Goal: Task Accomplishment & Management: Manage account settings

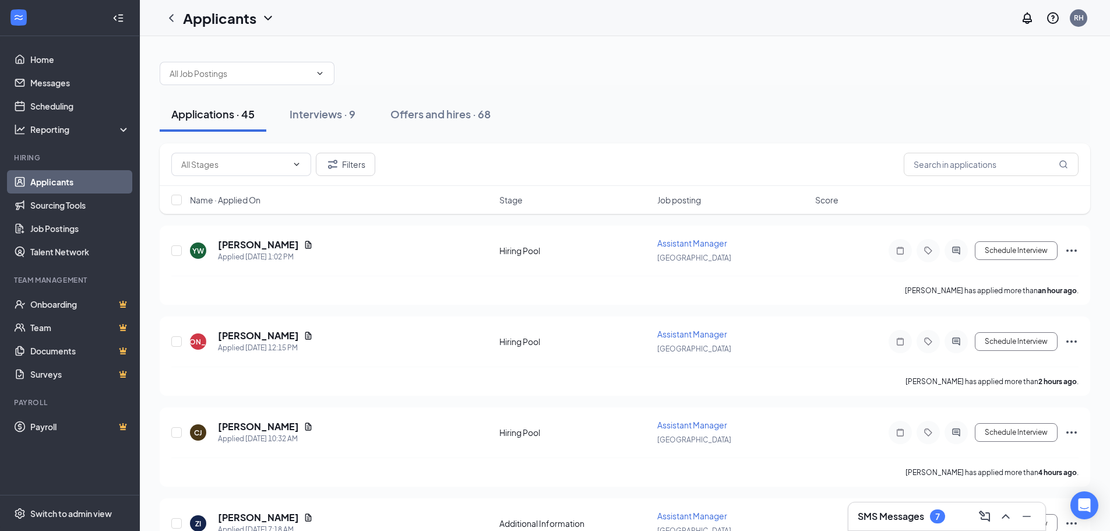
click at [236, 118] on div "Applications · 45" at bounding box center [212, 114] width 83 height 15
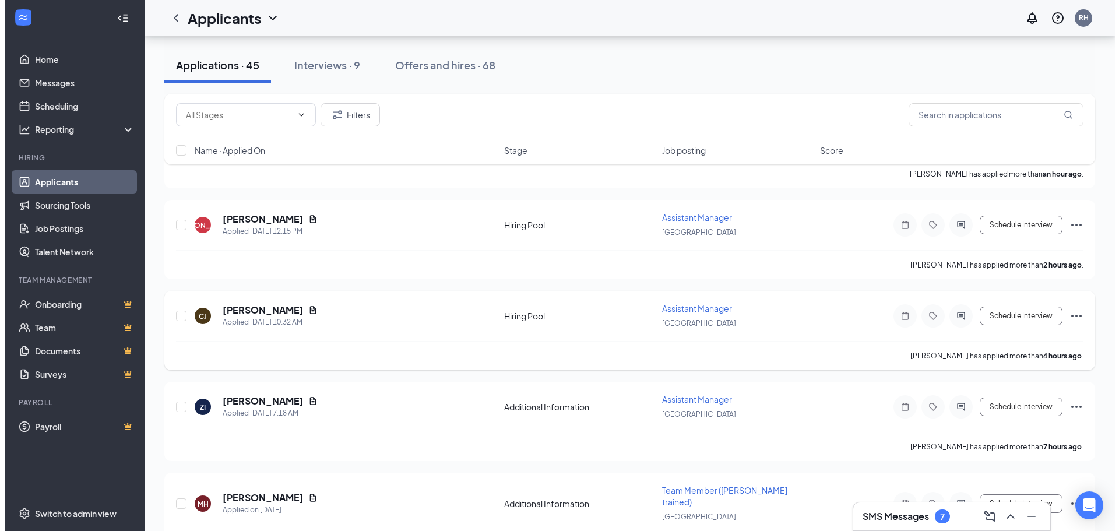
scroll to position [175, 0]
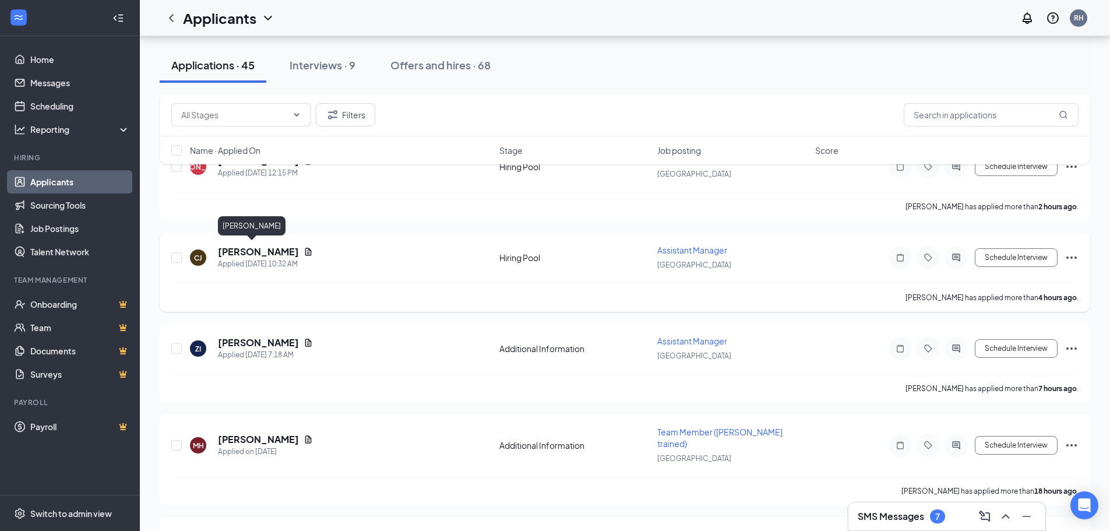
click at [248, 244] on div "[PERSON_NAME] [PERSON_NAME] Applied [DATE] 10:32 AM Hiring Pool Assistant Manag…" at bounding box center [625, 263] width 908 height 38
click at [252, 253] on h5 "[PERSON_NAME]" at bounding box center [258, 251] width 81 height 13
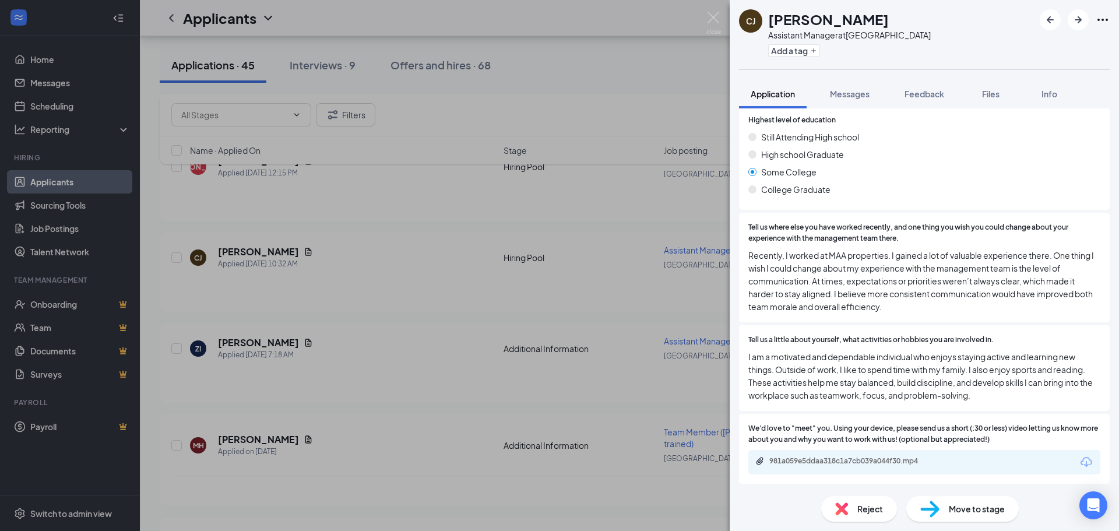
scroll to position [841, 0]
click at [831, 468] on div "981a059e5ddaa318c1a7cb039a044f30.mp4" at bounding box center [849, 461] width 189 height 11
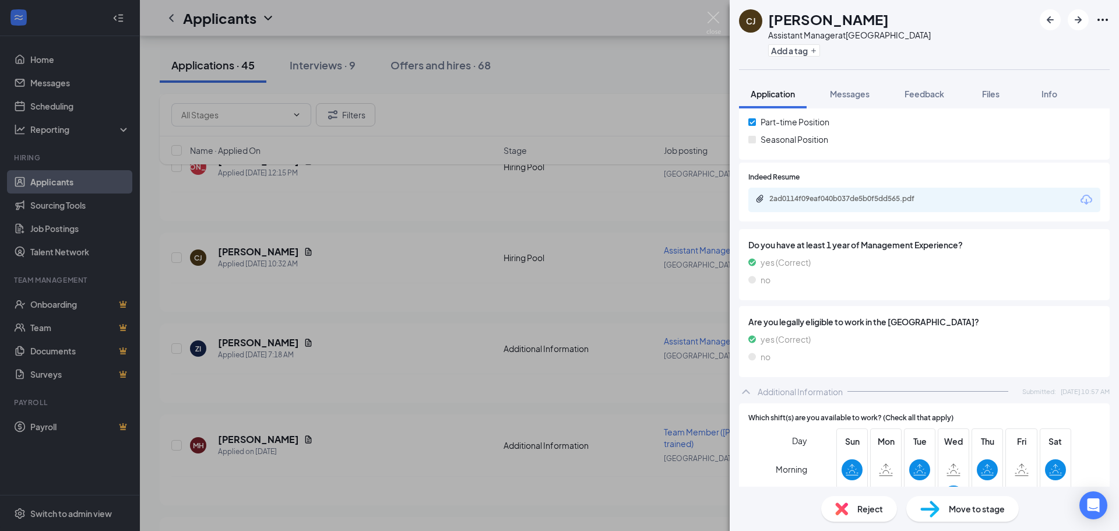
scroll to position [195, 0]
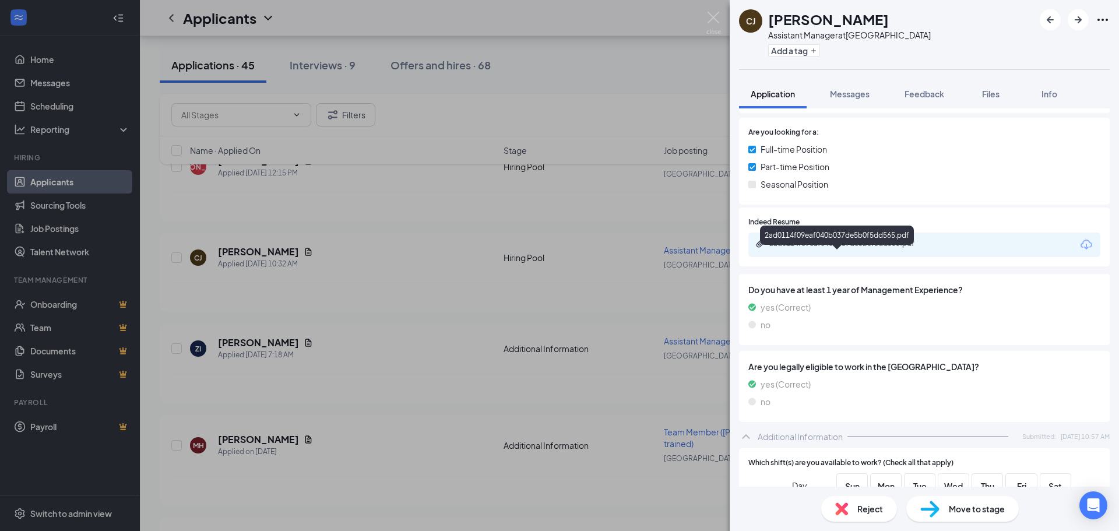
click at [873, 248] on div "2ad0114f09eaf040b037de5b0f5dd565.pdf" at bounding box center [850, 243] width 163 height 9
click at [876, 512] on span "Reject" at bounding box center [870, 508] width 26 height 13
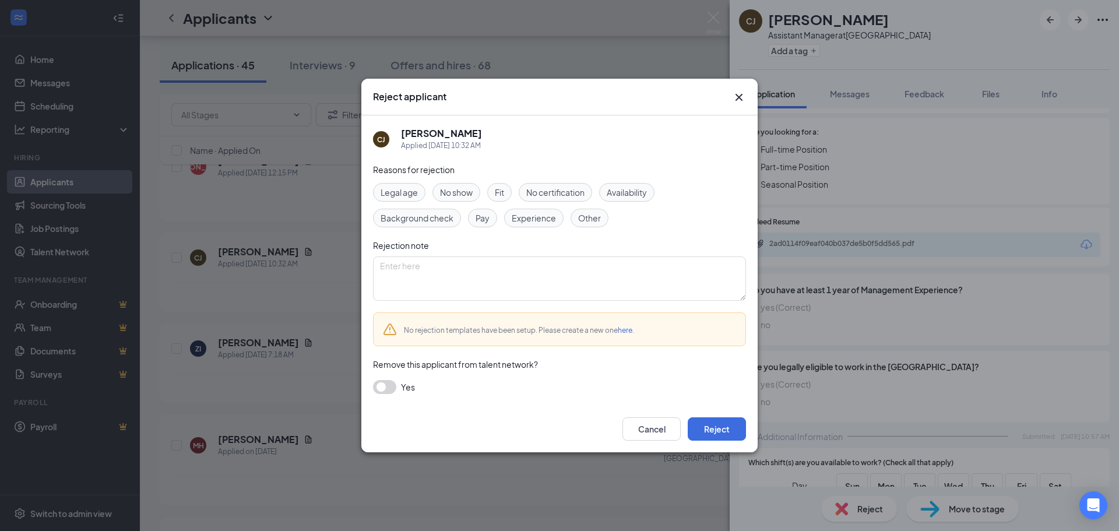
click at [528, 221] on span "Experience" at bounding box center [534, 218] width 44 height 13
click at [716, 423] on button "Reject" at bounding box center [717, 428] width 58 height 23
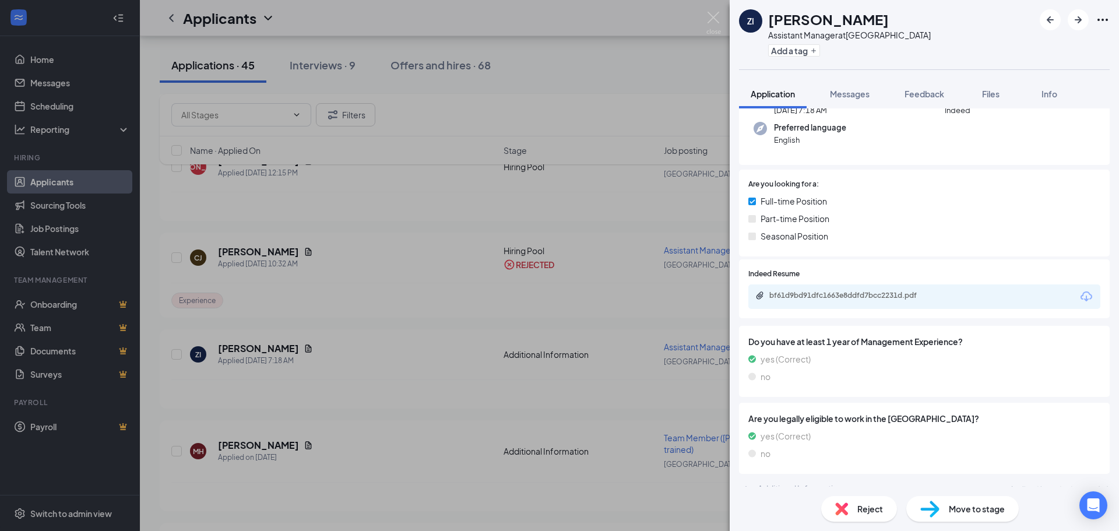
scroll to position [136, 0]
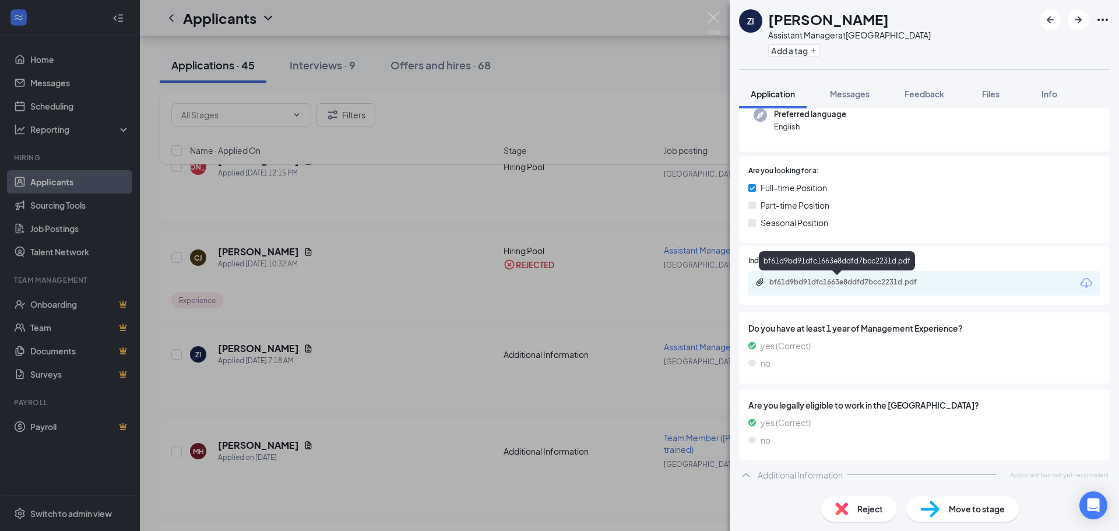
click at [869, 283] on div "bf61d9bd91dfc1663e8ddfd7bcc2231d.pdf" at bounding box center [850, 281] width 163 height 9
click at [952, 481] on div "Additional Information Applicant has not yet responded." at bounding box center [924, 474] width 371 height 23
click at [980, 513] on span "Move to stage" at bounding box center [977, 508] width 56 height 13
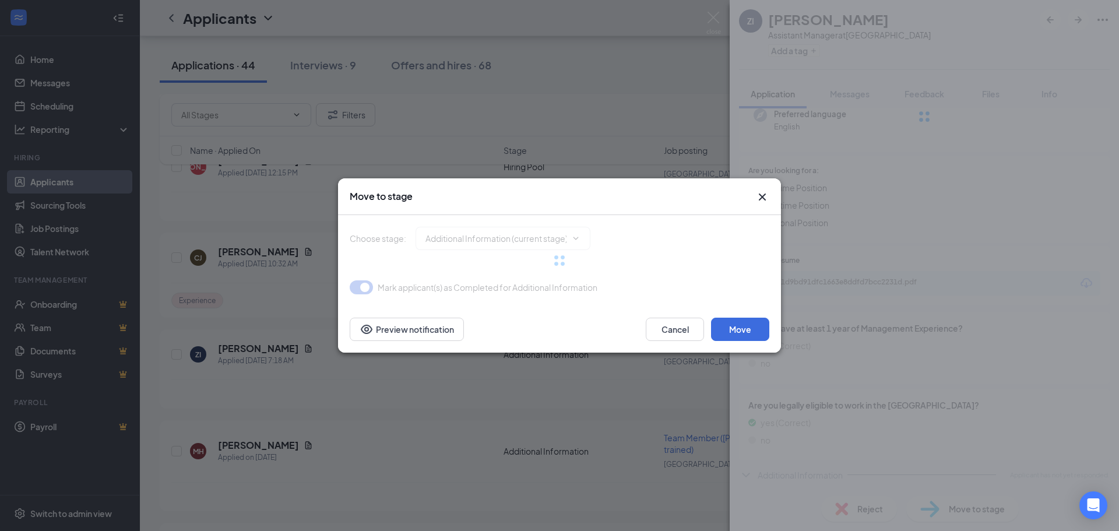
type input "Hiring Pool (next stage)"
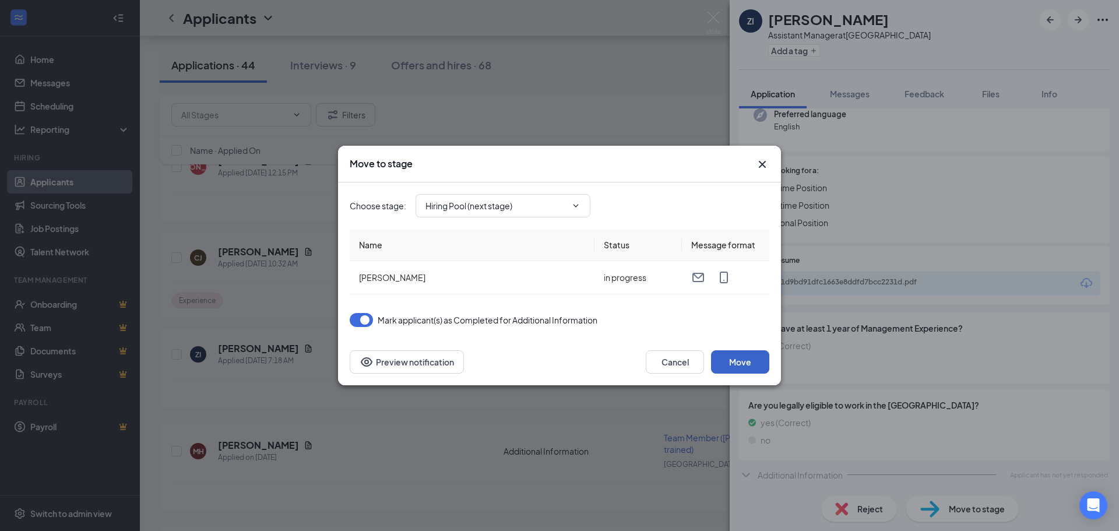
click at [740, 370] on button "Move" at bounding box center [740, 361] width 58 height 23
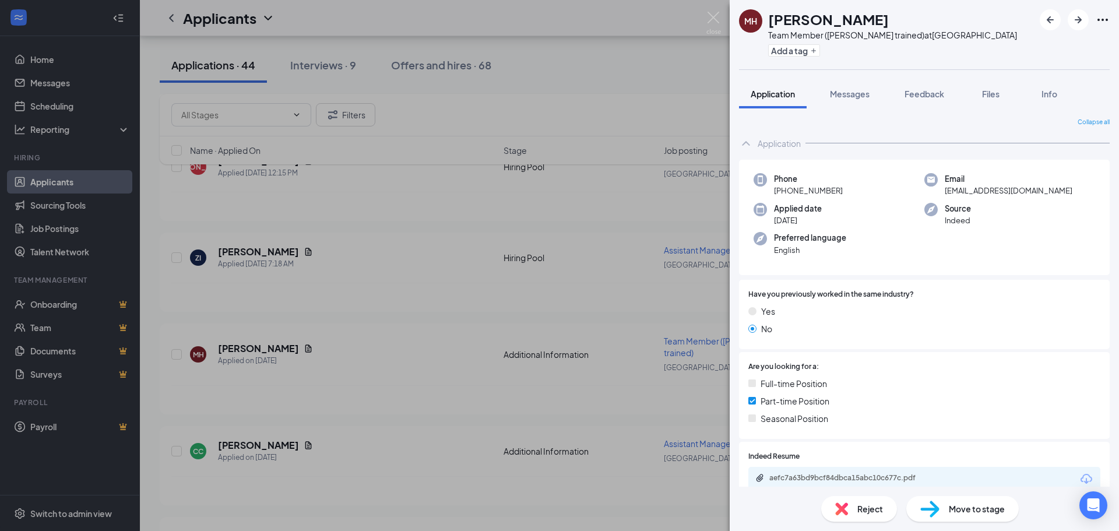
click at [412, 301] on div "MH [PERSON_NAME] Team Member (Cross trained) at [GEOGRAPHIC_DATA] Add a tag App…" at bounding box center [559, 265] width 1119 height 531
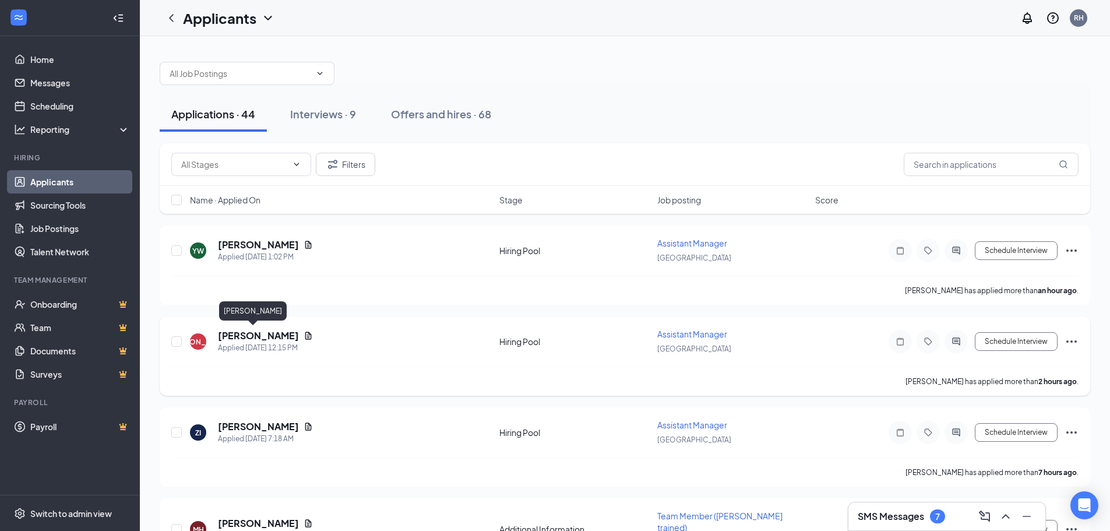
click at [262, 332] on h5 "[PERSON_NAME]" at bounding box center [258, 335] width 81 height 13
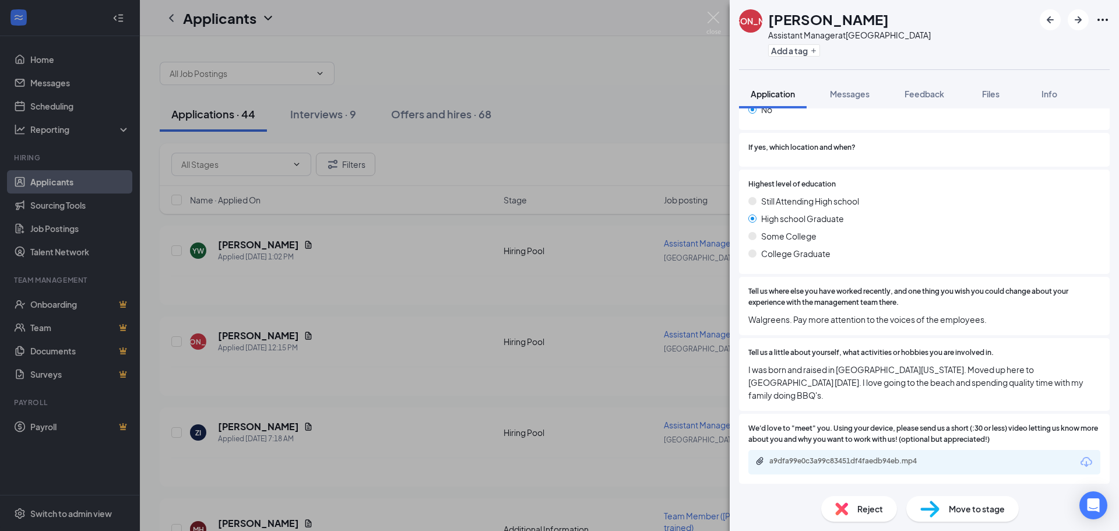
scroll to position [731, 0]
click at [850, 463] on div "a9dfa99e0c3a99c83451df4faedb94eb.mp4" at bounding box center [850, 460] width 163 height 9
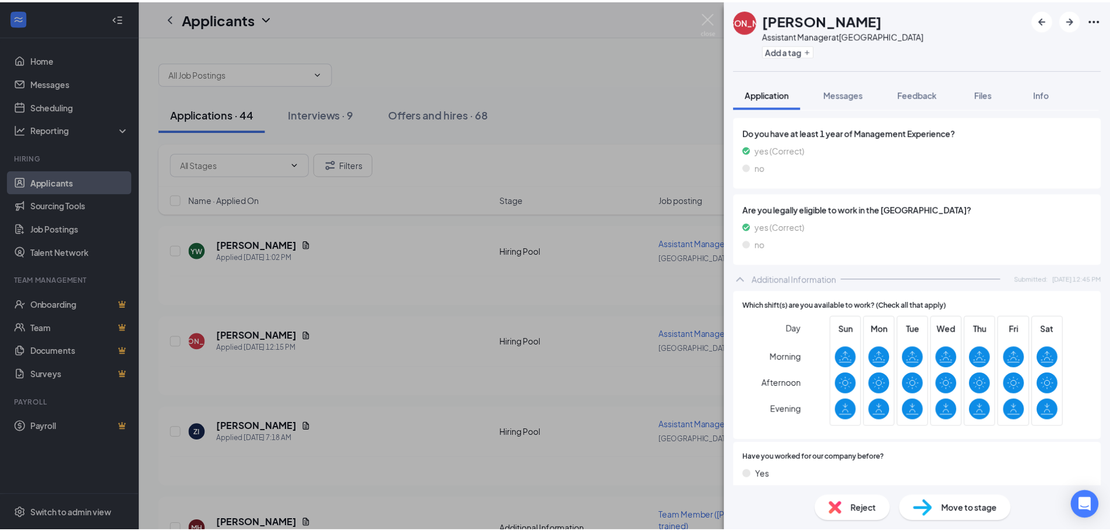
scroll to position [143, 0]
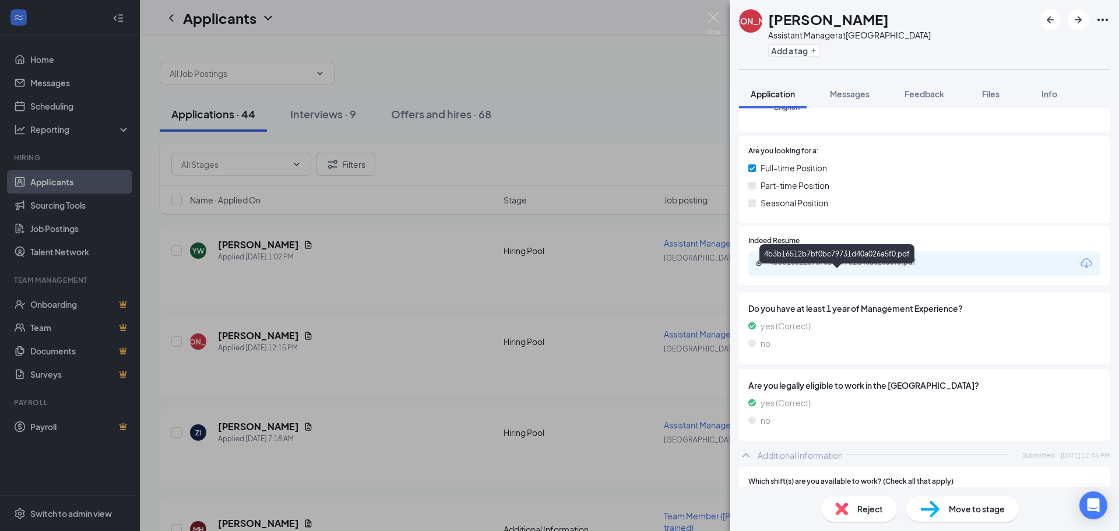
click at [862, 267] on div "4b3b16512b7bf0bc79731d40a026a5f0.pdf" at bounding box center [850, 262] width 163 height 9
click at [595, 104] on div "[PERSON_NAME] Assistant Manager at [GEOGRAPHIC_DATA] Add a tag Application Mess…" at bounding box center [559, 265] width 1119 height 531
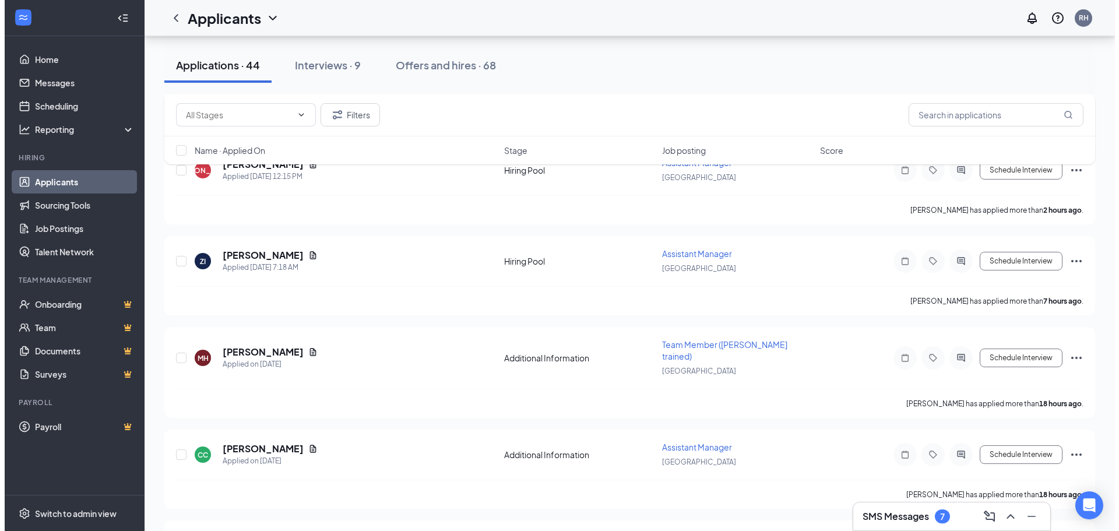
scroll to position [175, 0]
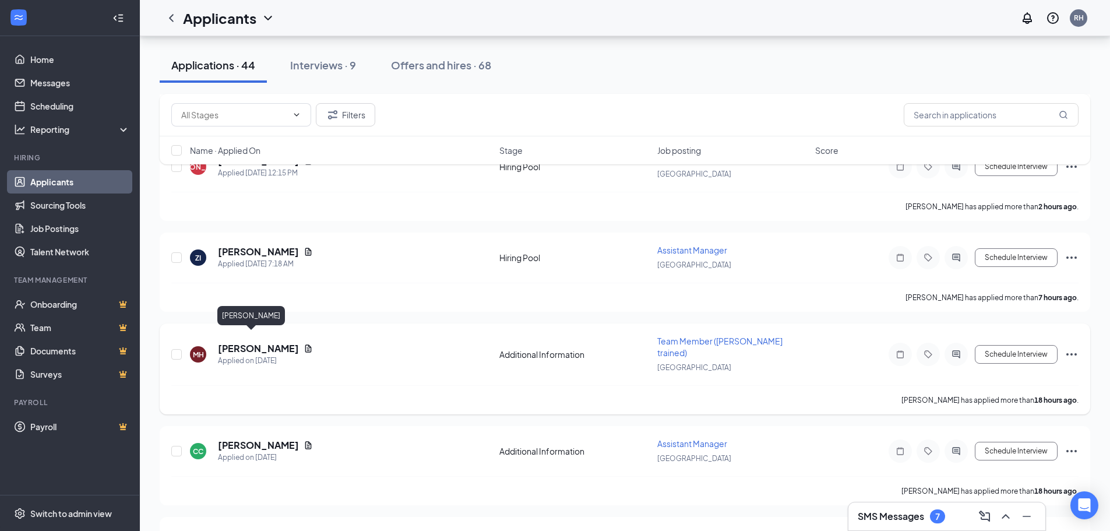
click at [248, 342] on h5 "[PERSON_NAME]" at bounding box center [258, 348] width 81 height 13
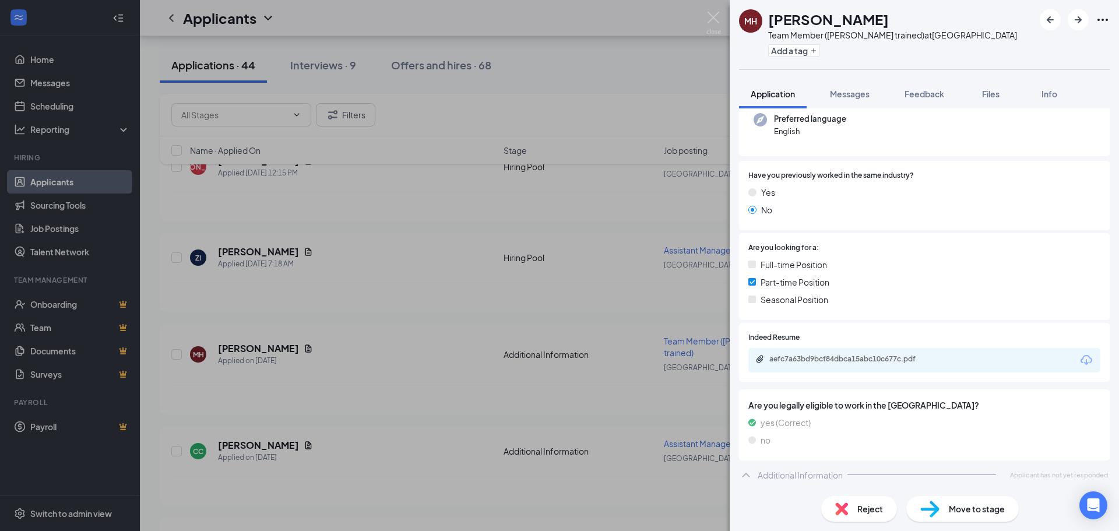
scroll to position [133, 0]
click at [891, 356] on div "aefc7a63bd9bcf84dbca15abc10c677c.pdf" at bounding box center [850, 358] width 163 height 9
click at [843, 507] on img at bounding box center [841, 508] width 13 height 13
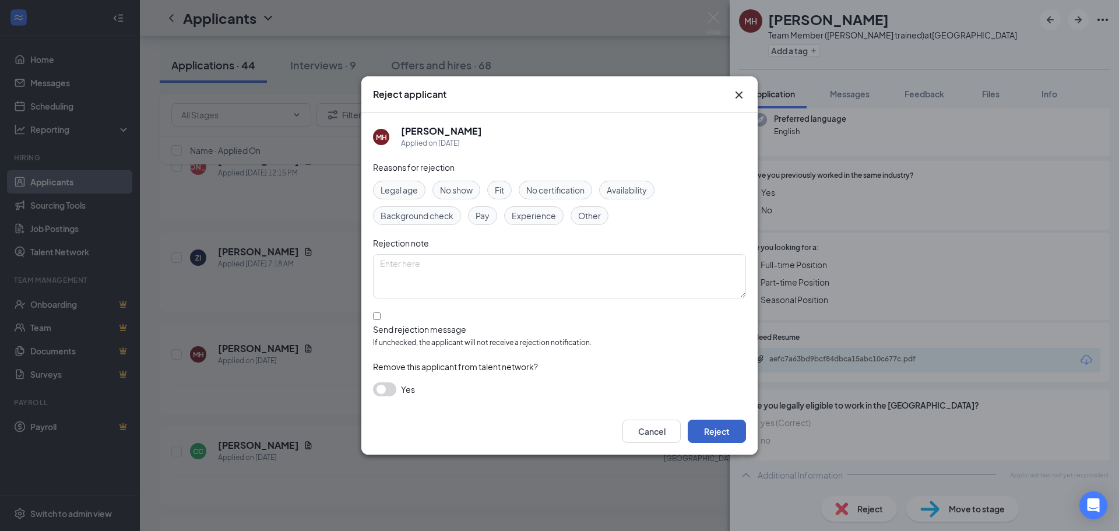
click at [726, 428] on button "Reject" at bounding box center [717, 431] width 58 height 23
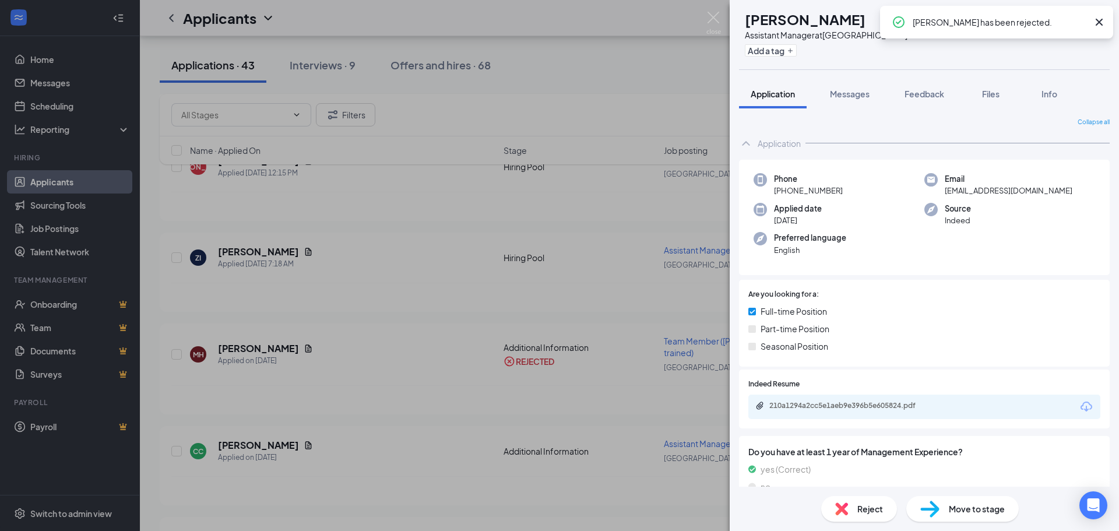
click at [352, 279] on div "CC [PERSON_NAME] Assistant Manager at [GEOGRAPHIC_DATA] Add a tag Application M…" at bounding box center [559, 265] width 1119 height 531
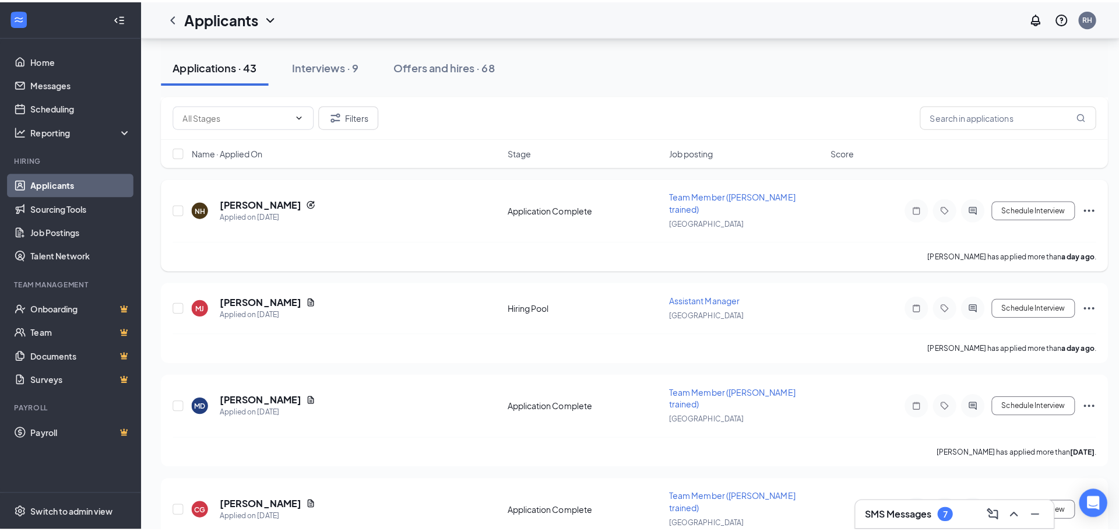
scroll to position [525, 0]
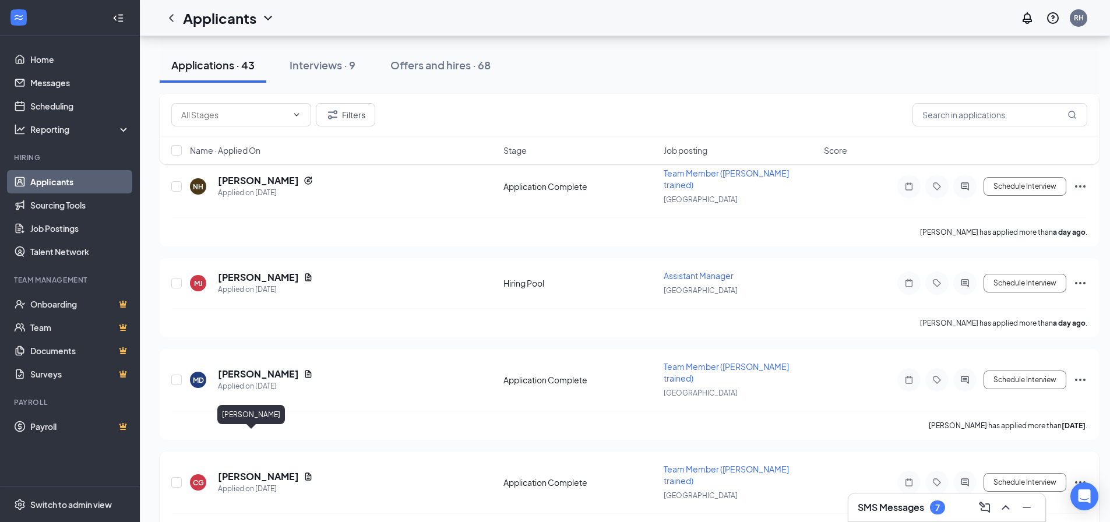
click at [241, 470] on h5 "[PERSON_NAME]" at bounding box center [258, 476] width 81 height 13
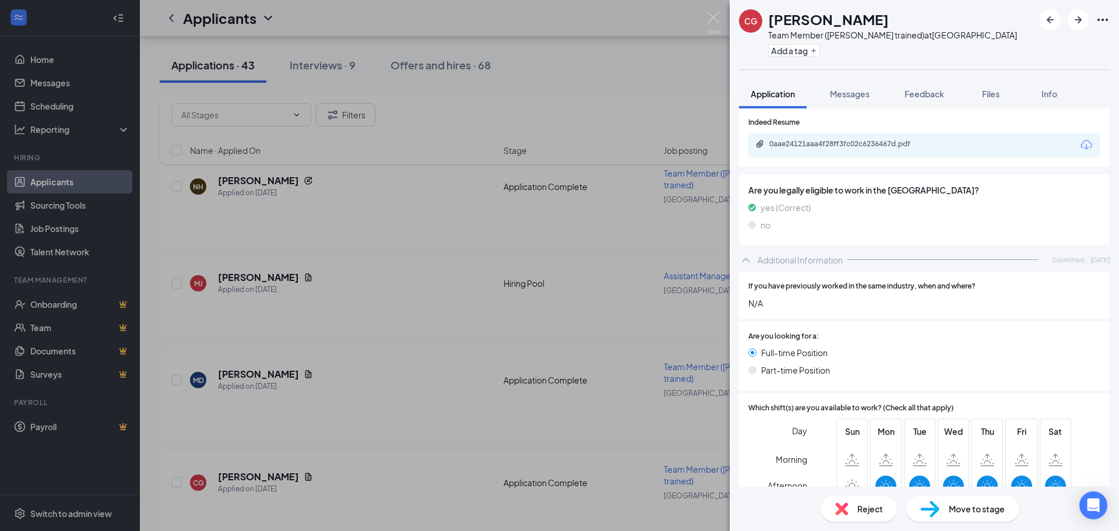
scroll to position [173, 0]
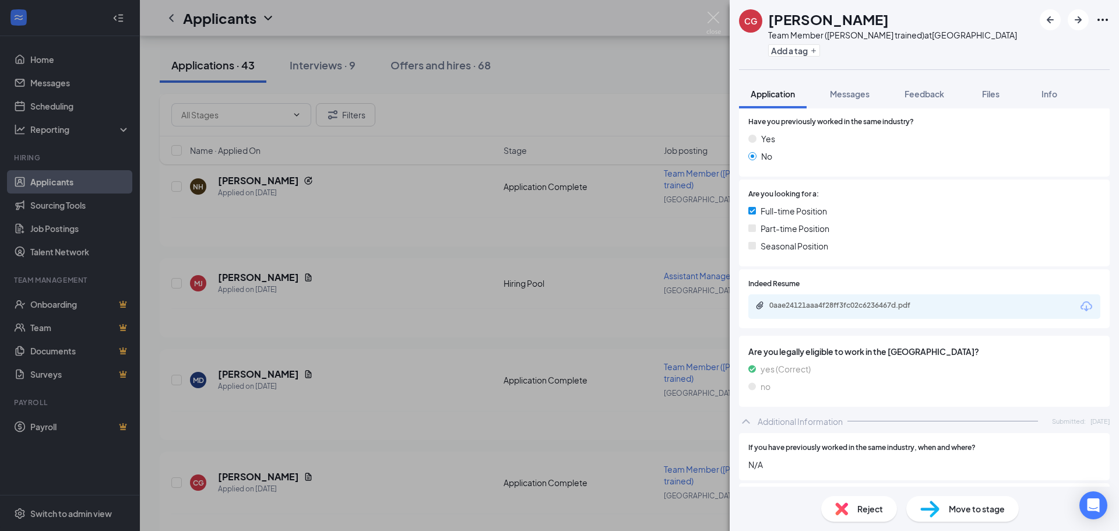
click at [849, 315] on div "0aae24121aaa4f28ff3fc02c6236467d.pdf" at bounding box center [924, 306] width 352 height 24
click at [846, 310] on div "0aae24121aaa4f28ff3fc02c6236467d.pdf" at bounding box center [850, 305] width 163 height 9
click at [988, 512] on span "Move to stage" at bounding box center [977, 508] width 56 height 13
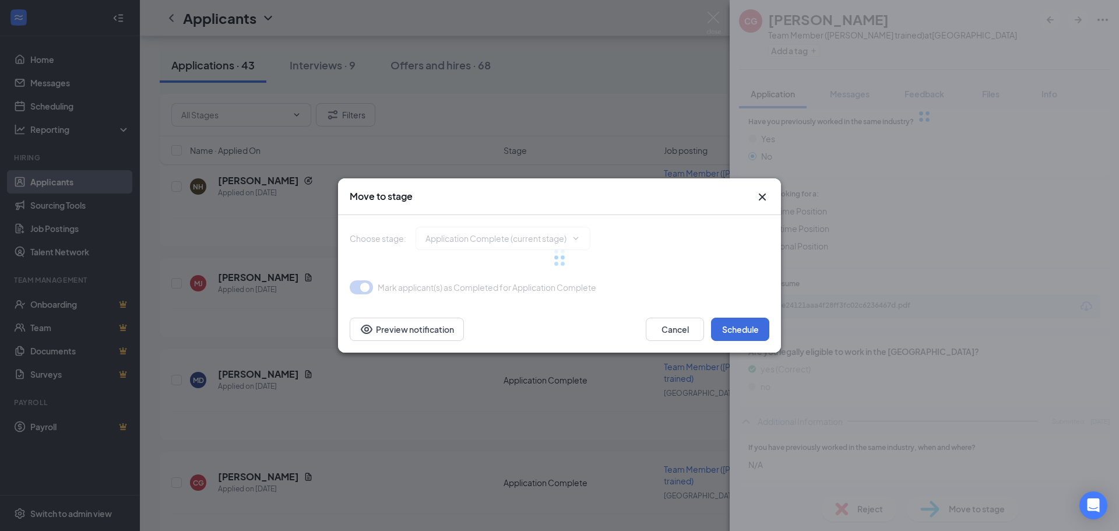
type input "Onsite Interview (next stage)"
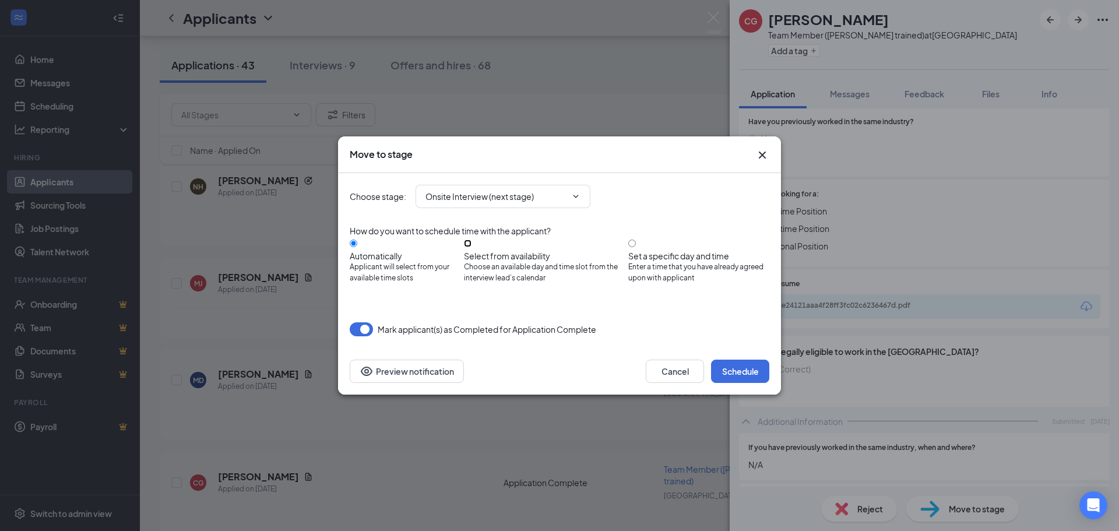
click at [472, 244] on input "Select from availability Choose an available day and time slot from the intervi…" at bounding box center [468, 244] width 8 height 8
radio input "true"
radio input "false"
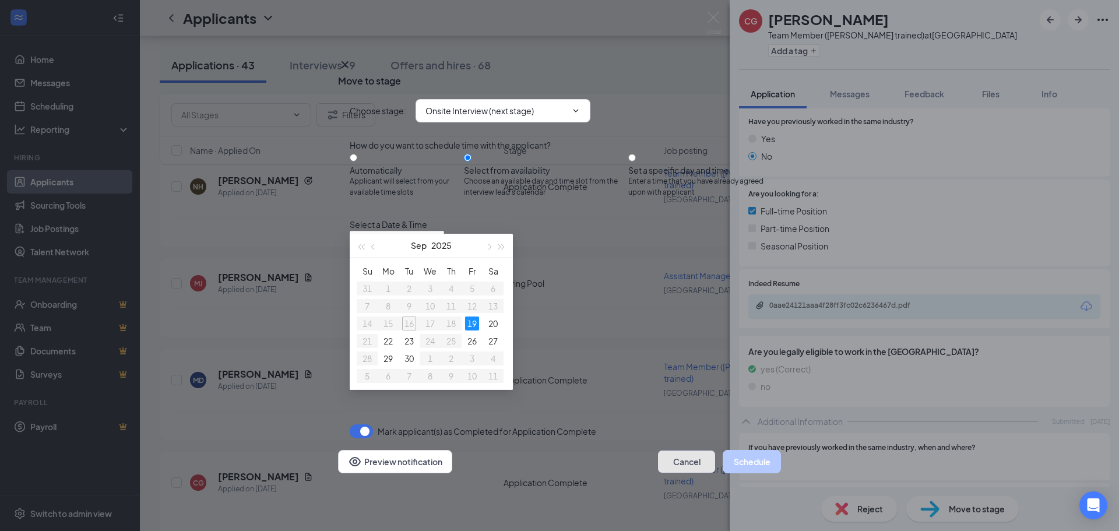
click at [665, 455] on button "Cancel" at bounding box center [687, 461] width 58 height 23
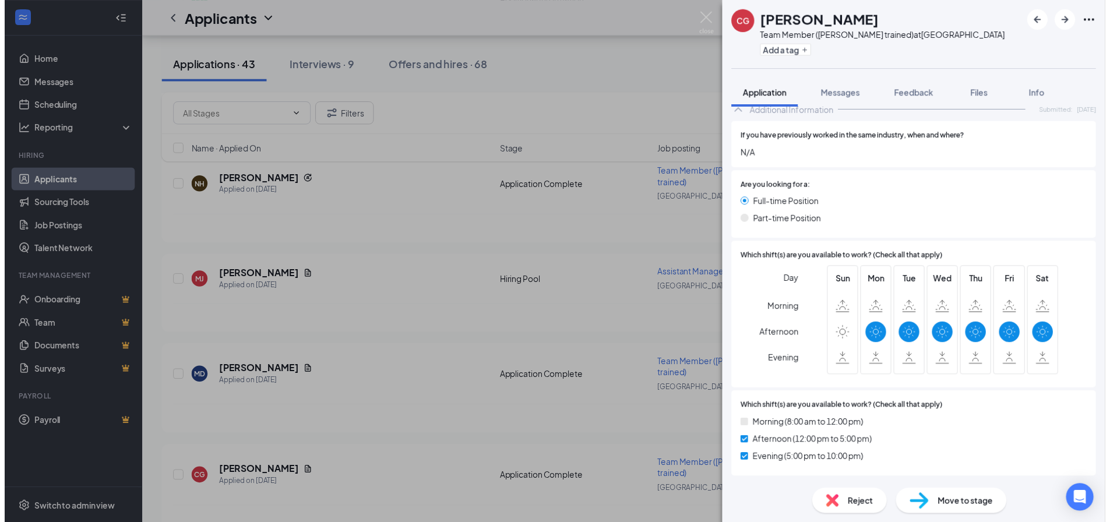
scroll to position [525, 0]
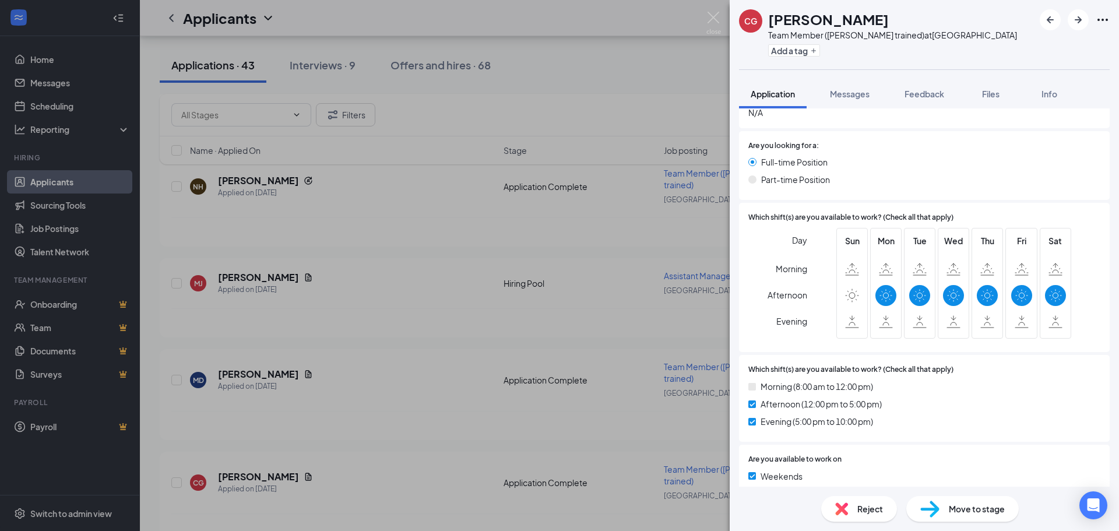
click at [429, 375] on div "CG [PERSON_NAME] Team Member (Cross trained) at [GEOGRAPHIC_DATA] Add a tag App…" at bounding box center [559, 265] width 1119 height 531
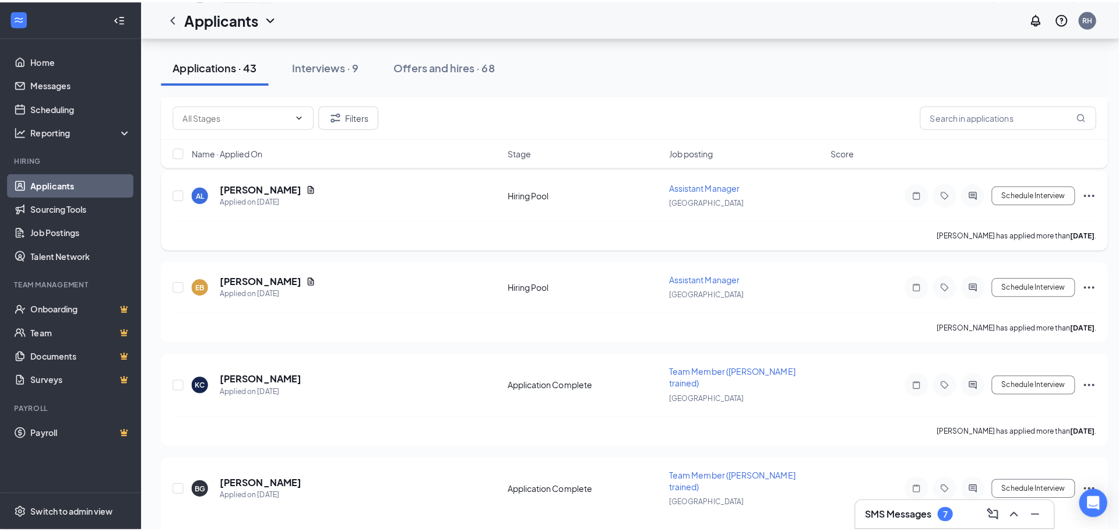
scroll to position [933, 0]
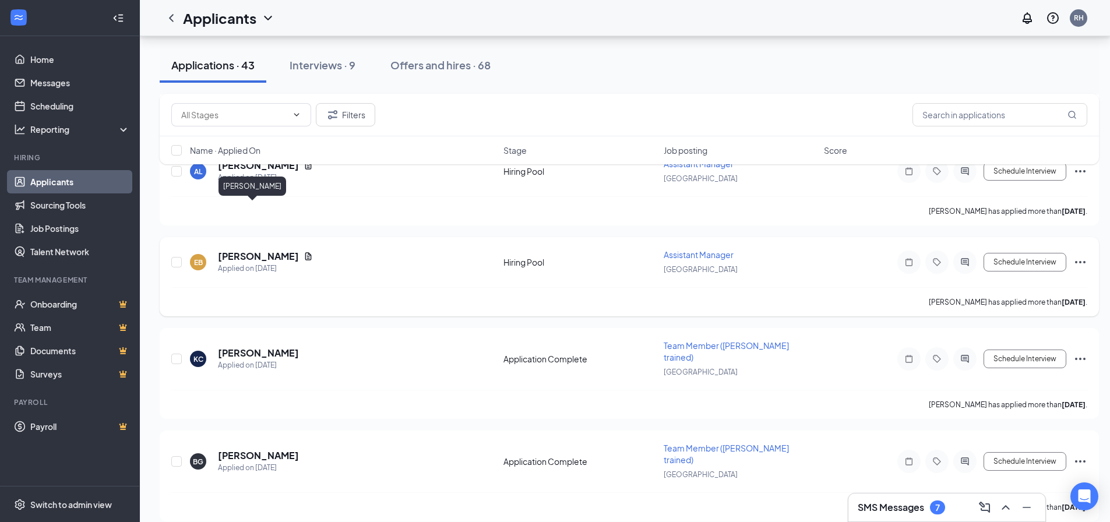
click at [234, 250] on h5 "[PERSON_NAME]" at bounding box center [258, 256] width 81 height 13
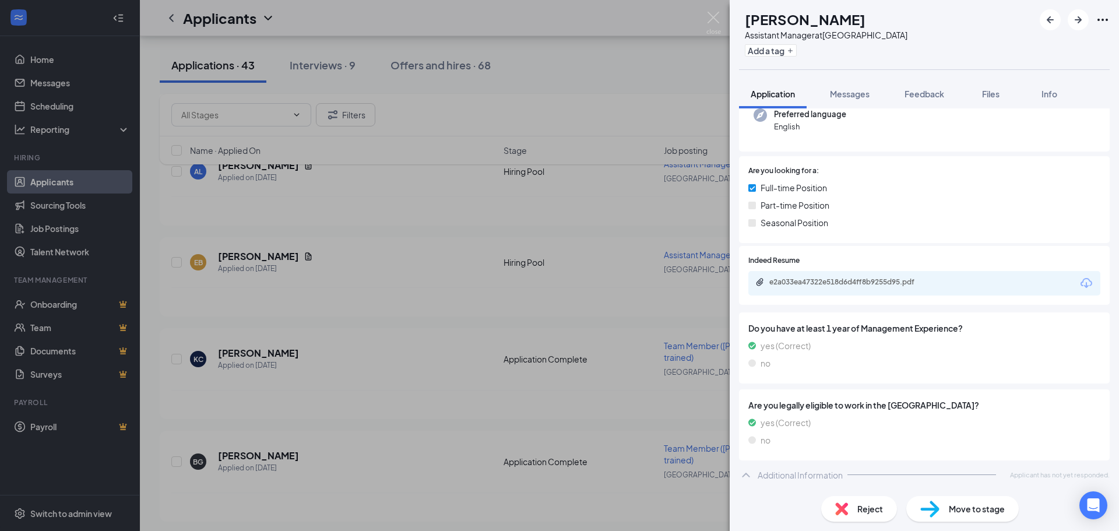
scroll to position [136, 0]
click at [899, 281] on div "e2a033ea47322e518d6d4ff8b9255d95.pdf" at bounding box center [850, 281] width 163 height 9
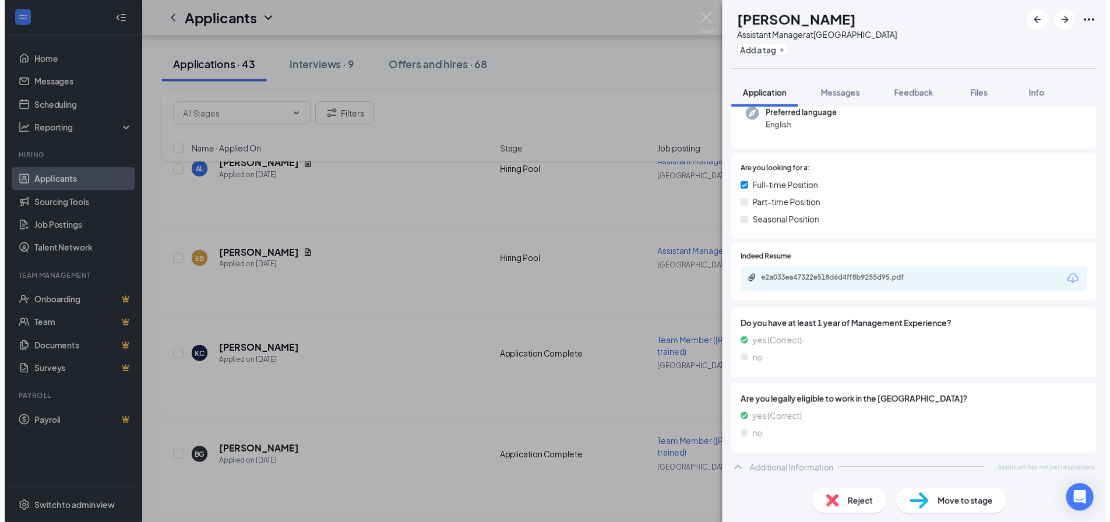
scroll to position [132, 0]
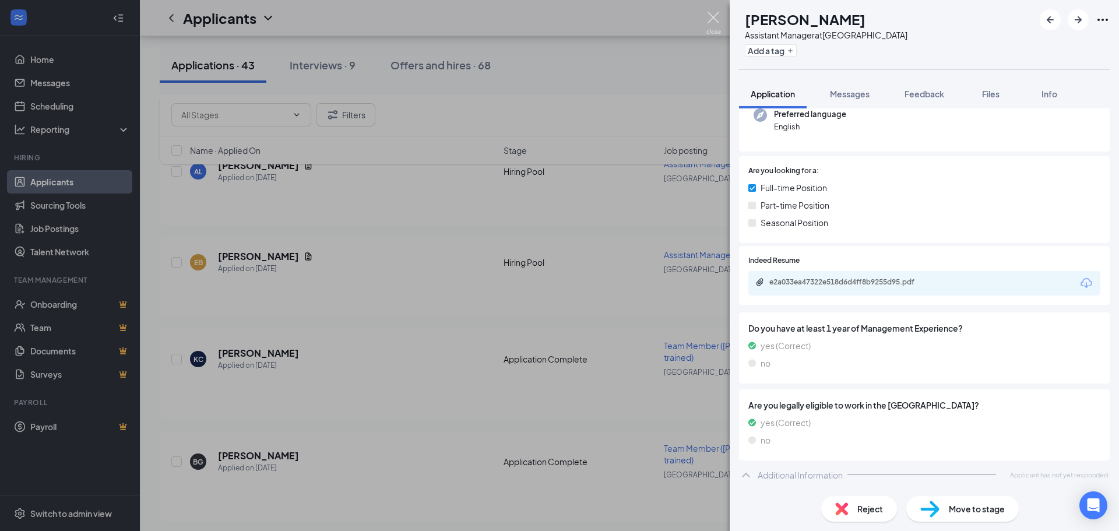
click at [720, 20] on img at bounding box center [714, 23] width 15 height 23
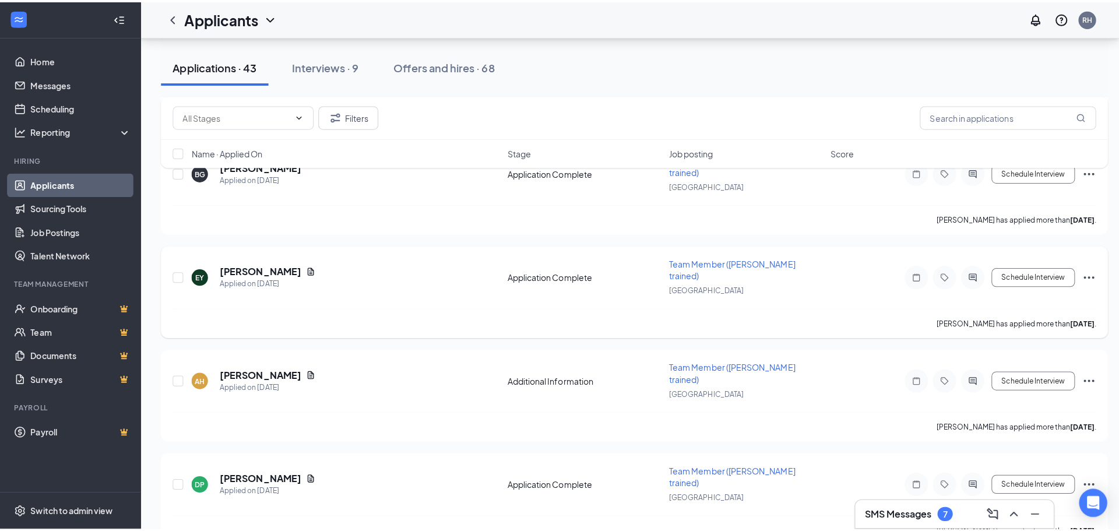
scroll to position [1224, 0]
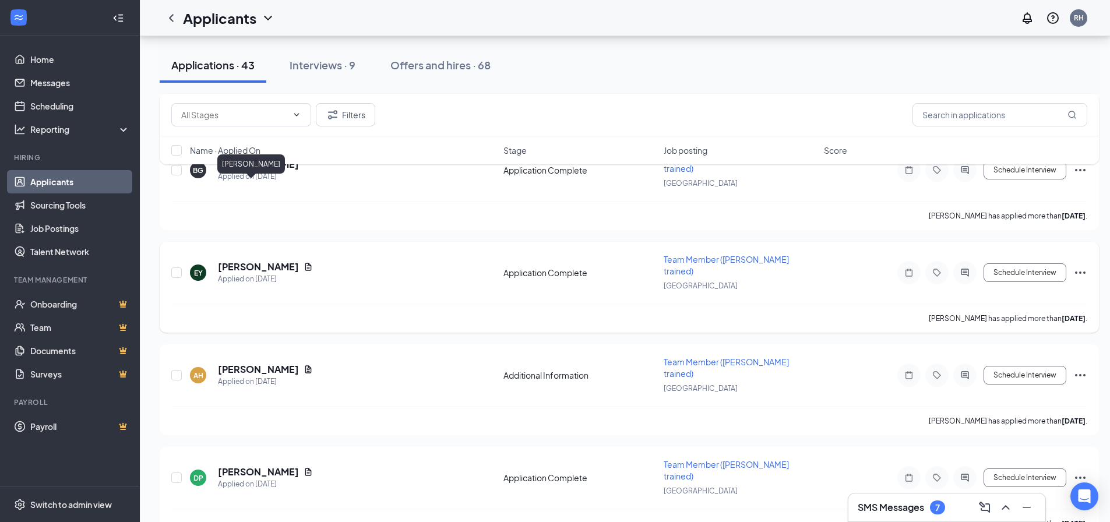
click at [248, 261] on h5 "[PERSON_NAME]" at bounding box center [258, 267] width 81 height 13
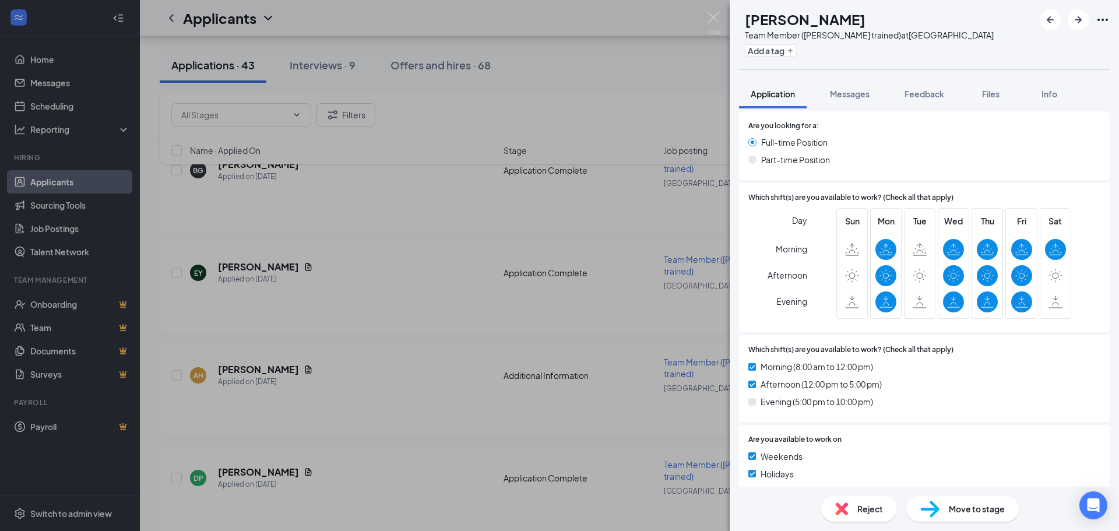
scroll to position [522, 0]
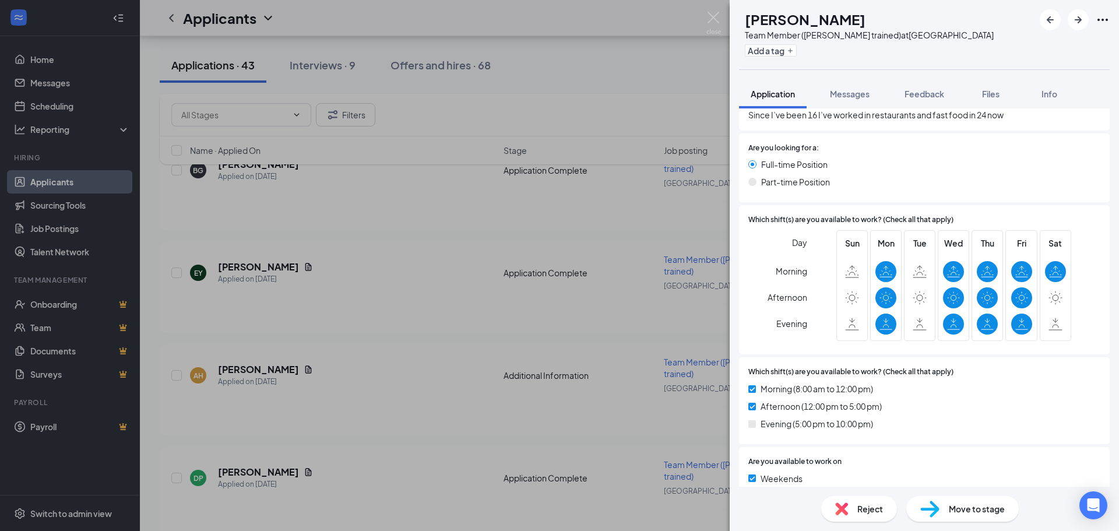
click at [961, 500] on div "Move to stage" at bounding box center [962, 509] width 113 height 26
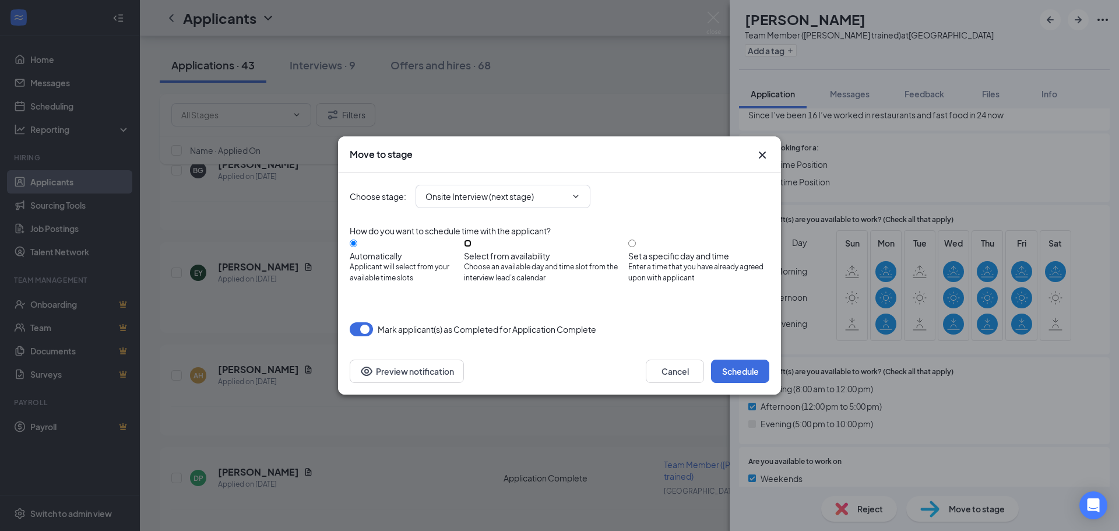
click at [472, 247] on input "Select from availability Choose an available day and time slot from the intervi…" at bounding box center [468, 244] width 8 height 8
radio input "true"
radio input "false"
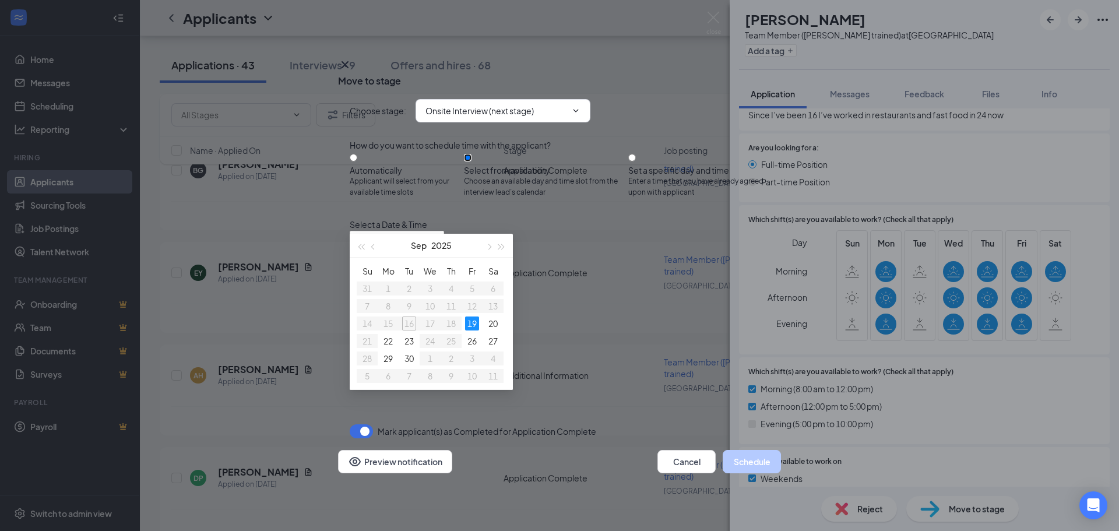
click at [475, 327] on div "19" at bounding box center [472, 324] width 14 height 14
click at [568, 275] on div "2:00PM - 2:30PM" at bounding box center [461, 281] width 223 height 13
click at [726, 464] on button "Schedule" at bounding box center [752, 461] width 58 height 23
type input "[DATE]"
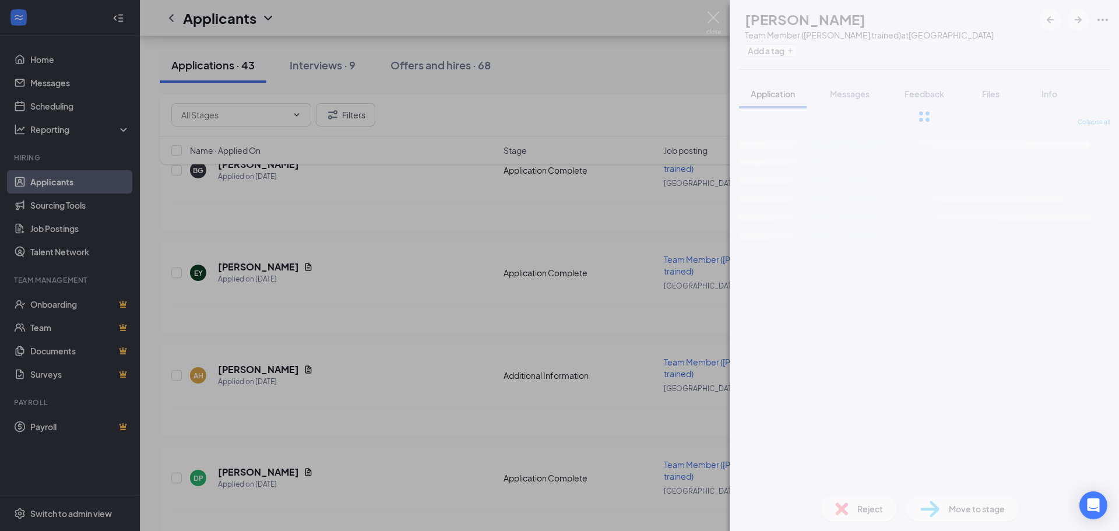
click at [340, 441] on div "AH [PERSON_NAME] Team Member (Cross trained) at [GEOGRAPHIC_DATA] Add a tag App…" at bounding box center [559, 265] width 1119 height 531
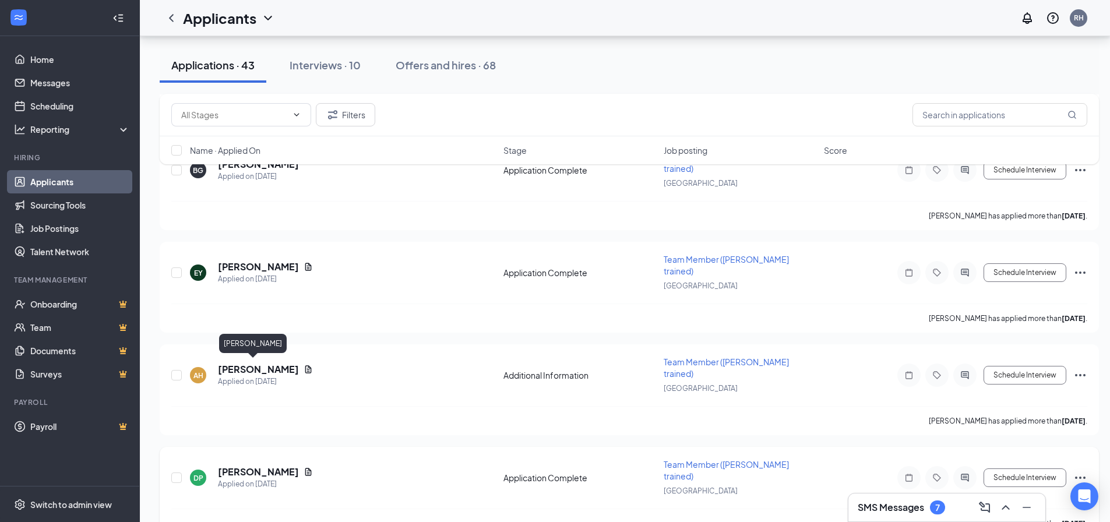
click at [240, 466] on h5 "[PERSON_NAME]" at bounding box center [258, 472] width 81 height 13
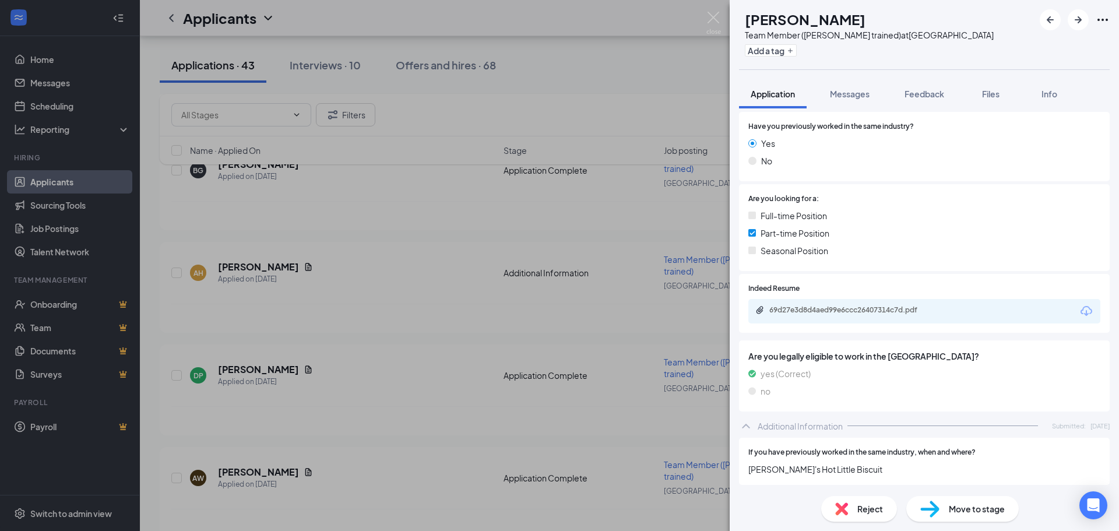
scroll to position [89, 0]
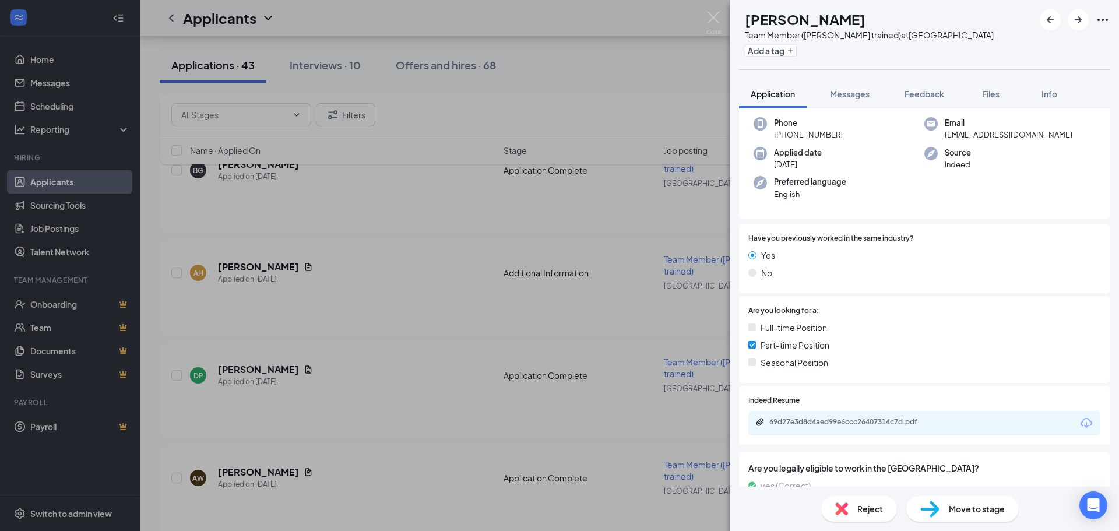
click at [853, 427] on div "69d27e3d8d4aed99e6ccc26407314c7d.pdf" at bounding box center [850, 421] width 163 height 9
click at [871, 428] on div "69d27e3d8d4aed99e6ccc26407314c7d.pdf" at bounding box center [849, 422] width 189 height 11
click at [858, 503] on span "Reject" at bounding box center [870, 508] width 26 height 13
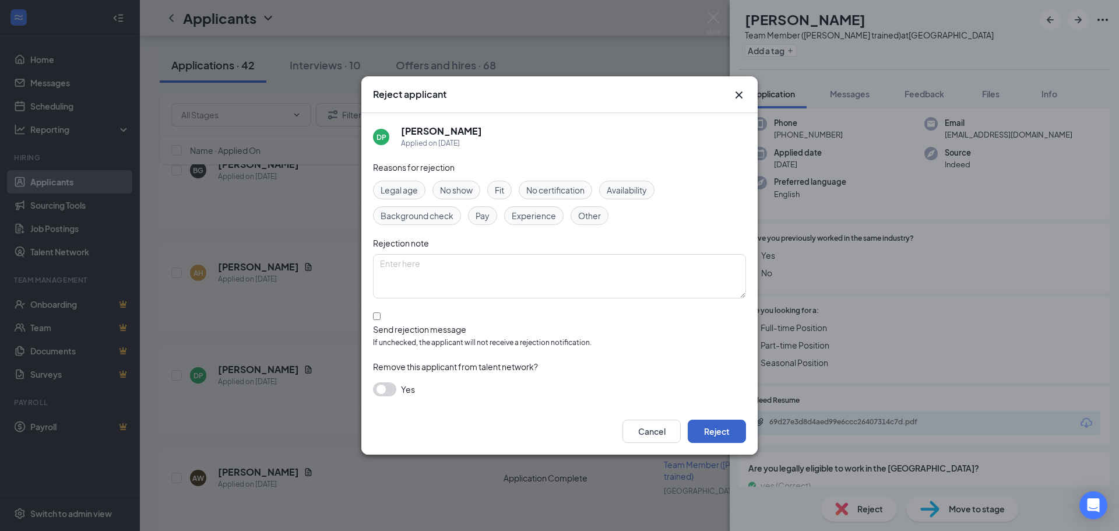
click at [738, 423] on button "Reject" at bounding box center [717, 431] width 58 height 23
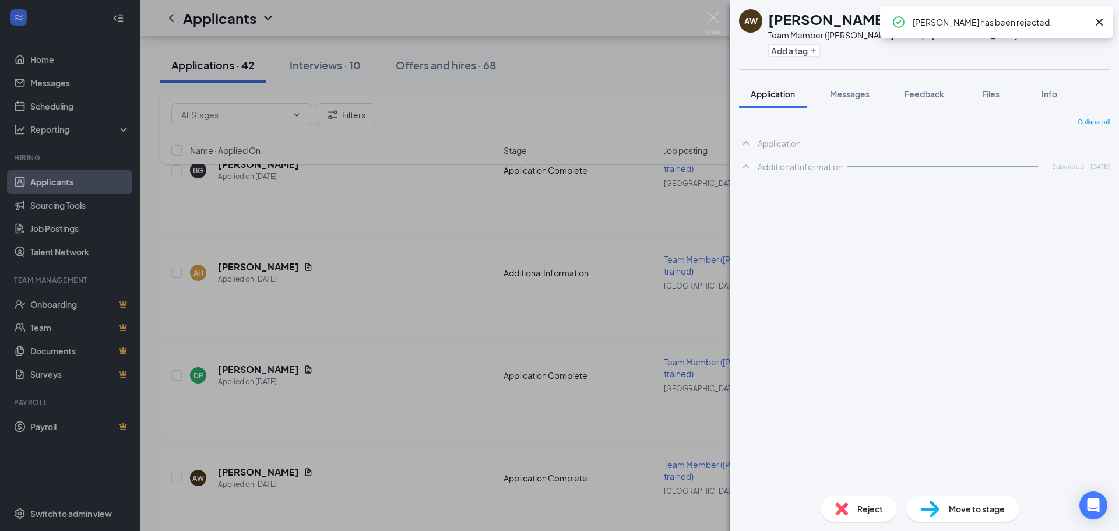
click at [310, 437] on div "AW [PERSON_NAME] Team Member (Cross trained) at [GEOGRAPHIC_DATA] Add a tag App…" at bounding box center [559, 265] width 1119 height 531
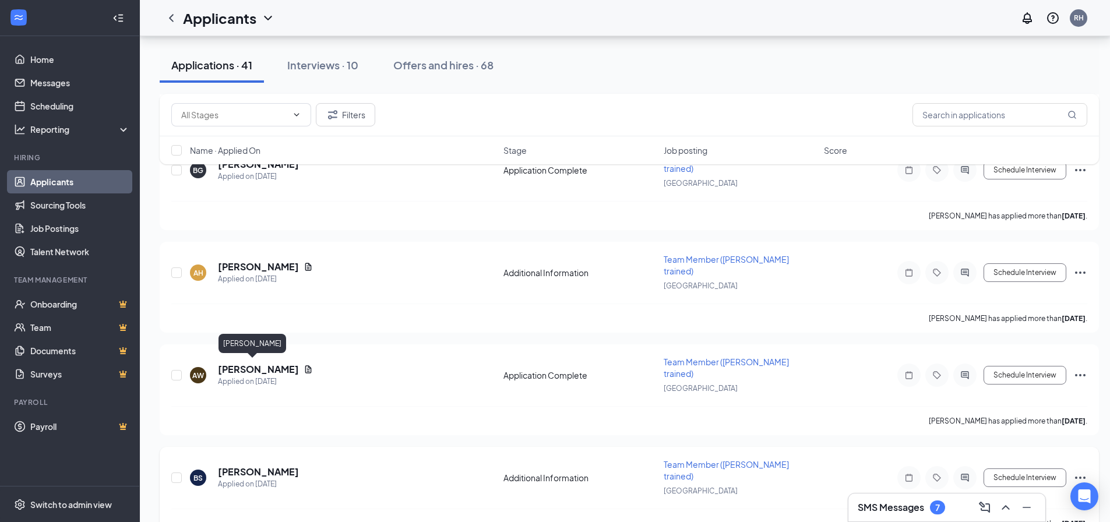
click at [279, 466] on h5 "[PERSON_NAME]" at bounding box center [258, 472] width 81 height 13
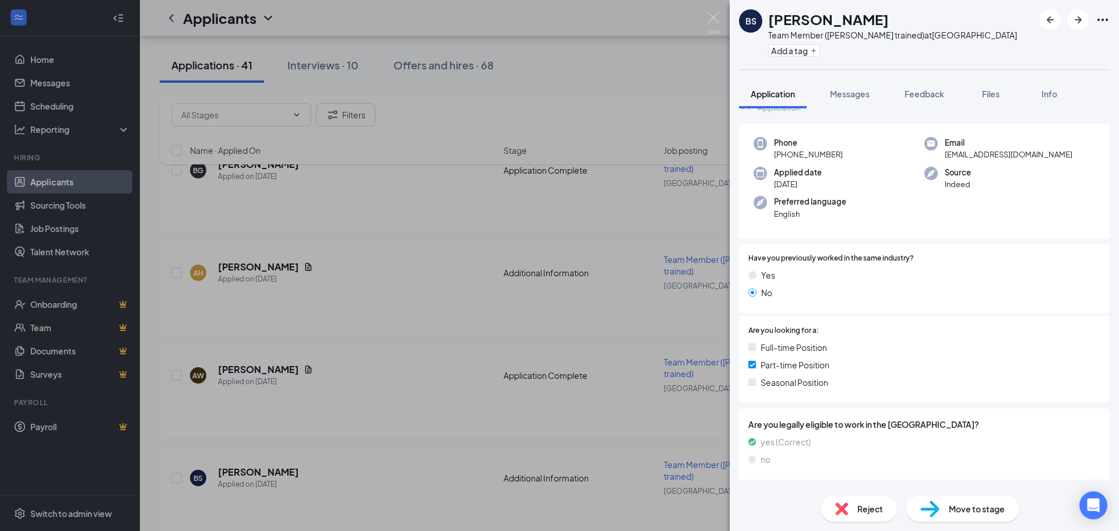
scroll to position [68, 0]
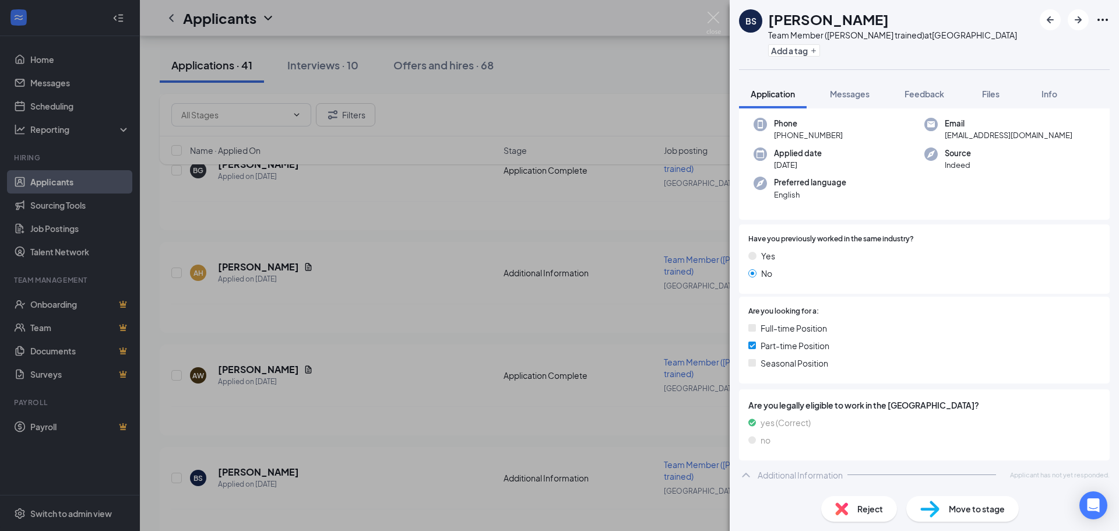
click at [873, 504] on span "Reject" at bounding box center [870, 508] width 26 height 13
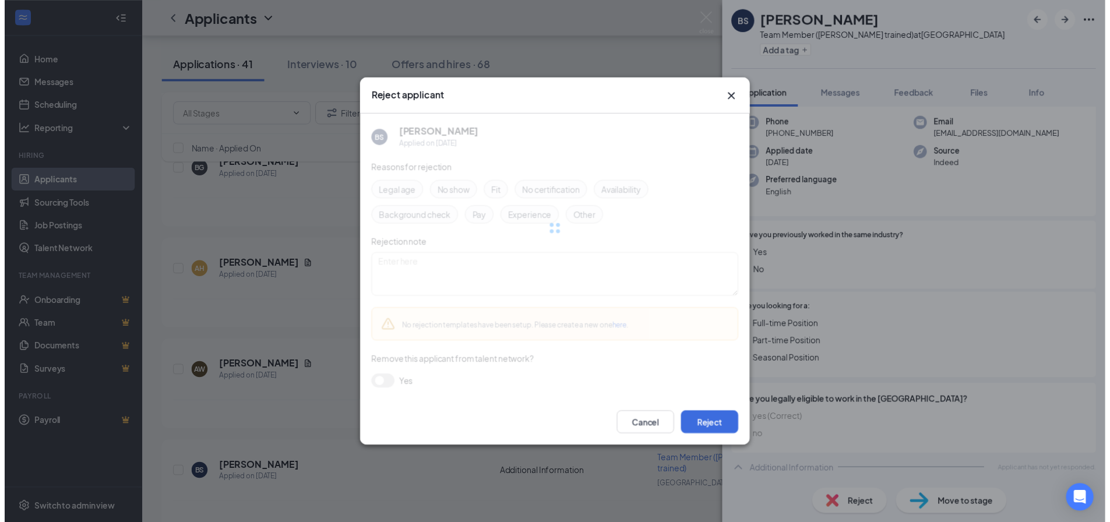
scroll to position [64, 0]
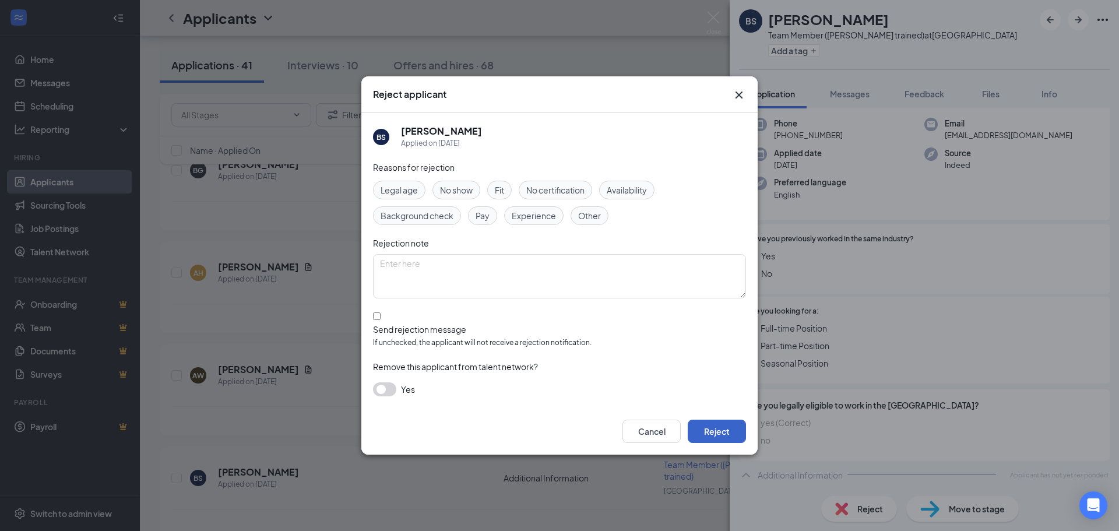
click at [740, 433] on button "Reject" at bounding box center [717, 431] width 58 height 23
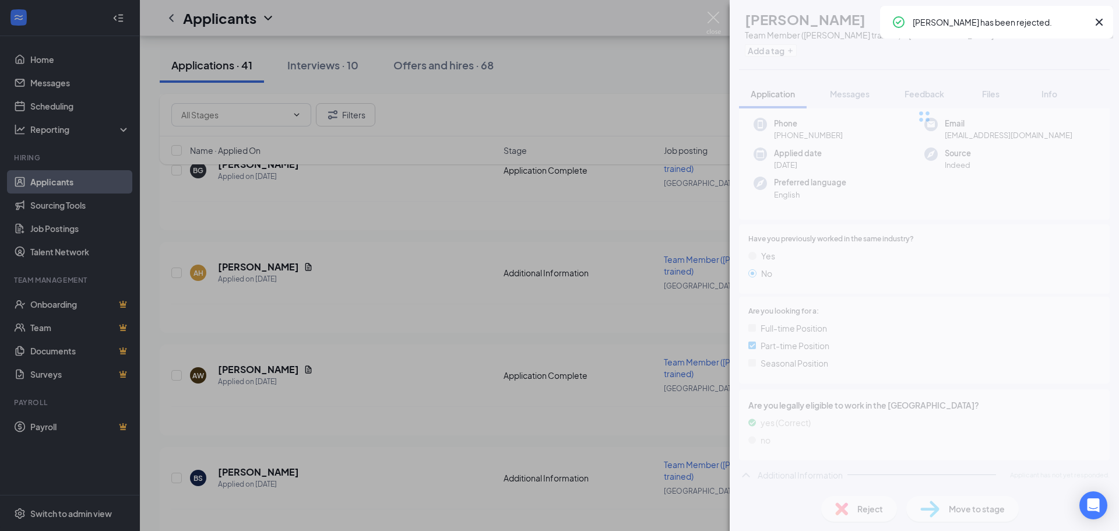
click at [301, 421] on div "BS [PERSON_NAME] Team Member (Cross trained) at [GEOGRAPHIC_DATA] Add a tag App…" at bounding box center [559, 265] width 1119 height 531
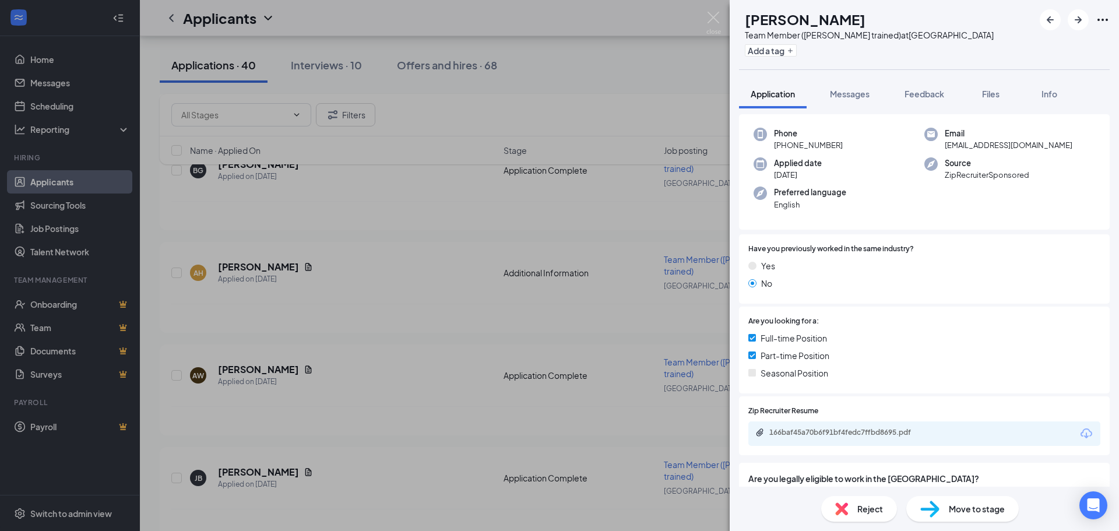
scroll to position [133, 0]
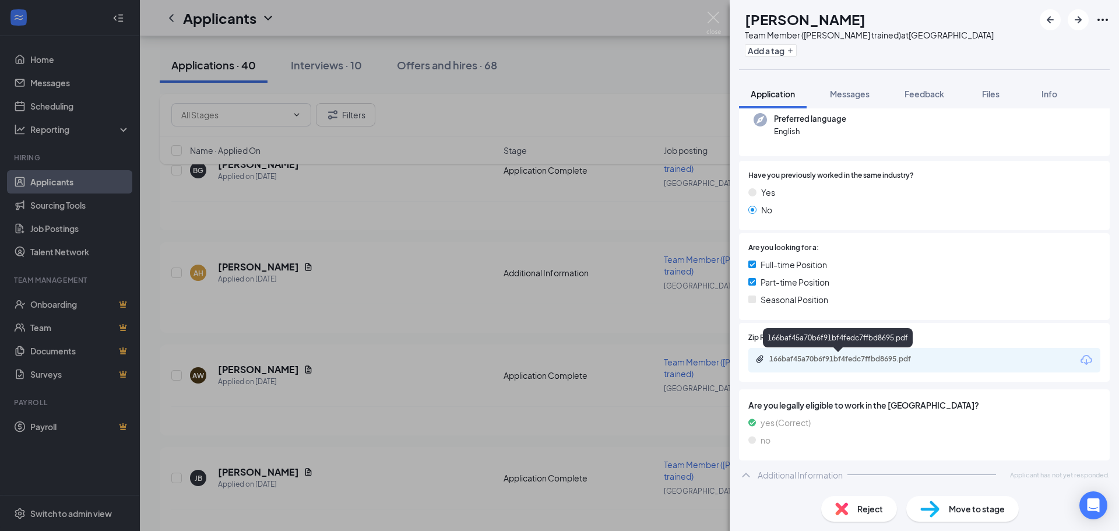
click at [872, 358] on div "166baf45a70b6f91bf4fedc7ffbd8695.pdf" at bounding box center [850, 358] width 163 height 9
click at [865, 502] on div "Reject" at bounding box center [859, 509] width 76 height 26
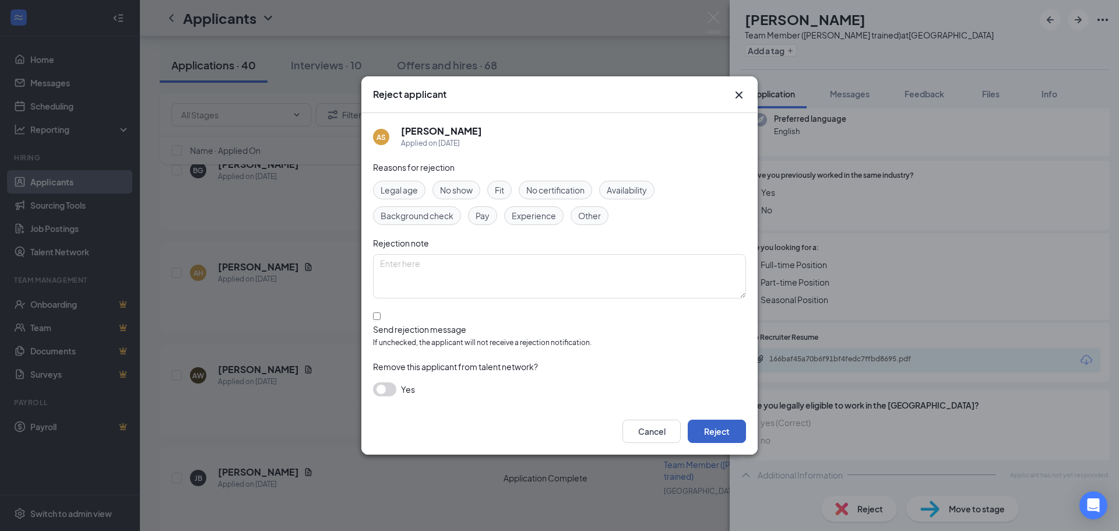
click at [723, 424] on button "Reject" at bounding box center [717, 431] width 58 height 23
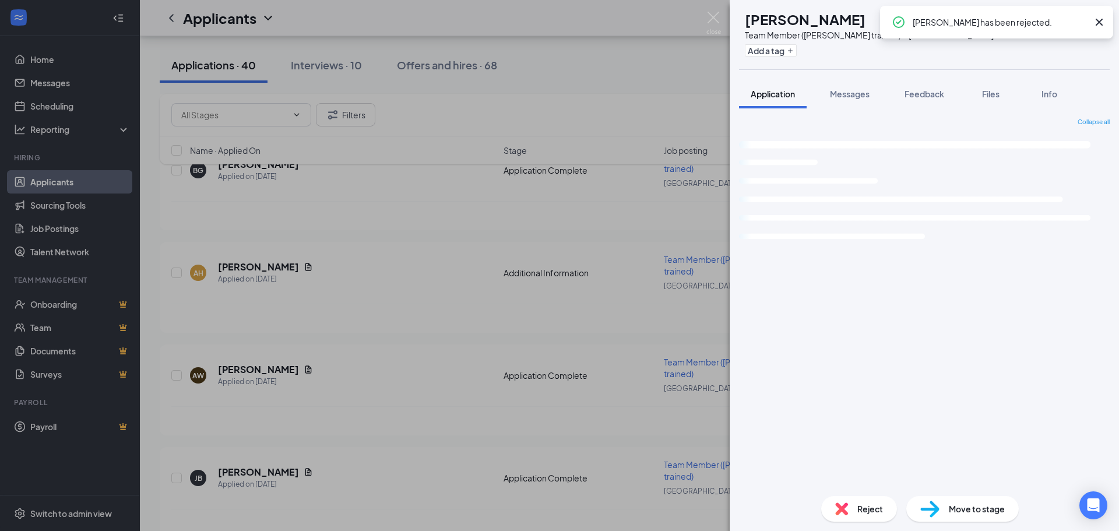
click at [322, 412] on div "IR [PERSON_NAME] Team Member (Cross trained) at [GEOGRAPHIC_DATA] Add a tag App…" at bounding box center [559, 265] width 1119 height 531
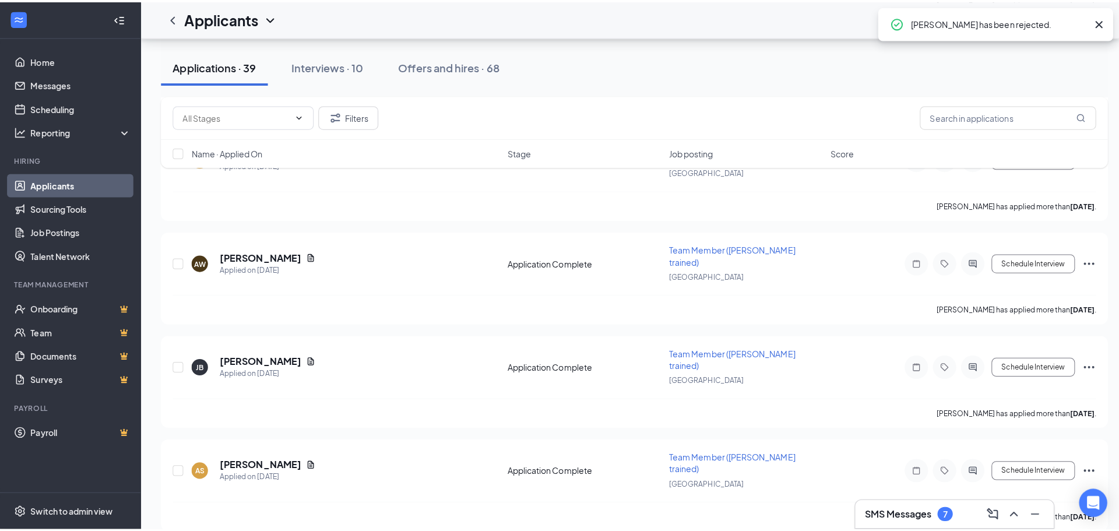
scroll to position [1341, 0]
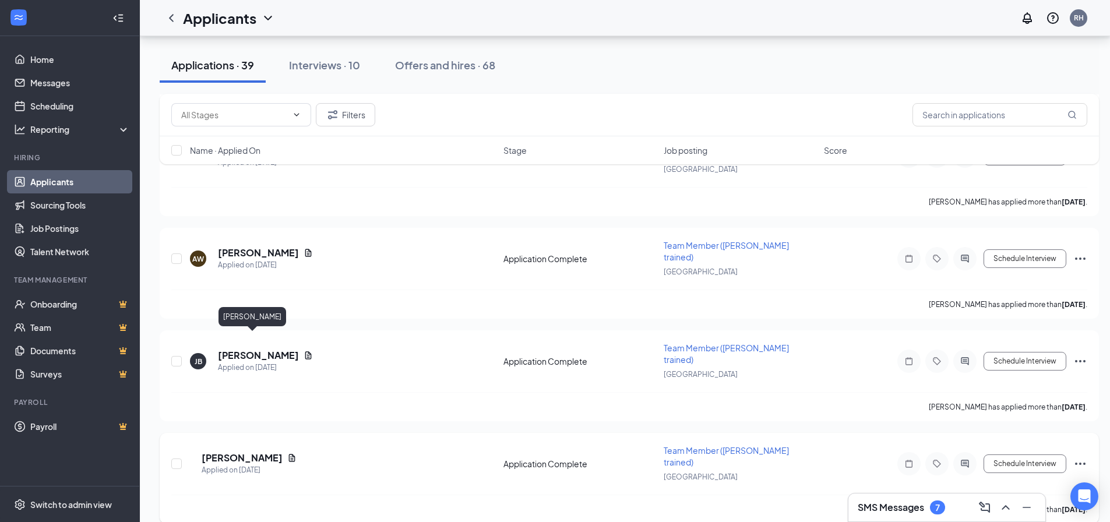
click at [244, 452] on h5 "[PERSON_NAME]" at bounding box center [242, 458] width 81 height 13
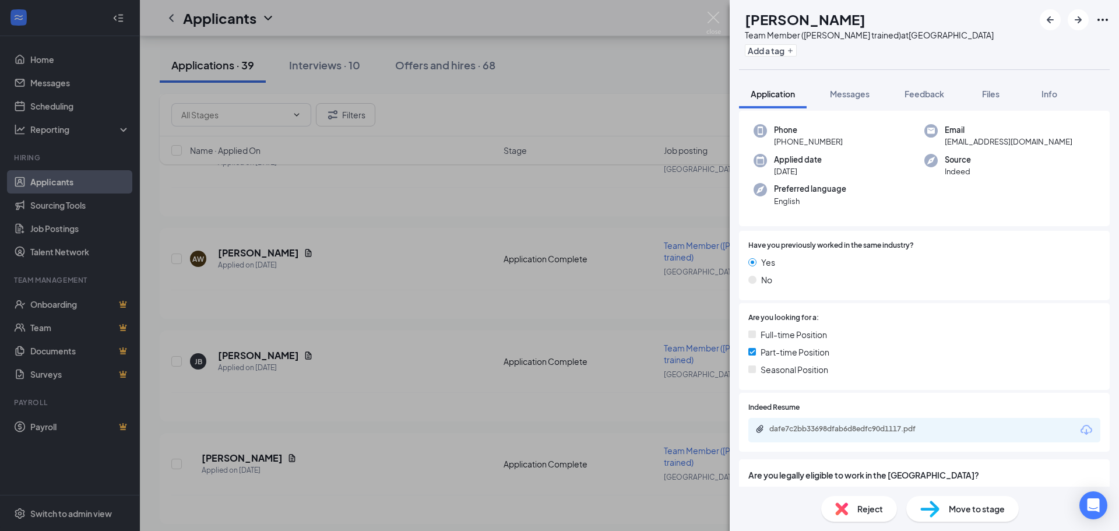
scroll to position [146, 0]
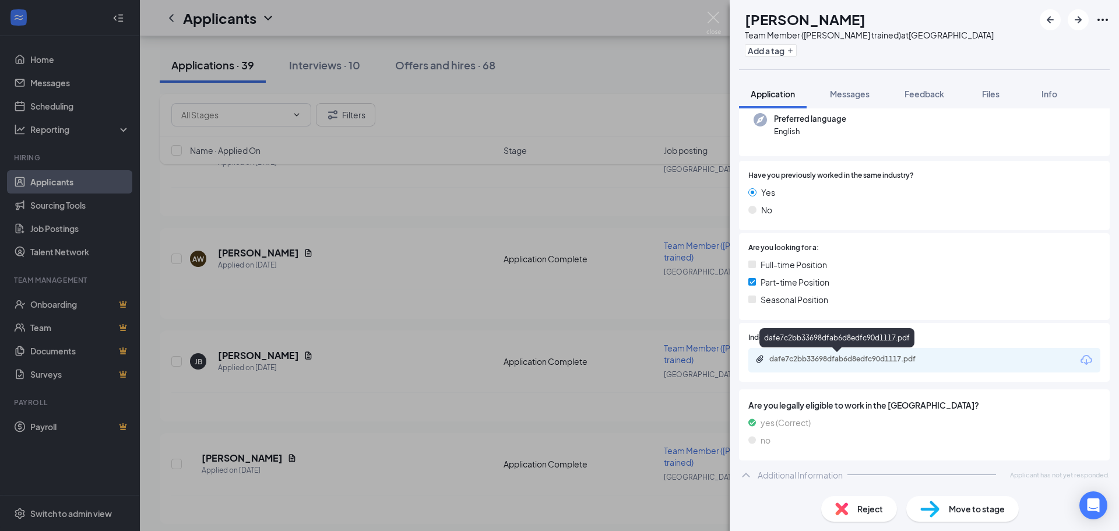
click at [852, 365] on div "dafe7c2bb33698dfab6d8edfc90d1117.pdf" at bounding box center [849, 359] width 189 height 11
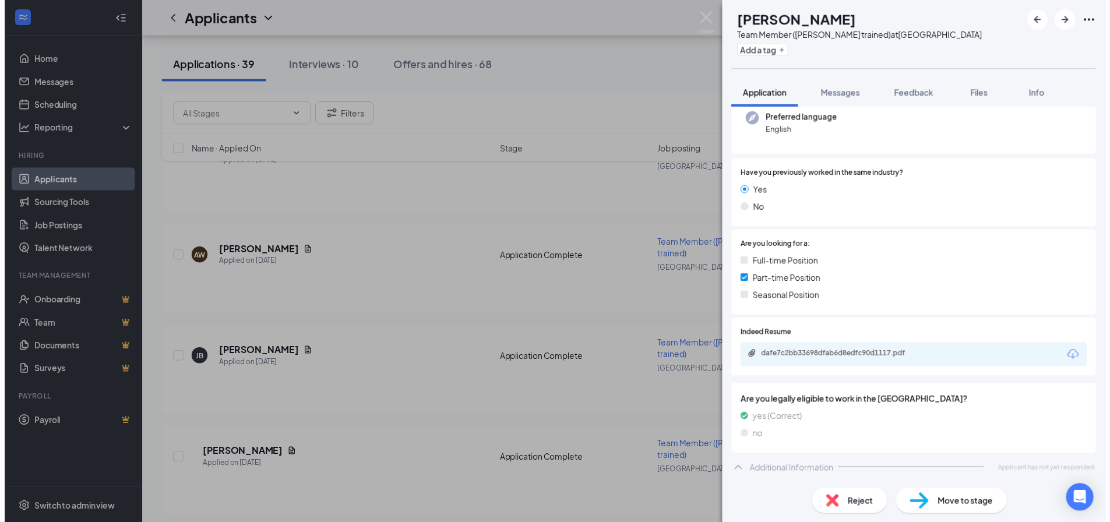
scroll to position [142, 0]
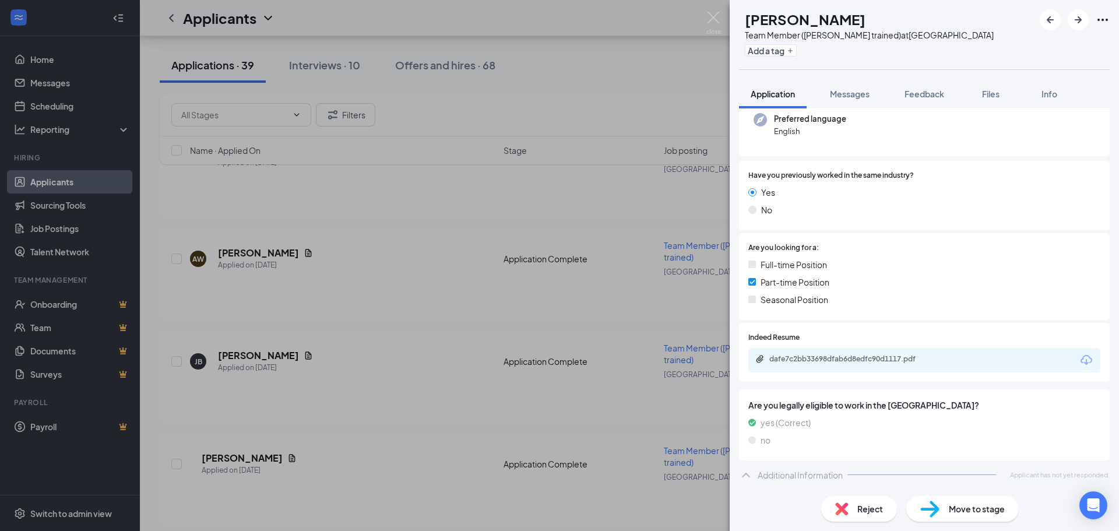
click at [339, 367] on div "IR [PERSON_NAME] Team Member (Cross trained) at [GEOGRAPHIC_DATA] Add a tag App…" at bounding box center [559, 265] width 1119 height 531
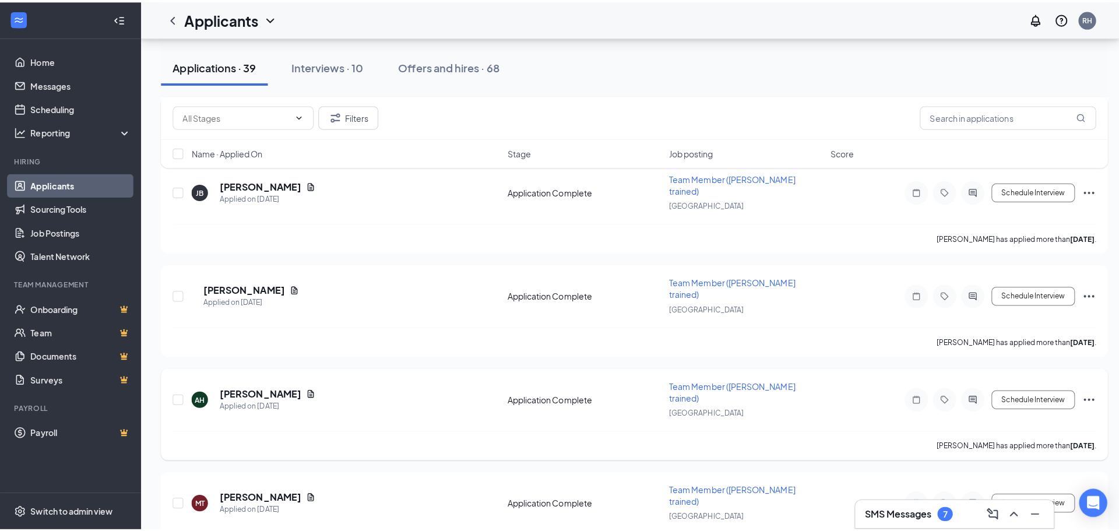
scroll to position [1516, 0]
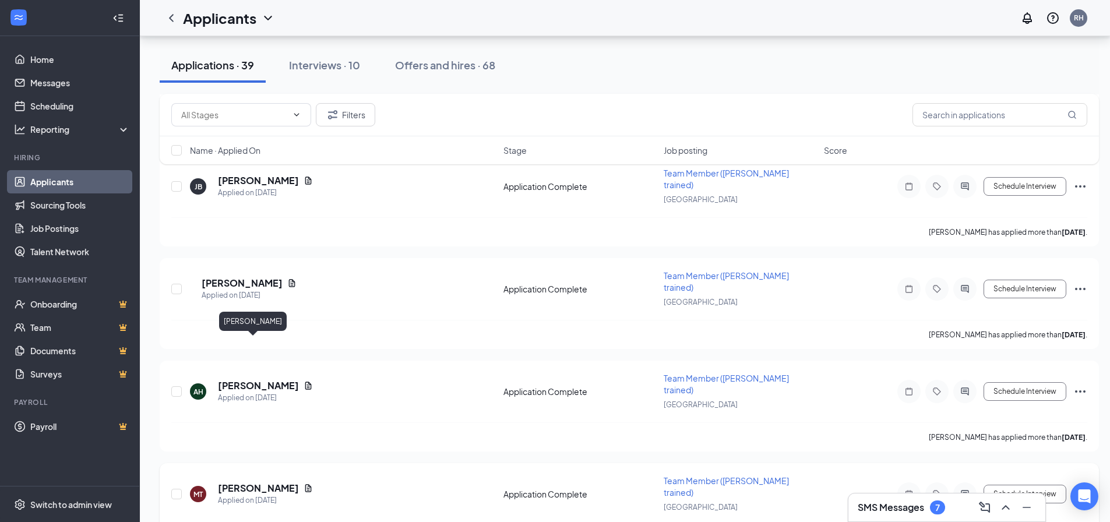
click at [263, 482] on h5 "[PERSON_NAME]" at bounding box center [258, 488] width 81 height 13
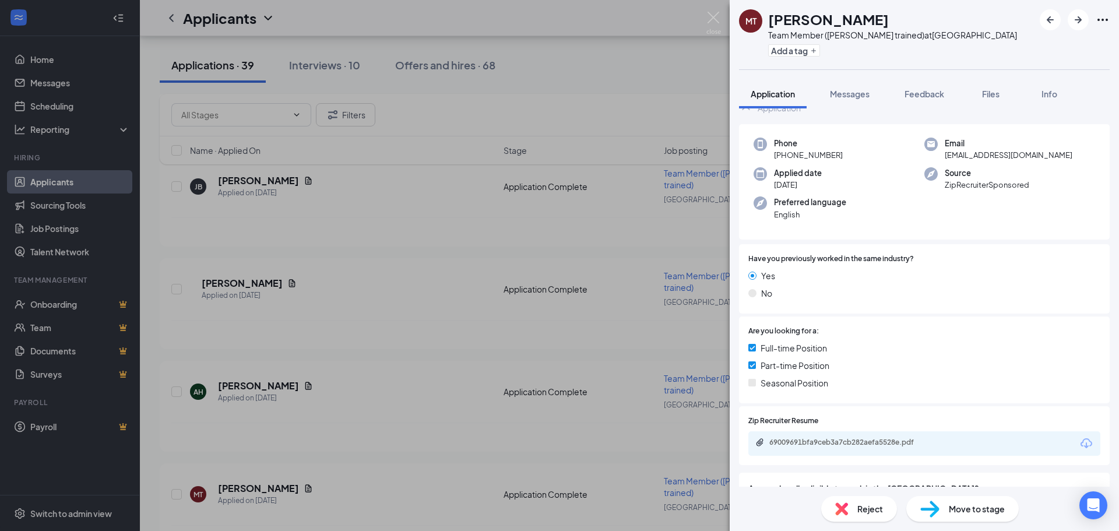
scroll to position [133, 0]
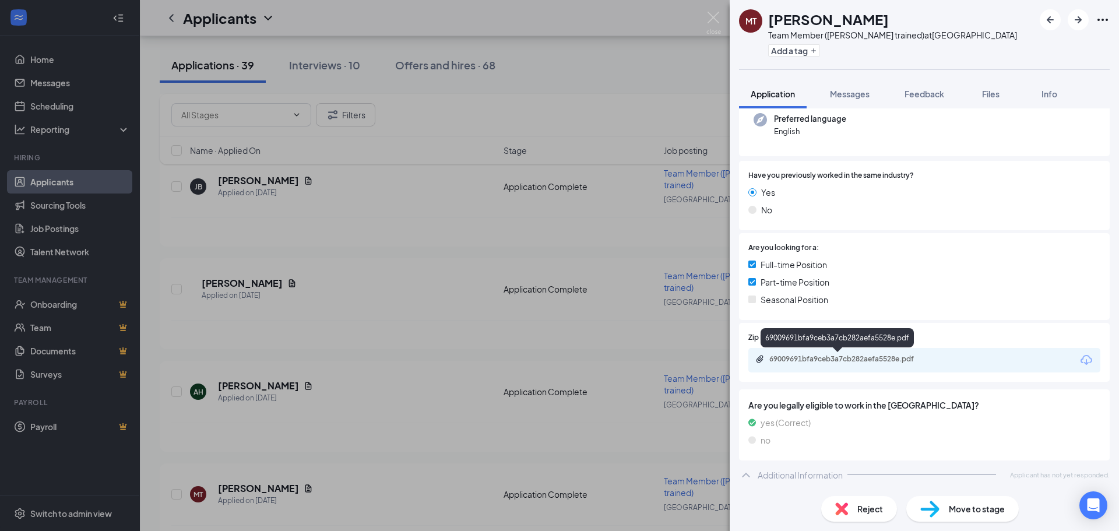
click at [848, 358] on div "69009691bfa9ceb3a7cb282aefa5528e.pdf" at bounding box center [850, 358] width 163 height 9
click at [336, 423] on div "MT [PERSON_NAME] Team Member (Cross trained) at [GEOGRAPHIC_DATA] Add a tag App…" at bounding box center [559, 265] width 1119 height 531
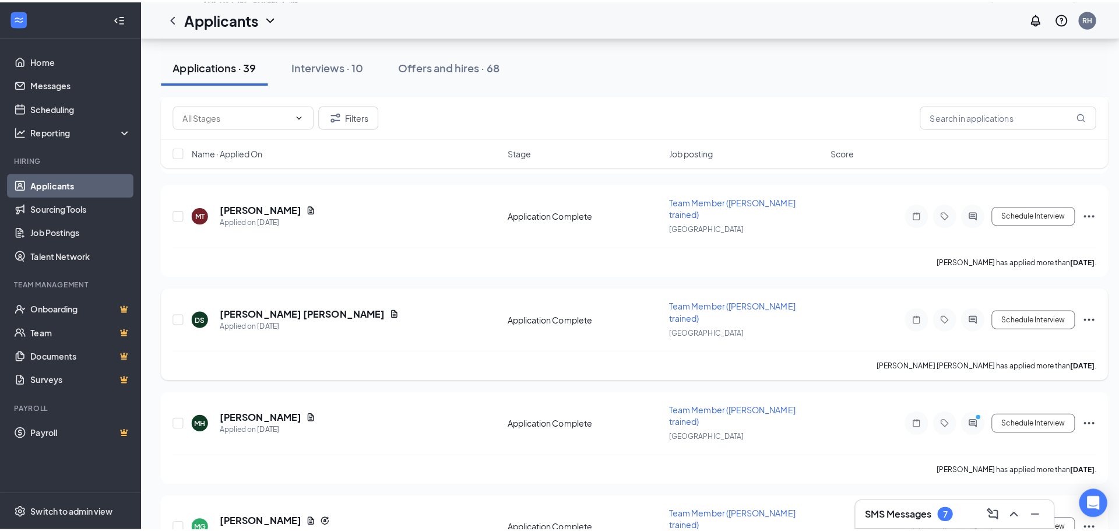
scroll to position [1807, 0]
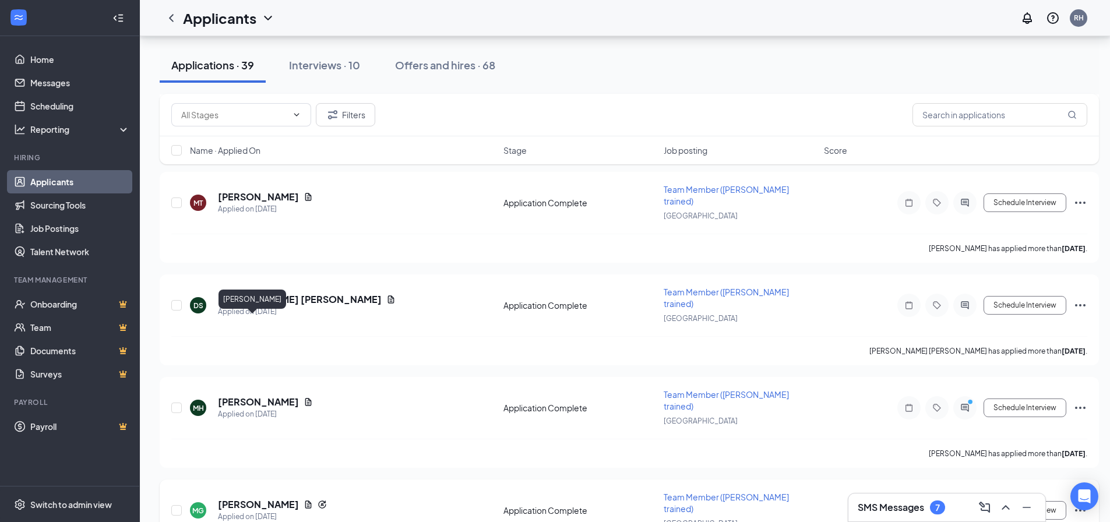
click at [276, 498] on h5 "[PERSON_NAME]" at bounding box center [258, 504] width 81 height 13
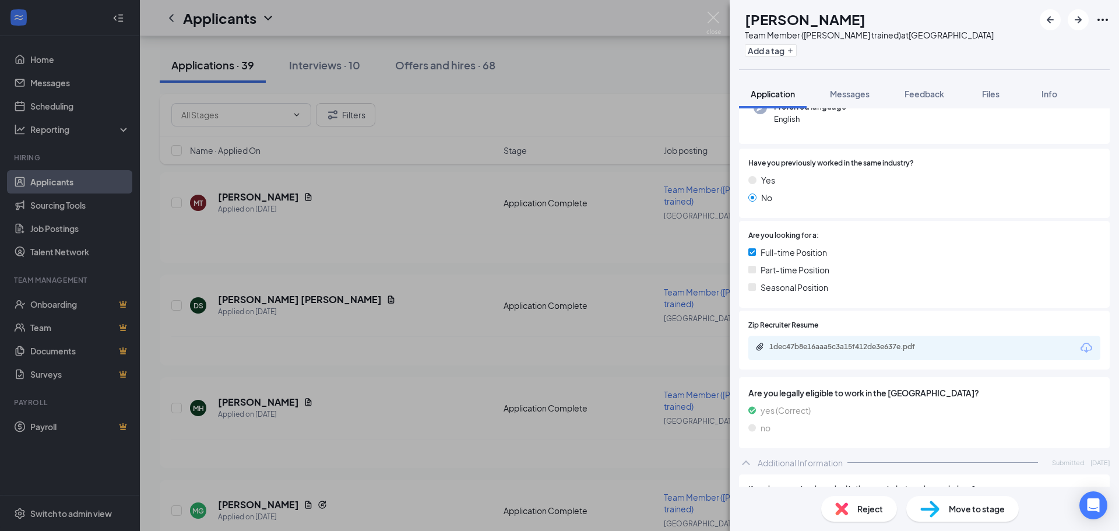
scroll to position [89, 0]
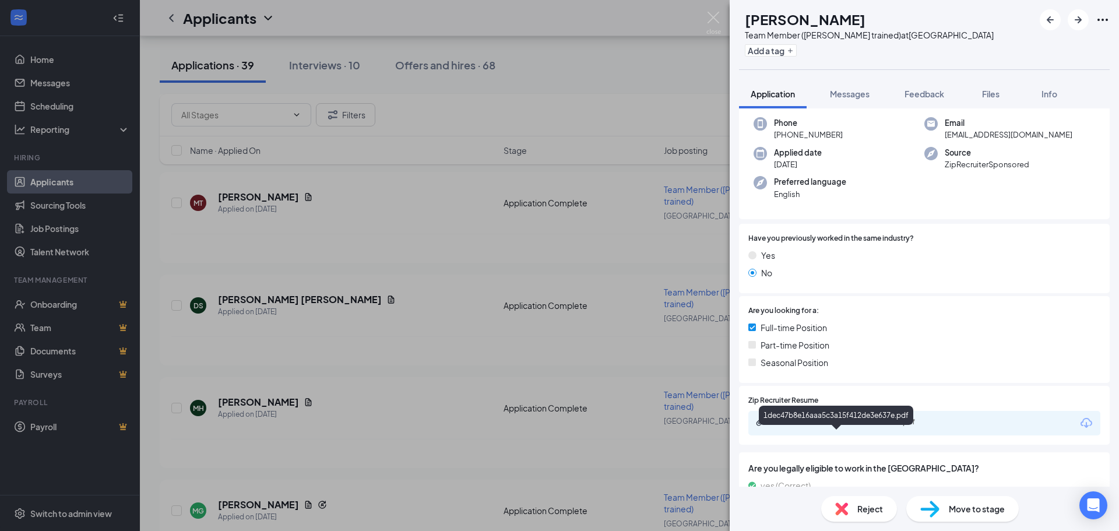
click at [872, 427] on div "1dec47b8e16aaa5c3a15f412de3e637e.pdf" at bounding box center [850, 421] width 163 height 9
click at [848, 500] on div "Reject" at bounding box center [859, 509] width 76 height 26
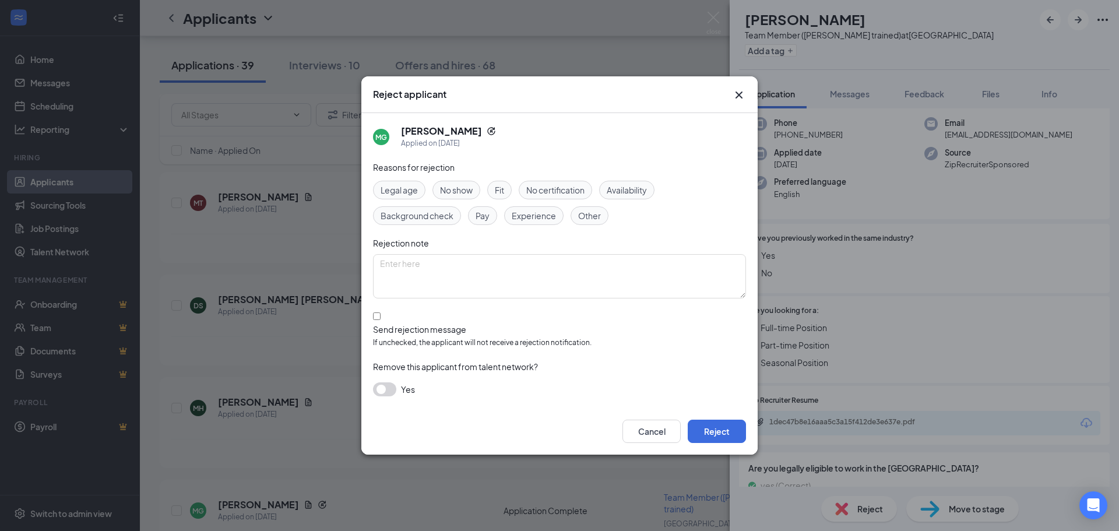
click at [530, 222] on span "Experience" at bounding box center [534, 215] width 44 height 13
click at [716, 430] on button "Reject" at bounding box center [717, 431] width 58 height 23
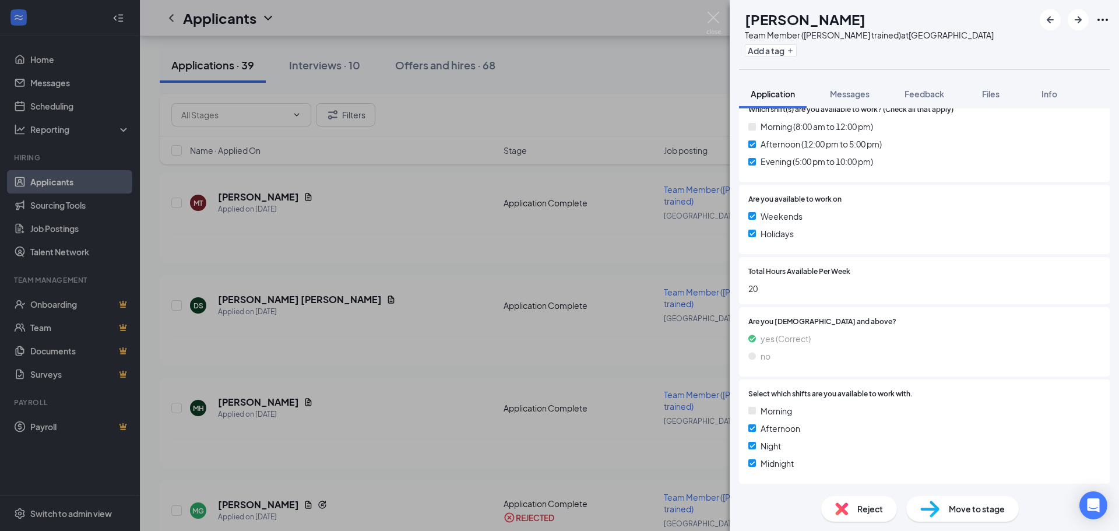
scroll to position [846, 0]
click at [960, 505] on span "Move to stage" at bounding box center [977, 508] width 56 height 13
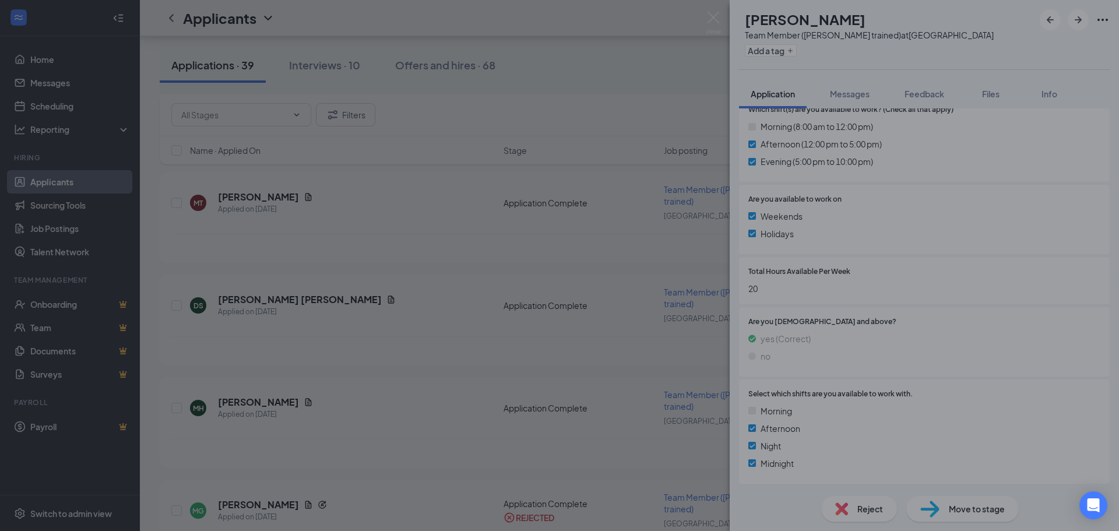
scroll to position [842, 0]
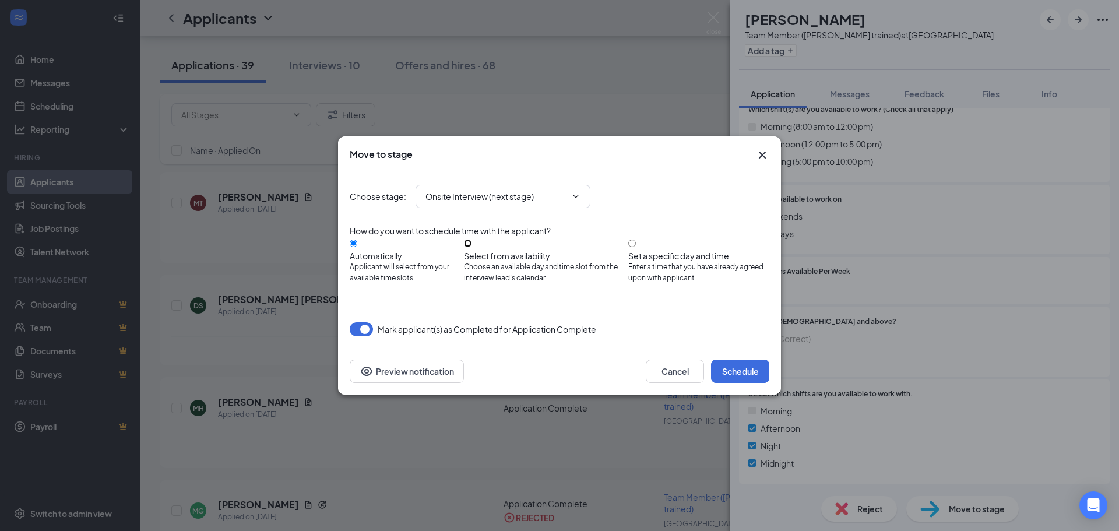
click at [472, 247] on input "Select from availability Choose an available day and time slot from the intervi…" at bounding box center [468, 244] width 8 height 8
radio input "true"
radio input "false"
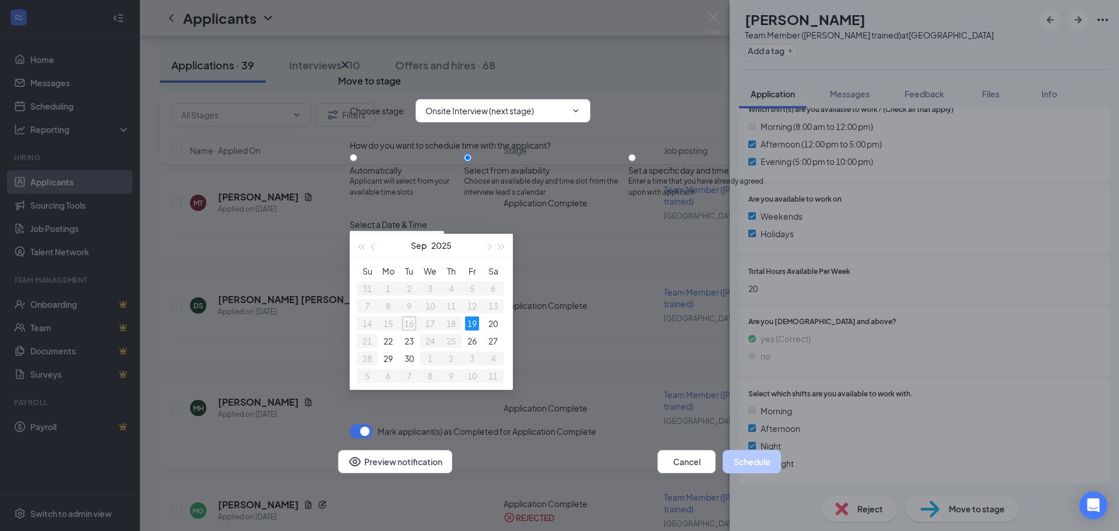
click at [573, 275] on div "2:30PM - 3:00PM" at bounding box center [461, 281] width 223 height 13
click at [730, 468] on button "Schedule" at bounding box center [752, 461] width 58 height 23
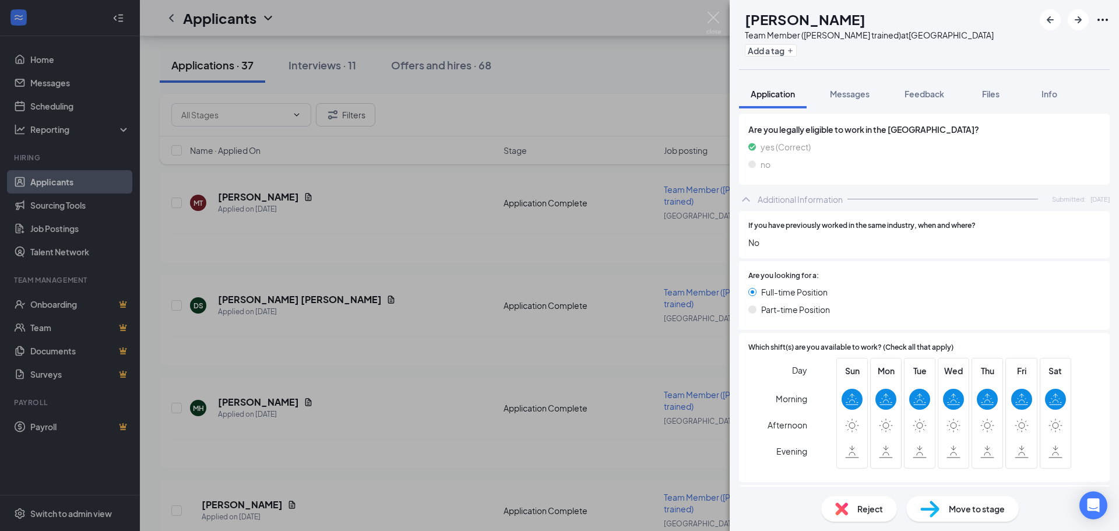
scroll to position [347, 0]
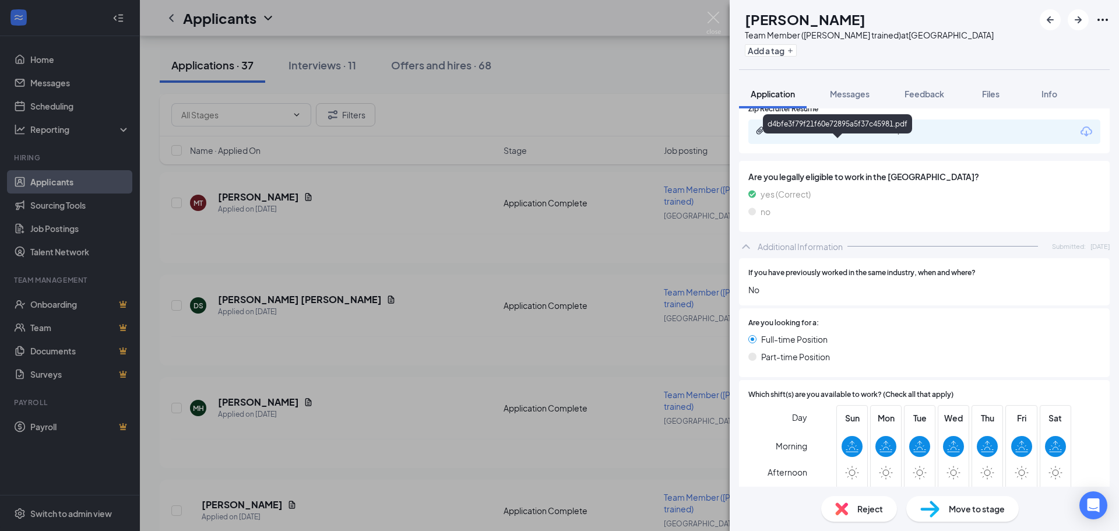
click at [878, 137] on div "d4bfe3f79f21f60e72895a5f37c45981.pdf" at bounding box center [849, 131] width 189 height 11
click at [867, 505] on span "Reject" at bounding box center [870, 508] width 26 height 13
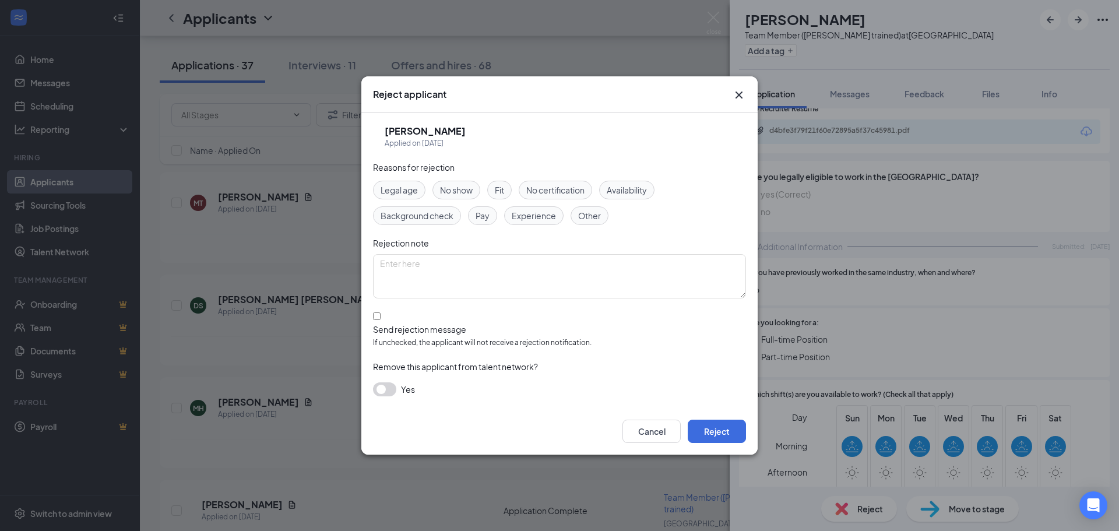
click at [540, 216] on span "Experience" at bounding box center [534, 215] width 44 height 13
click at [726, 408] on div "Cancel Reject" at bounding box center [559, 431] width 396 height 47
click at [718, 421] on button "Reject" at bounding box center [717, 431] width 58 height 23
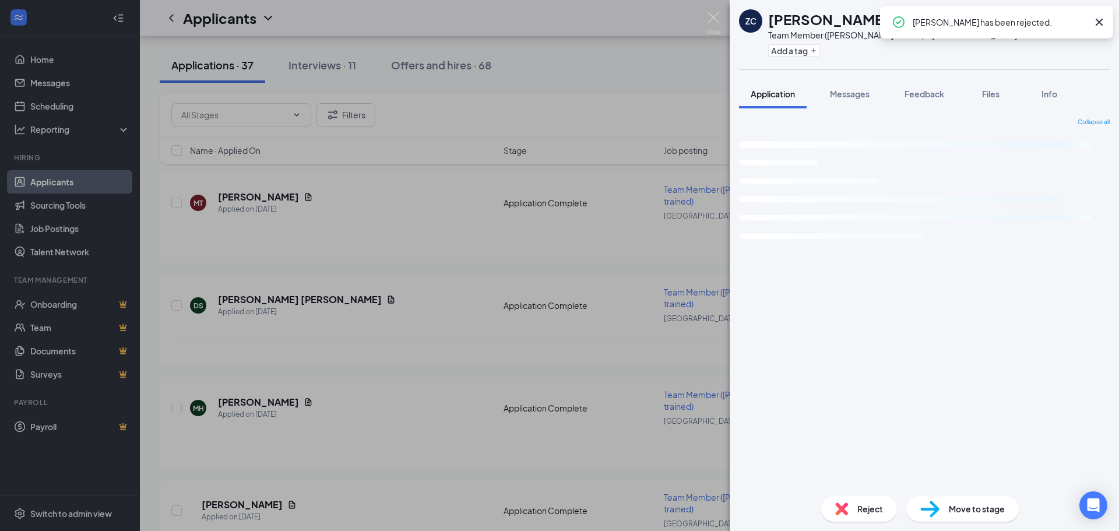
click at [229, 417] on div "ZC [PERSON_NAME] Team Member (Cross trained) at [GEOGRAPHIC_DATA] Add a tag App…" at bounding box center [559, 265] width 1119 height 531
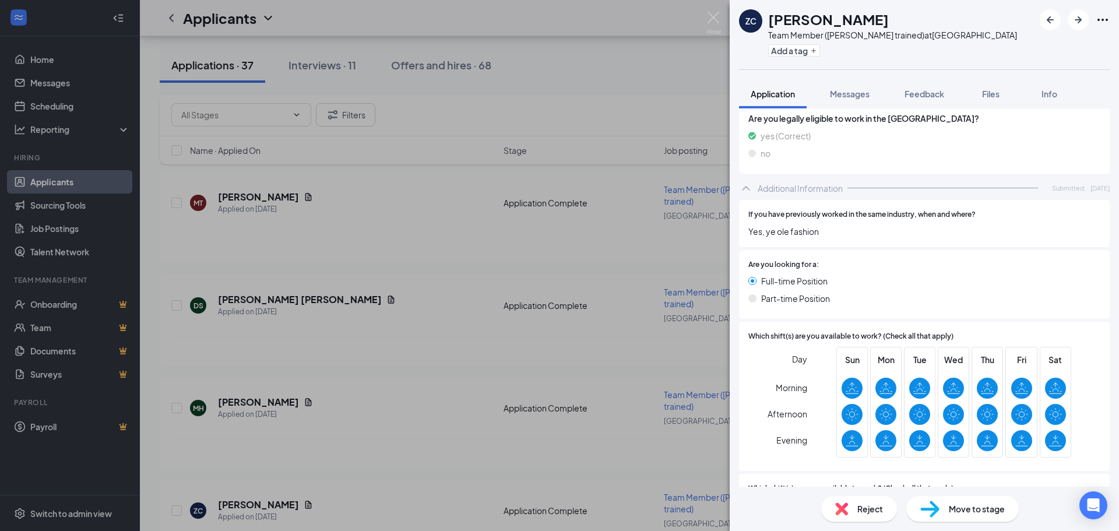
scroll to position [114, 0]
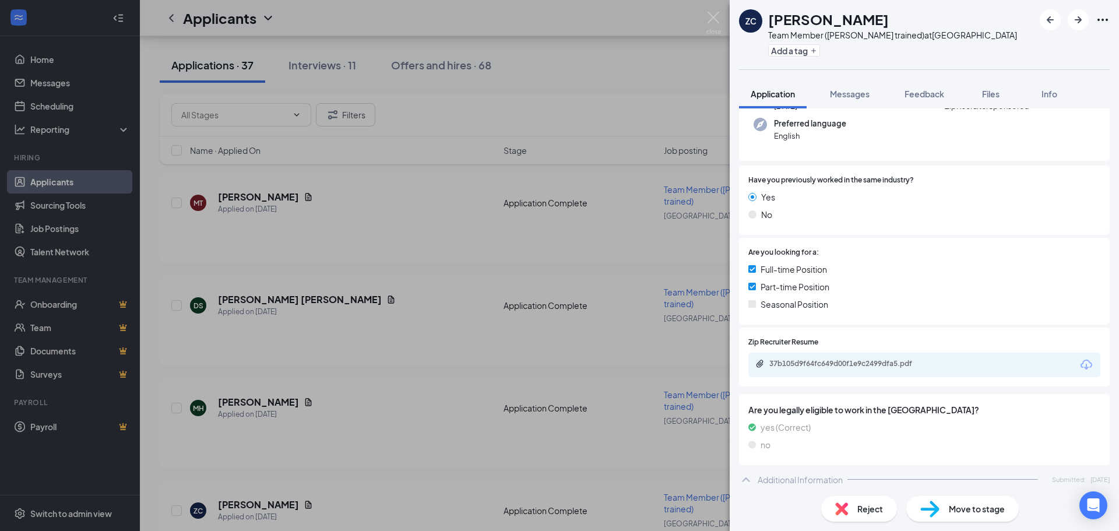
click at [873, 368] on div "37b105d9f64fc649d00f1e9c2499dfa5.pdf" at bounding box center [850, 363] width 163 height 9
click at [952, 500] on div "Move to stage" at bounding box center [962, 509] width 113 height 26
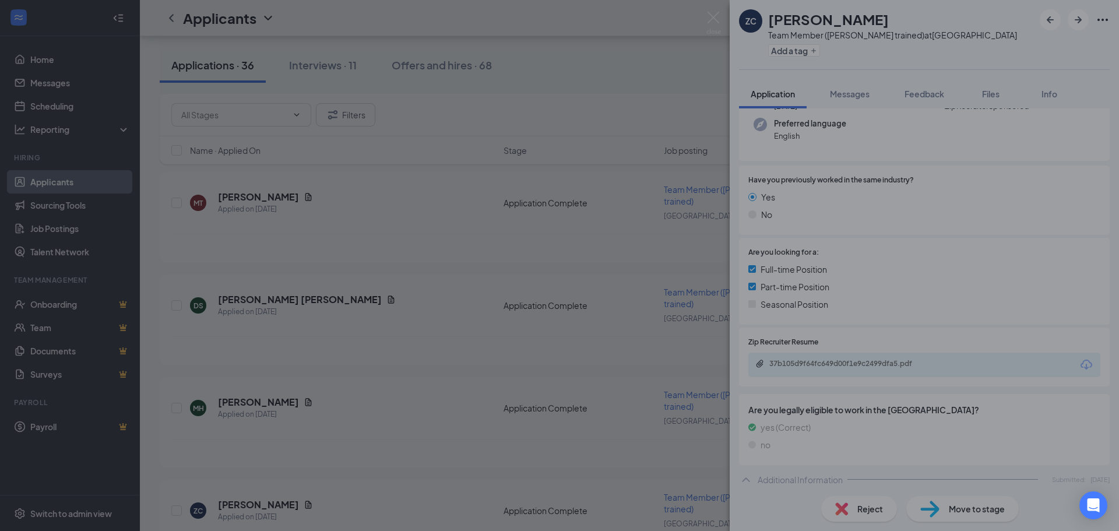
type input "Onsite Interview (next stage)"
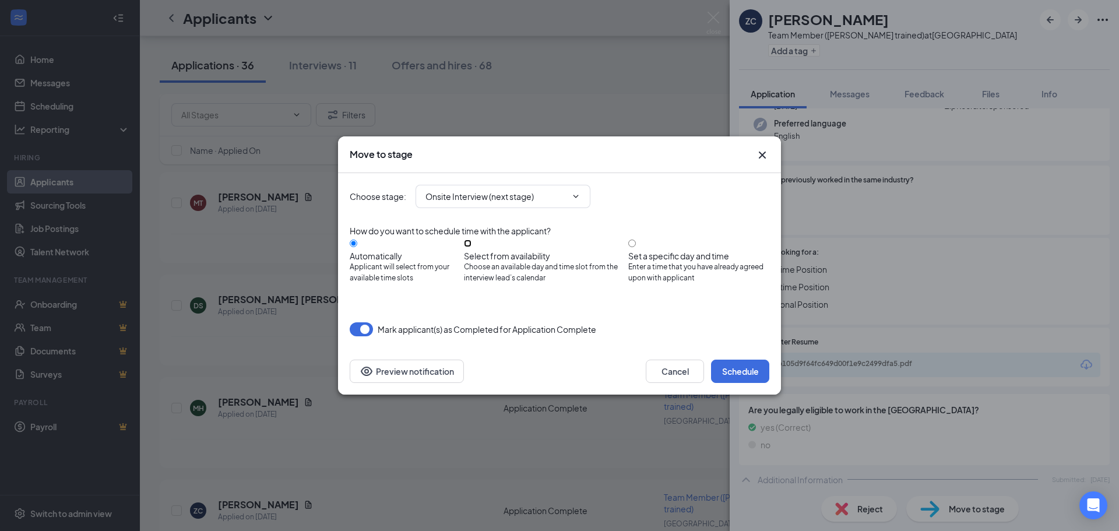
click at [472, 245] on input "Select from availability Choose an available day and time slot from the intervi…" at bounding box center [468, 244] width 8 height 8
radio input "true"
radio input "false"
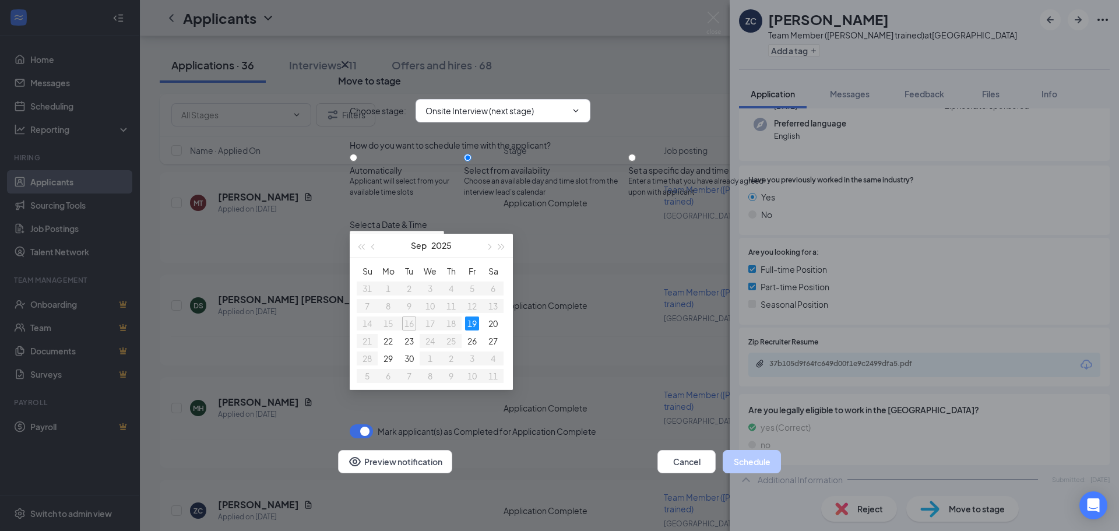
click at [573, 275] on div "3:00PM - 3:30PM" at bounding box center [461, 281] width 223 height 13
click at [740, 466] on button "Schedule" at bounding box center [752, 461] width 58 height 23
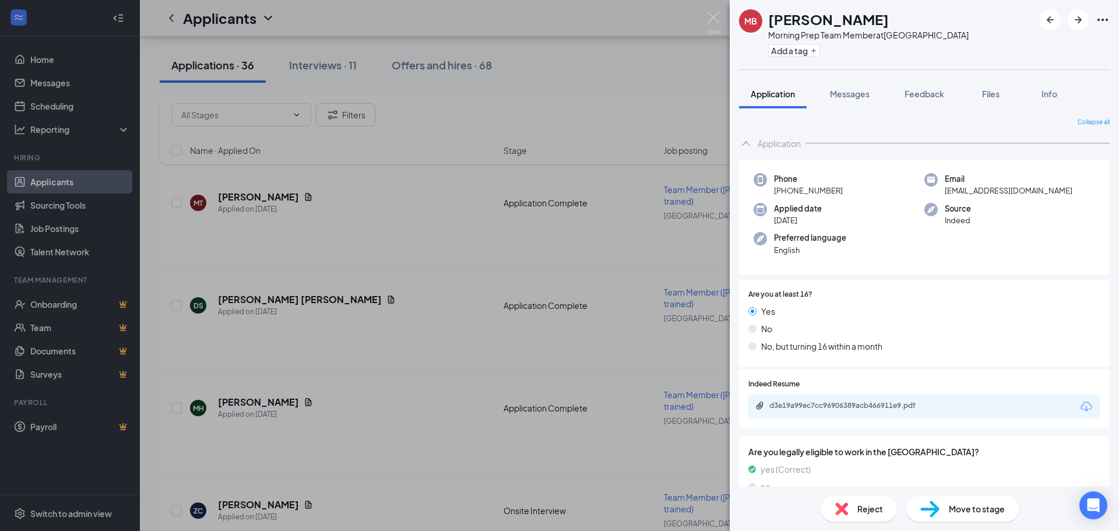
scroll to position [59, 0]
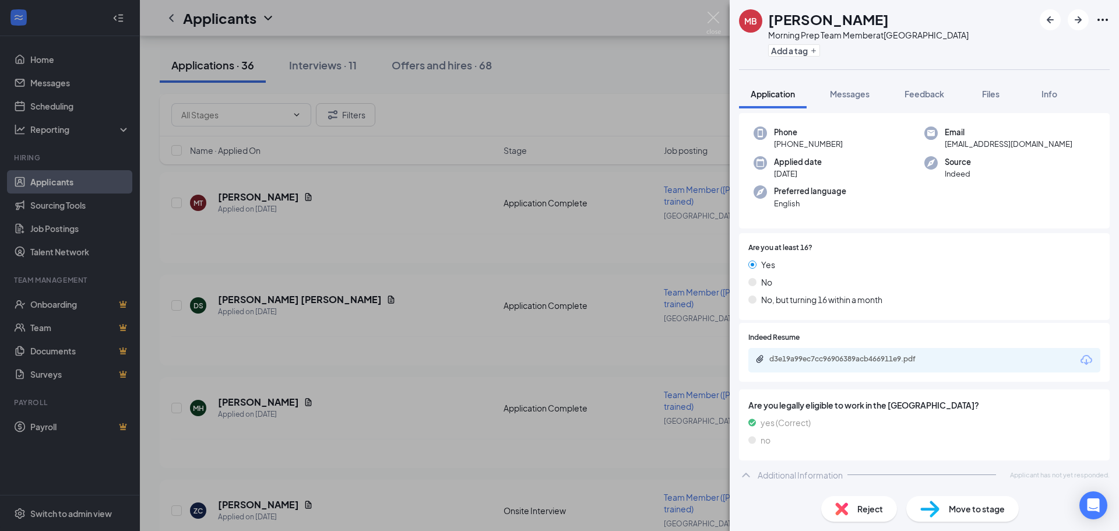
click at [865, 512] on span "Reject" at bounding box center [870, 508] width 26 height 13
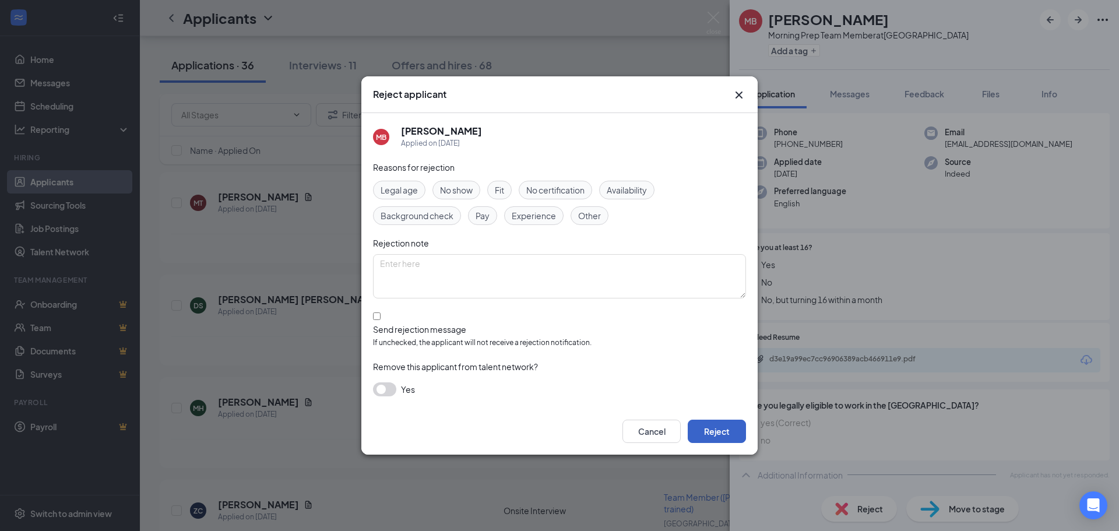
click at [732, 420] on button "Reject" at bounding box center [717, 431] width 58 height 23
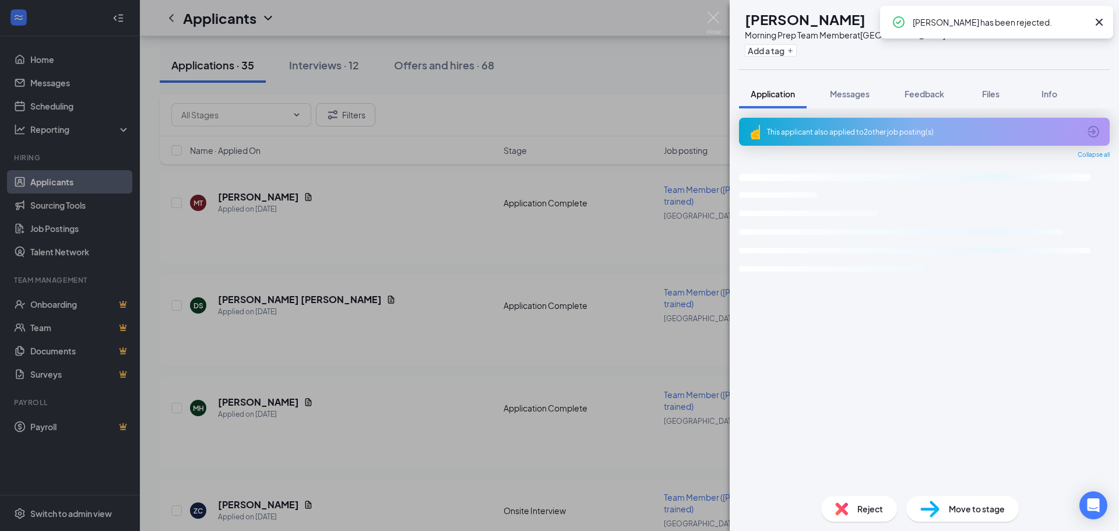
click at [382, 457] on div "AP [PERSON_NAME] Morning Prep Team Member at [GEOGRAPHIC_DATA] Add a tag Applic…" at bounding box center [559, 265] width 1119 height 531
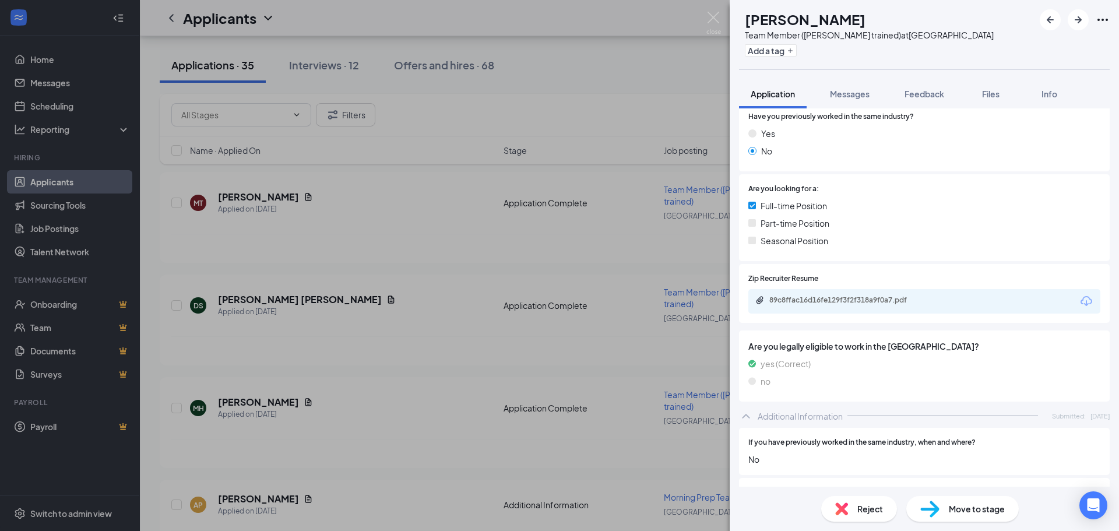
scroll to position [205, 0]
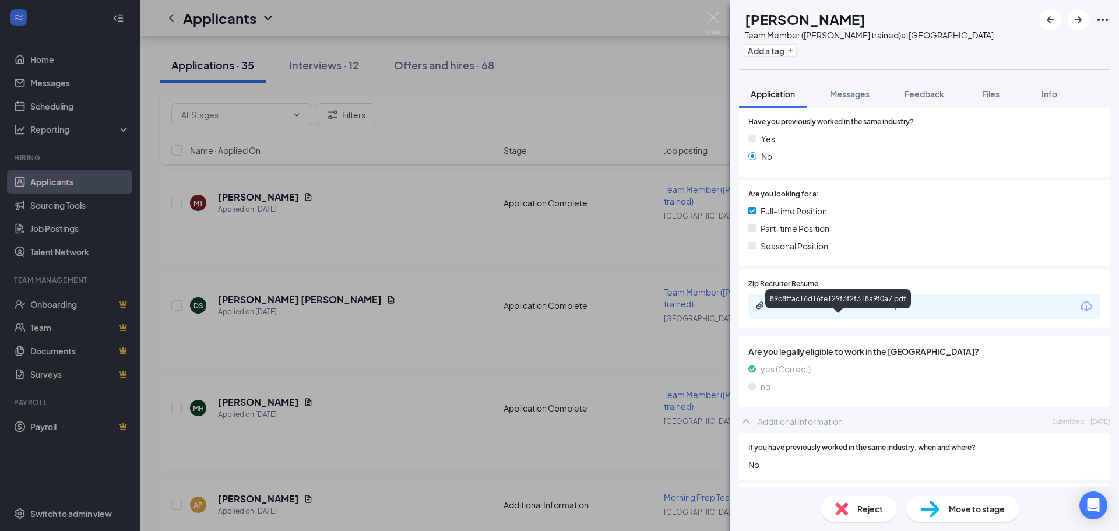
click at [881, 310] on div "89c8ffac16d16fe129f3f2f318a9f0a7.pdf" at bounding box center [850, 305] width 163 height 9
click at [860, 504] on span "Reject" at bounding box center [870, 508] width 26 height 13
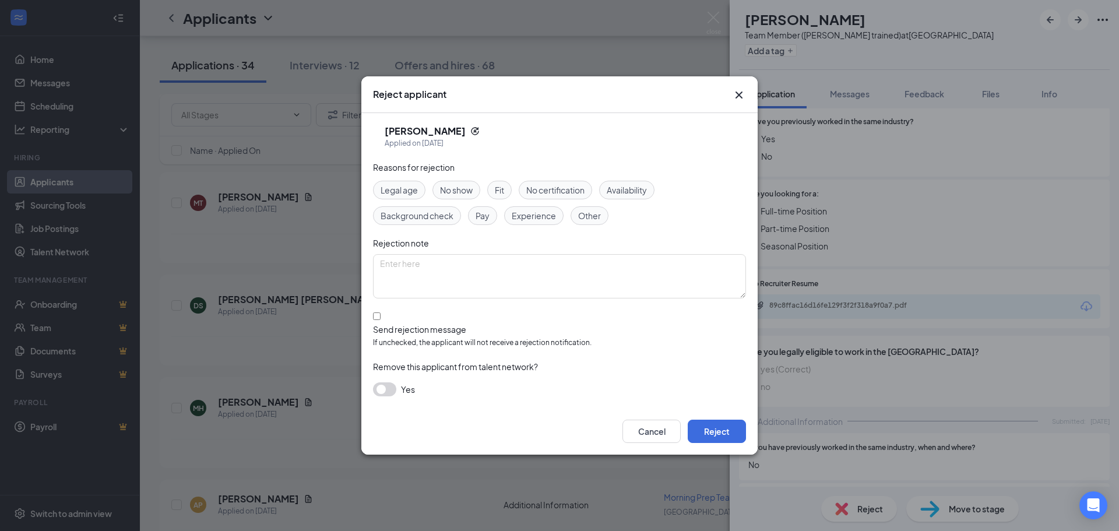
drag, startPoint x: 539, startPoint y: 224, endPoint x: 545, endPoint y: 240, distance: 16.8
click at [538, 222] on span "Experience" at bounding box center [534, 215] width 44 height 13
click at [716, 425] on button "Reject" at bounding box center [717, 431] width 58 height 23
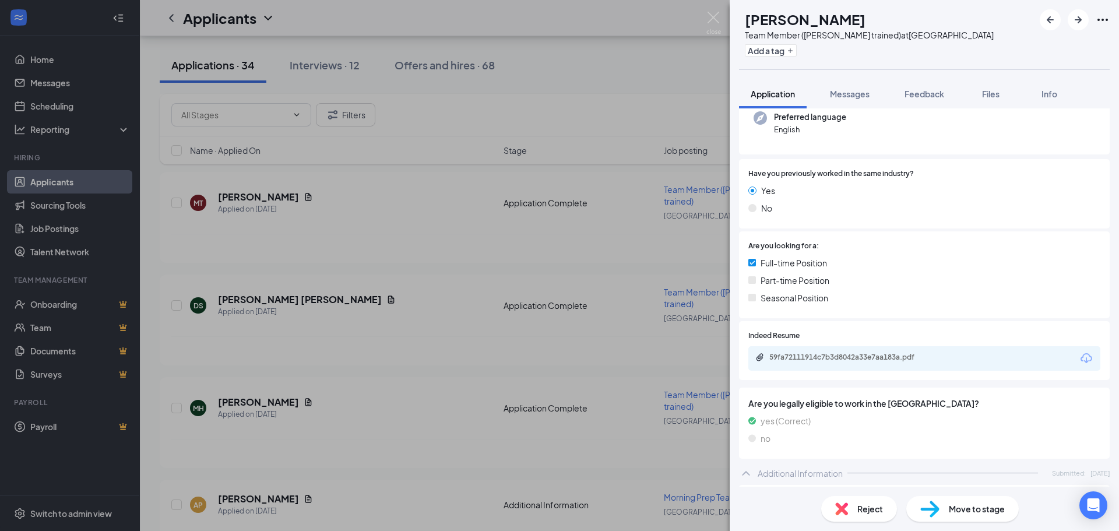
scroll to position [114, 0]
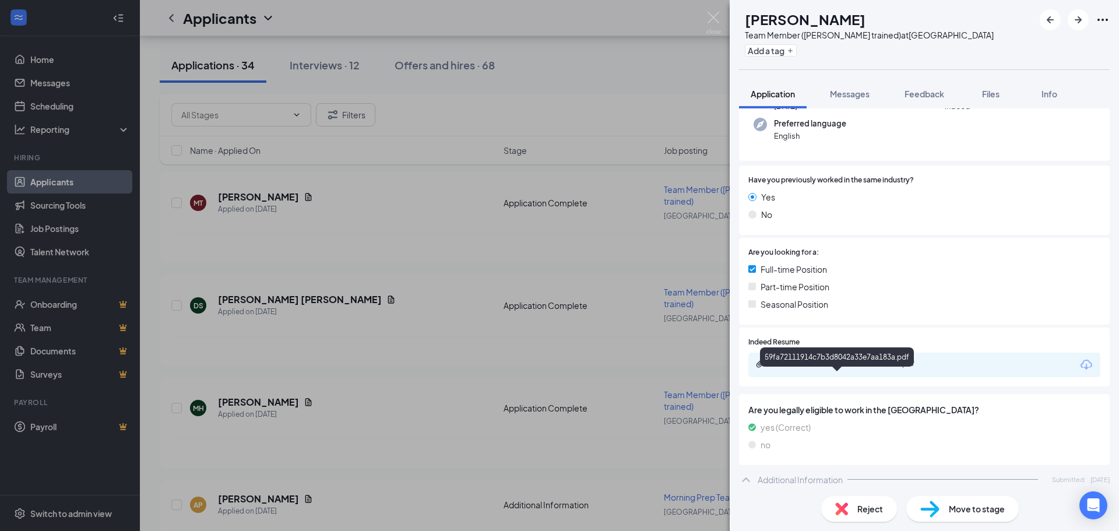
click at [845, 368] on div "59fa72111914c7b3d8042a33e7aa183a.pdf" at bounding box center [850, 363] width 163 height 9
click at [983, 518] on div "Move to stage" at bounding box center [962, 509] width 113 height 26
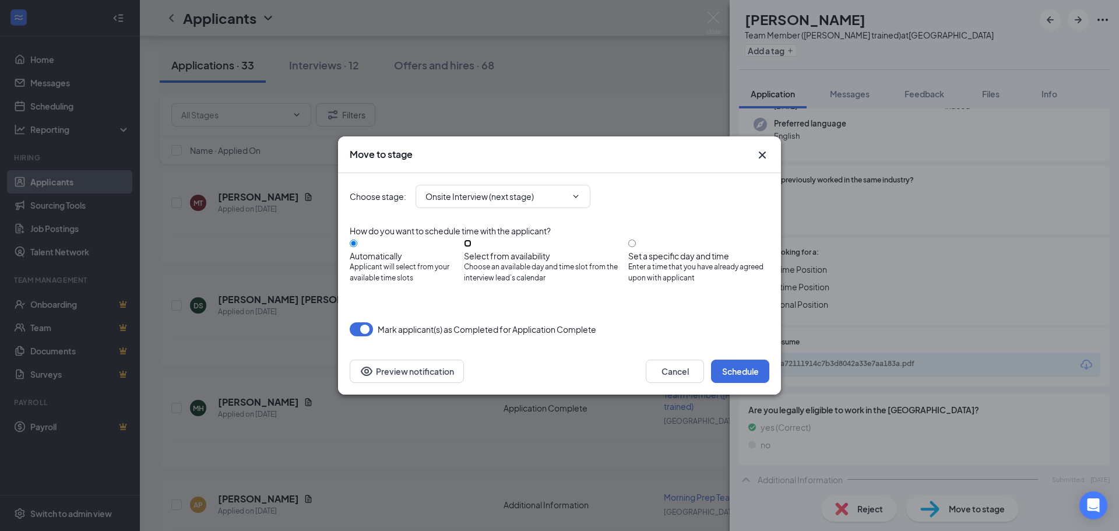
click at [472, 244] on input "Select from availability Choose an available day and time slot from the intervi…" at bounding box center [468, 244] width 8 height 8
radio input "true"
radio input "false"
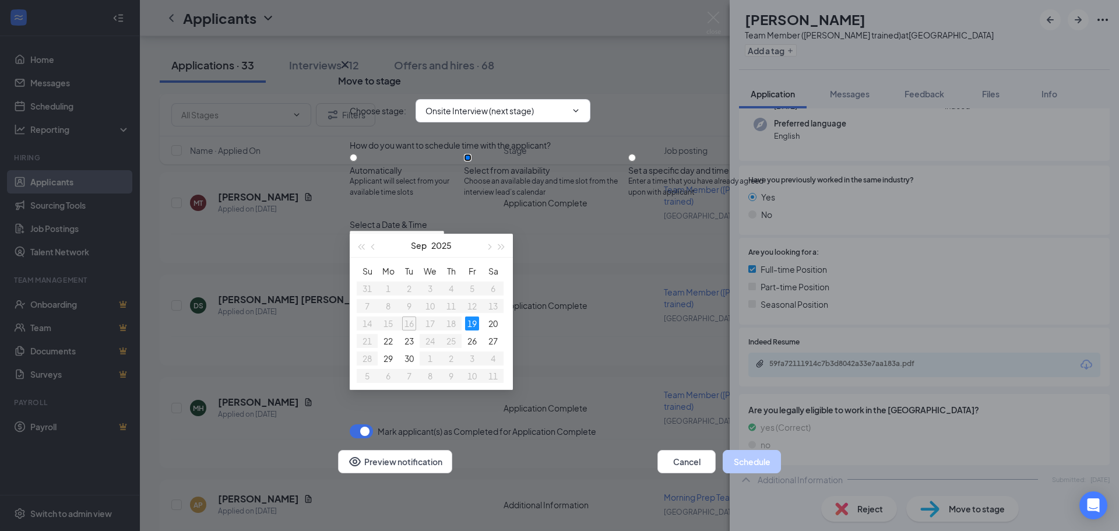
type input "[DATE]"
click at [573, 275] on div "3:30PM - 4:00PM" at bounding box center [461, 281] width 223 height 13
click at [745, 469] on button "Schedule" at bounding box center [752, 461] width 58 height 23
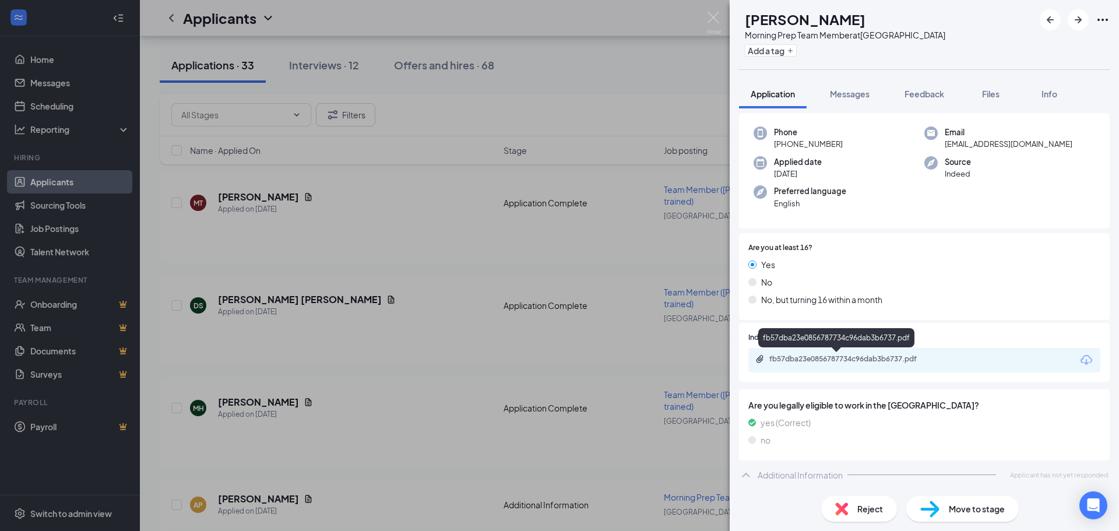
scroll to position [87, 0]
click at [875, 364] on div "fb57dba23e0856787734c96dab3b6737.pdf" at bounding box center [850, 358] width 163 height 9
click at [871, 511] on span "Reject" at bounding box center [870, 508] width 26 height 13
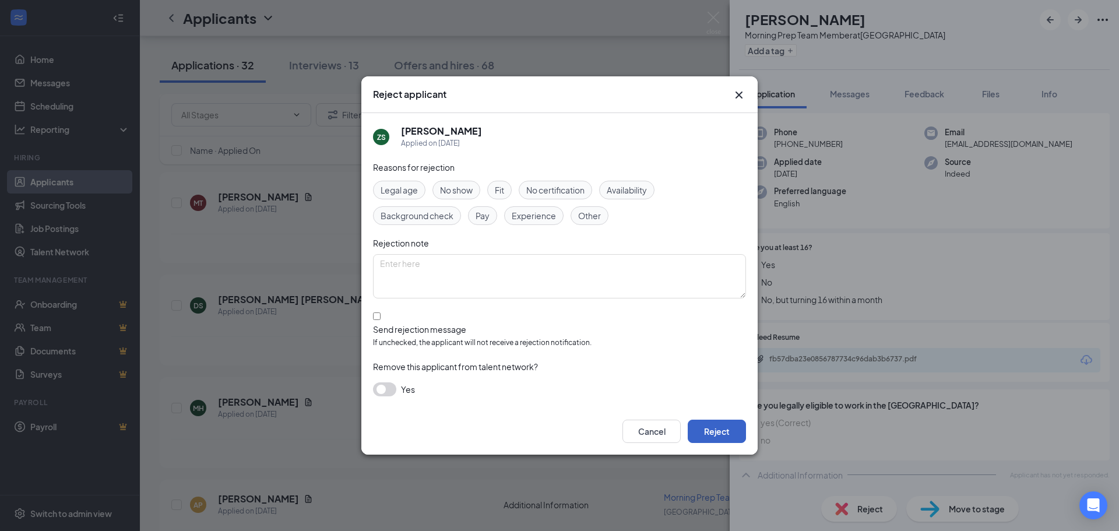
click at [718, 424] on button "Reject" at bounding box center [717, 431] width 58 height 23
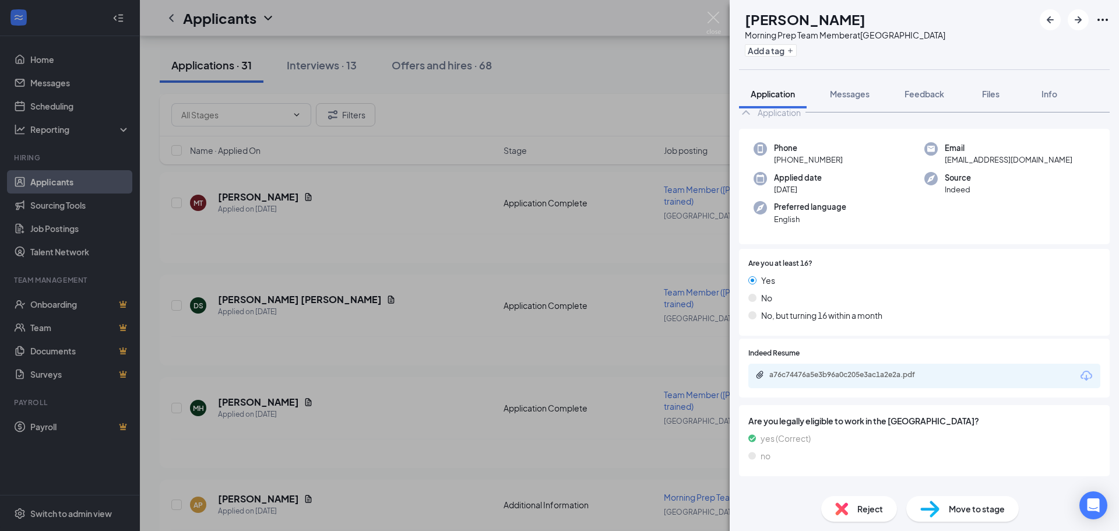
scroll to position [59, 0]
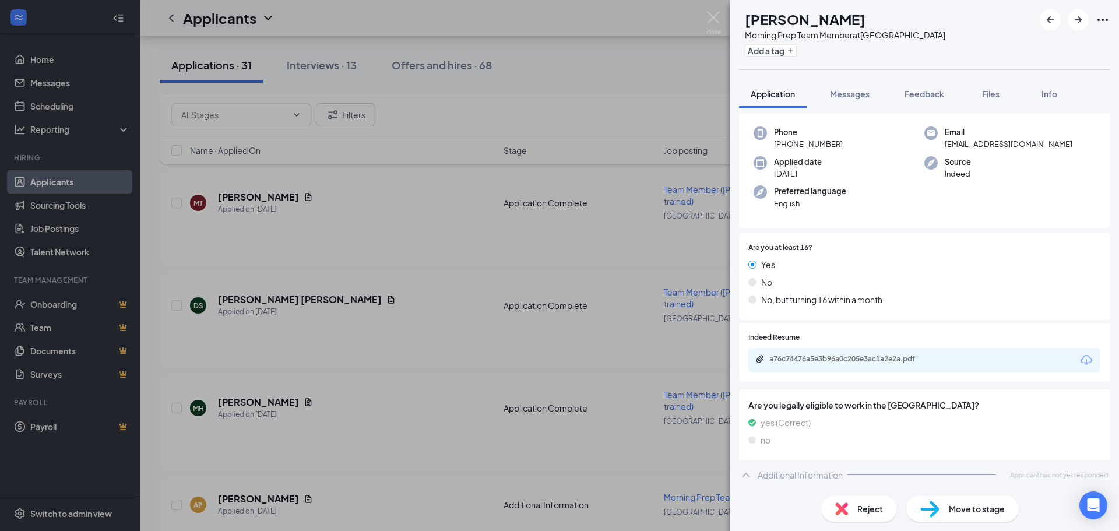
click at [851, 368] on div "a76c74476a5e3b96a0c205e3ac1a2e2a.pdf" at bounding box center [924, 360] width 352 height 24
click at [857, 355] on div "a76c74476a5e3b96a0c205e3ac1a2e2a.pdf" at bounding box center [850, 358] width 163 height 9
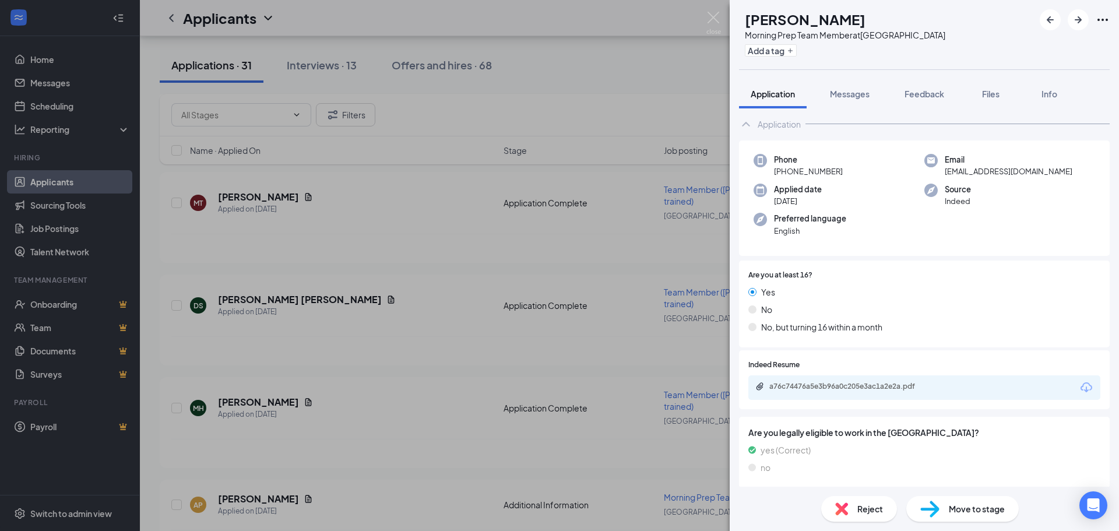
scroll to position [0, 0]
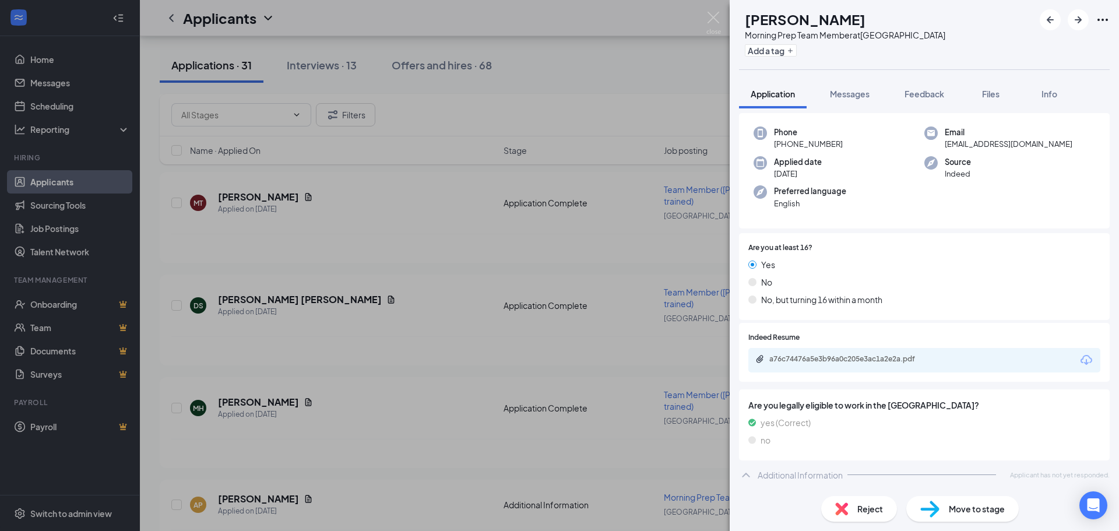
click at [962, 518] on div "Move to stage" at bounding box center [962, 509] width 113 height 26
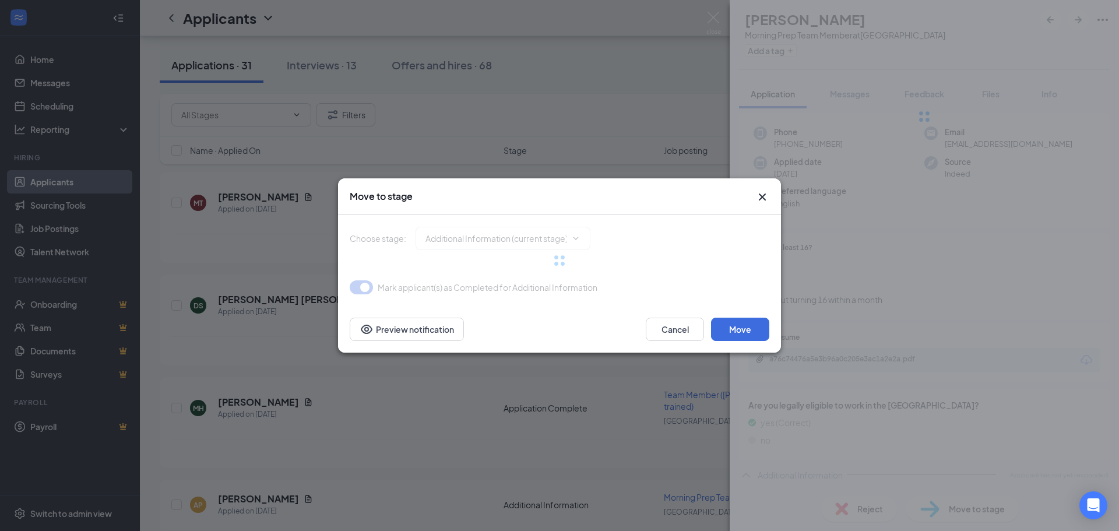
type input "Onsite Interview (next stage)"
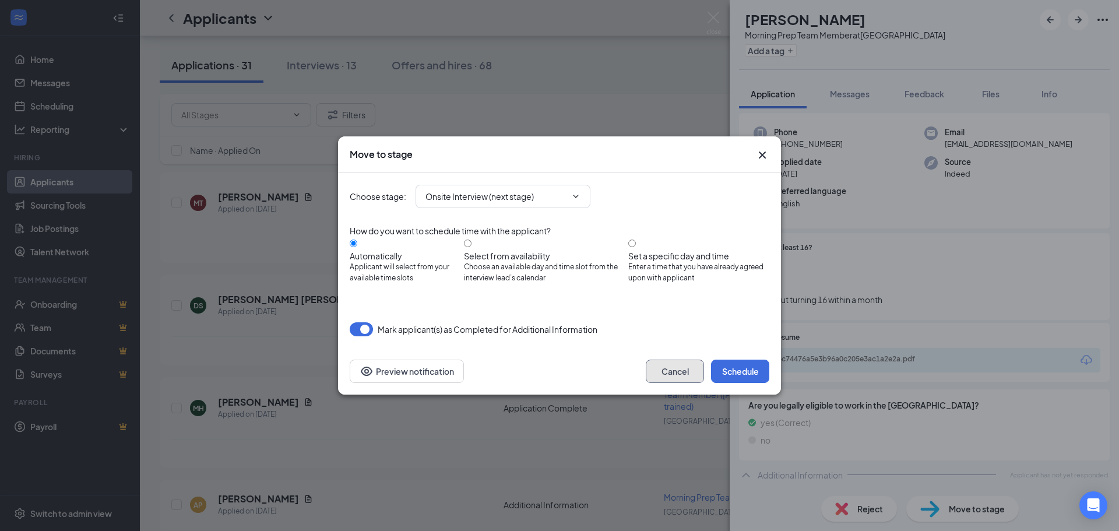
click at [691, 368] on button "Cancel" at bounding box center [675, 371] width 58 height 23
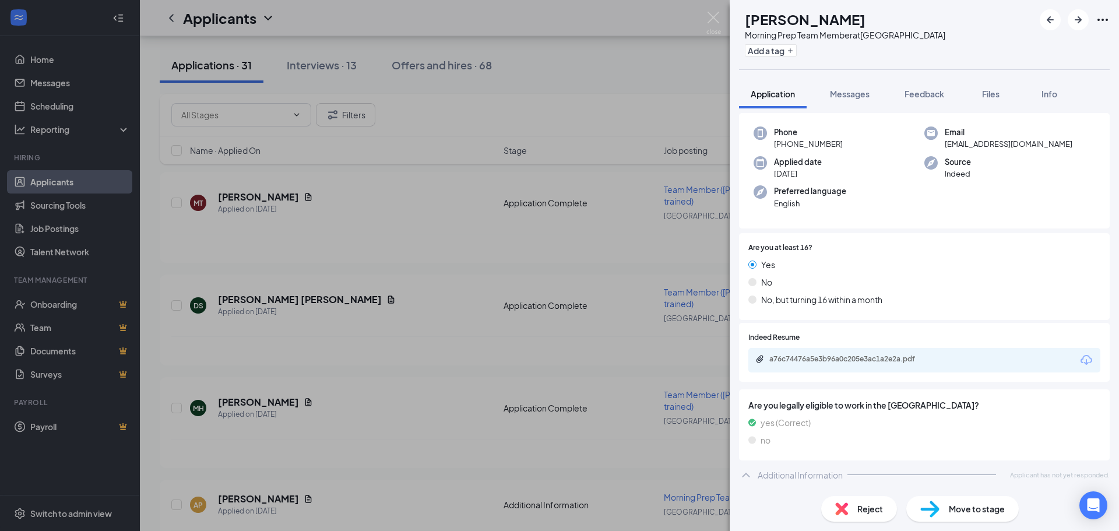
click at [230, 410] on div "AP [PERSON_NAME] Morning Prep Team Member at [GEOGRAPHIC_DATA] Add a tag Applic…" at bounding box center [559, 265] width 1119 height 531
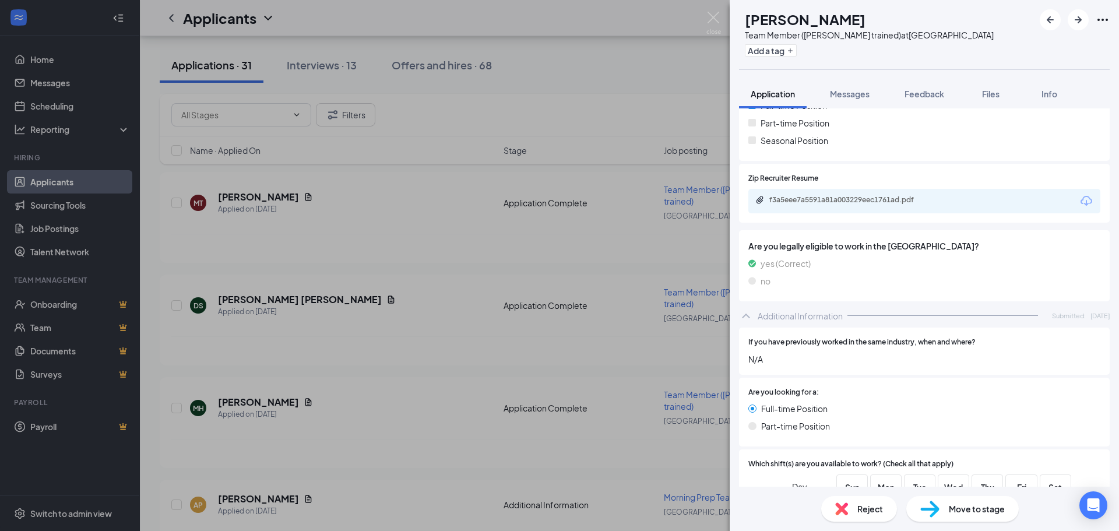
scroll to position [173, 0]
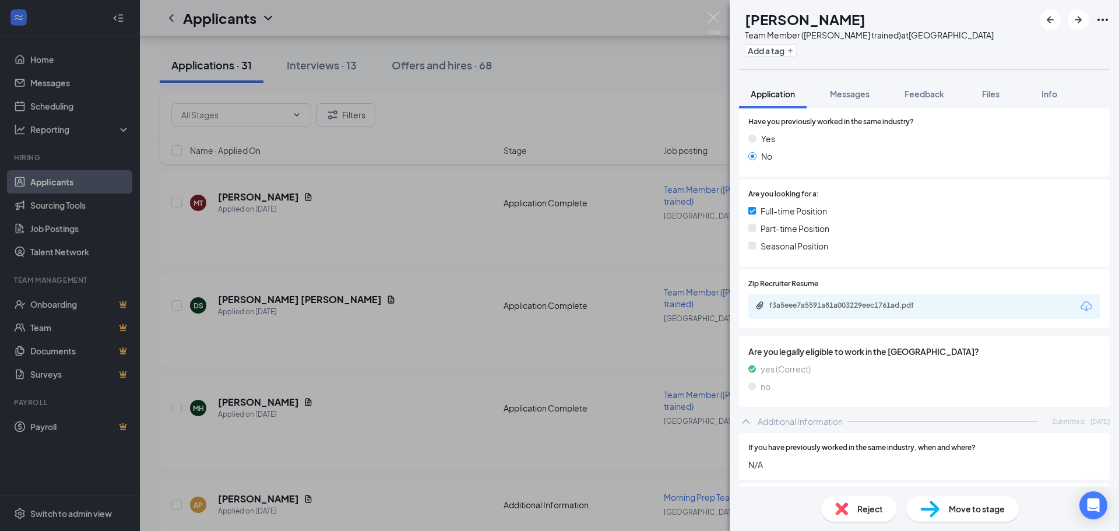
click at [871, 315] on div "f3a5eee7a5591a81a003229eec1761ad.pdf" at bounding box center [924, 306] width 352 height 24
click at [871, 310] on div "f3a5eee7a5591a81a003229eec1761ad.pdf" at bounding box center [850, 305] width 163 height 9
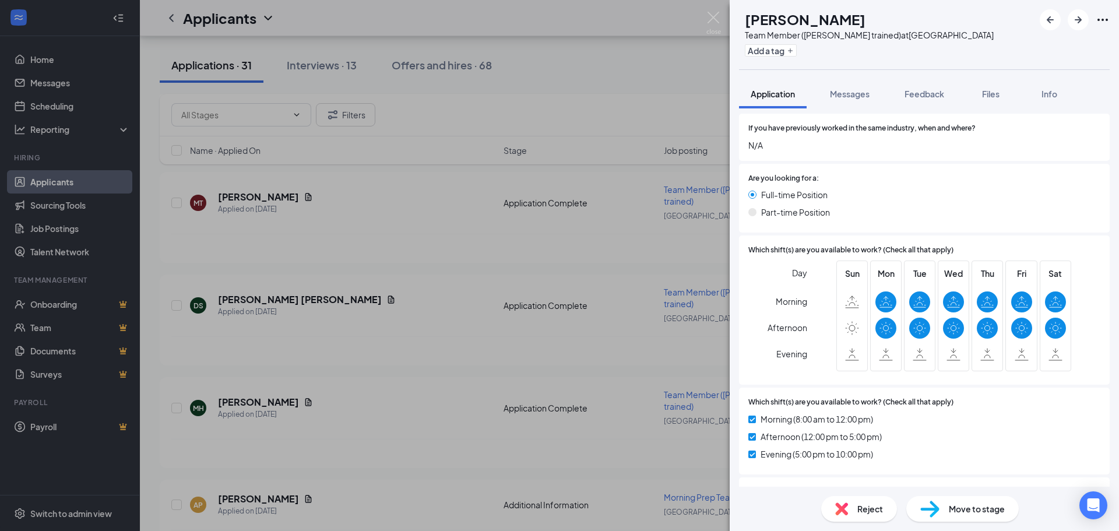
scroll to position [522, 0]
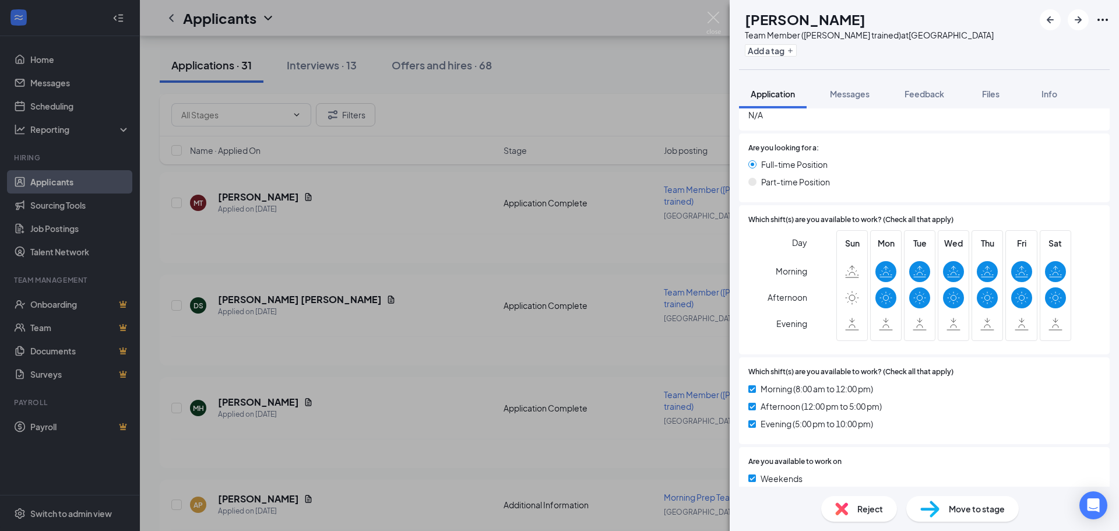
click at [957, 518] on div "Move to stage" at bounding box center [962, 509] width 113 height 26
type input "Onsite Interview (next stage)"
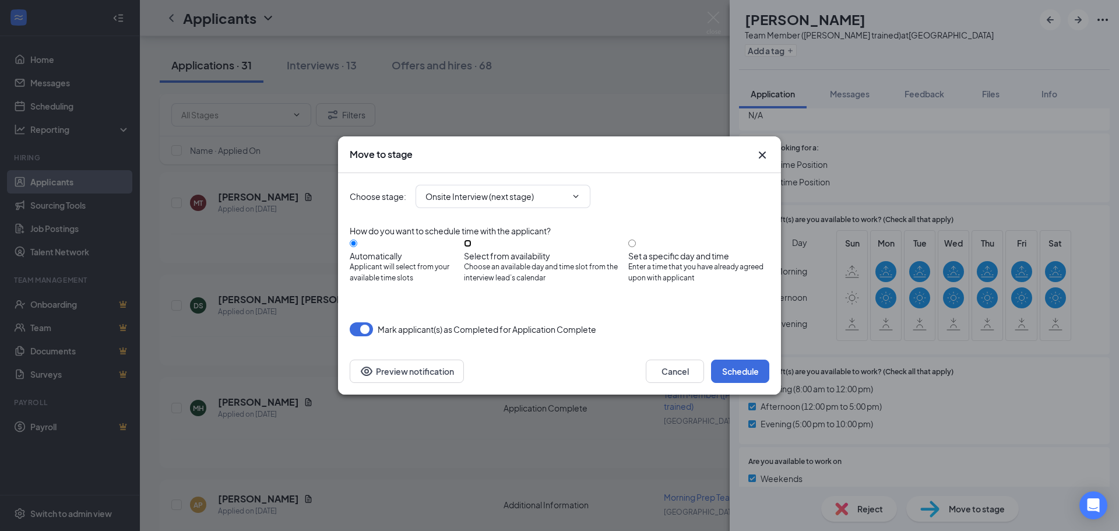
click at [472, 247] on input "Select from availability Choose an available day and time slot from the intervi…" at bounding box center [468, 244] width 8 height 8
radio input "true"
radio input "false"
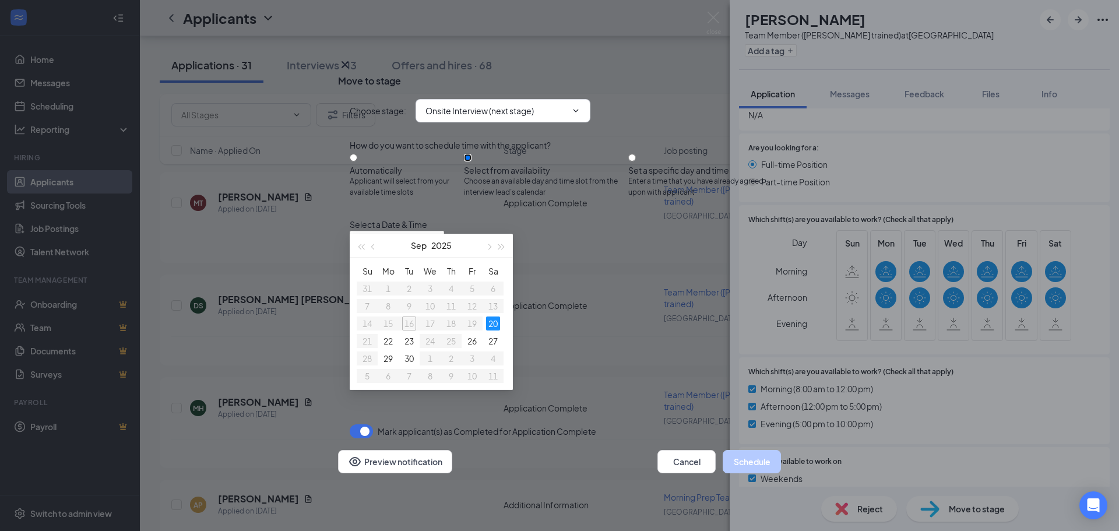
type input "[DATE]"
click at [636, 154] on input "Set a specific day and time Enter a time that you have already agreed upon with…" at bounding box center [632, 158] width 8 height 8
radio input "true"
radio input "false"
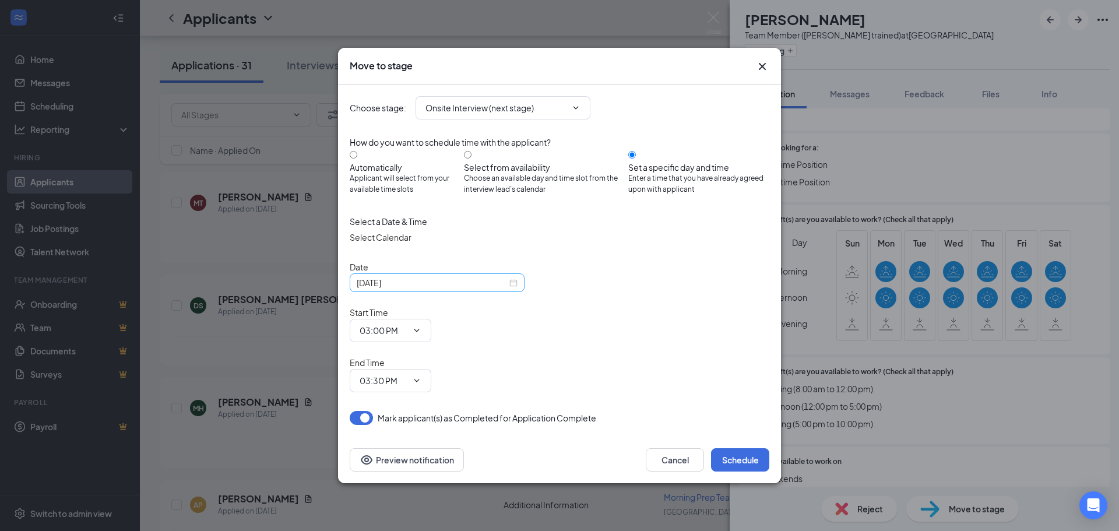
click at [509, 289] on div "[DATE]" at bounding box center [437, 282] width 161 height 13
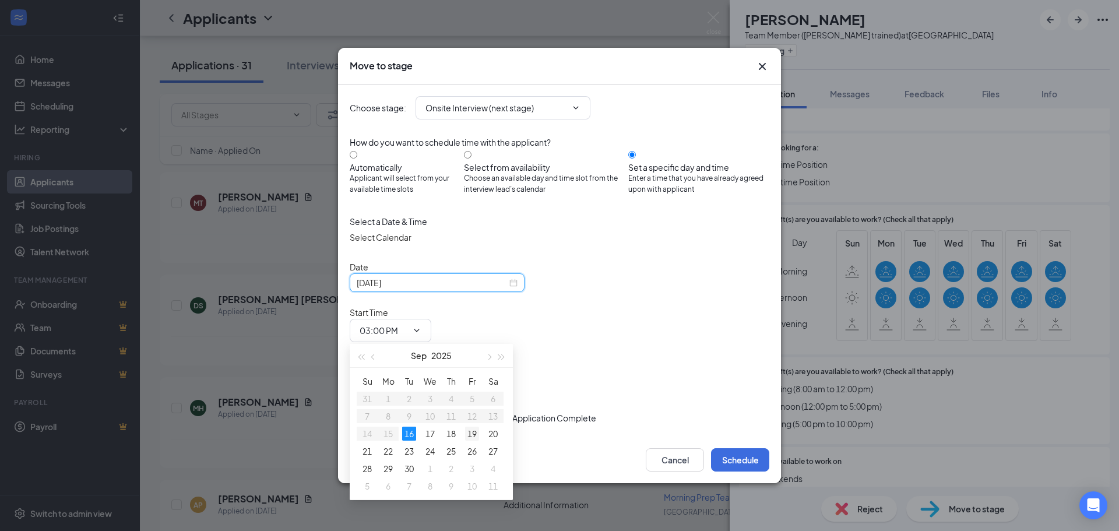
type input "[DATE]"
click at [470, 435] on div "19" at bounding box center [472, 434] width 14 height 14
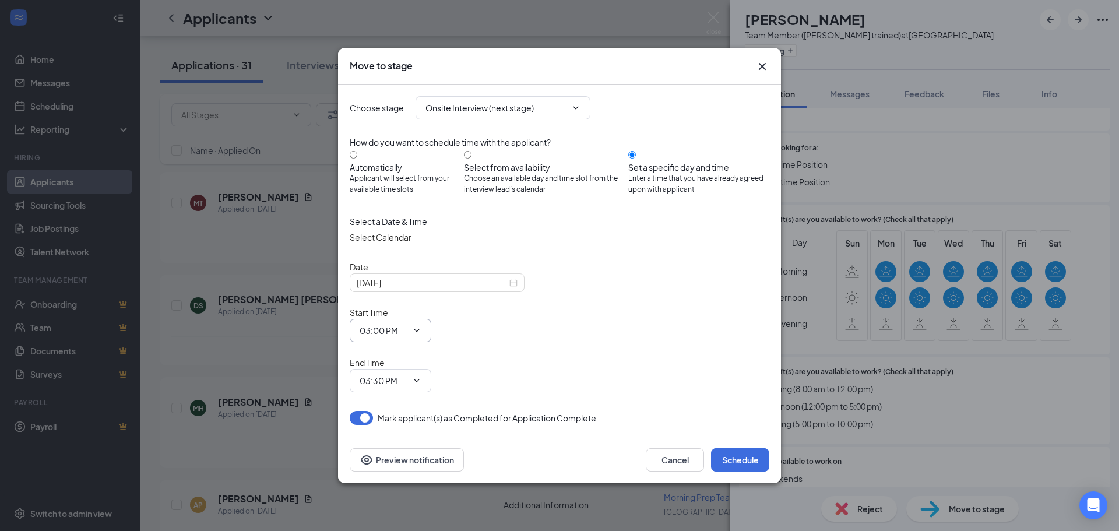
click at [421, 332] on span at bounding box center [416, 330] width 12 height 9
click at [431, 331] on span "03:00 PM" at bounding box center [391, 330] width 82 height 23
click at [407, 331] on input "03:00 PM" at bounding box center [384, 330] width 48 height 13
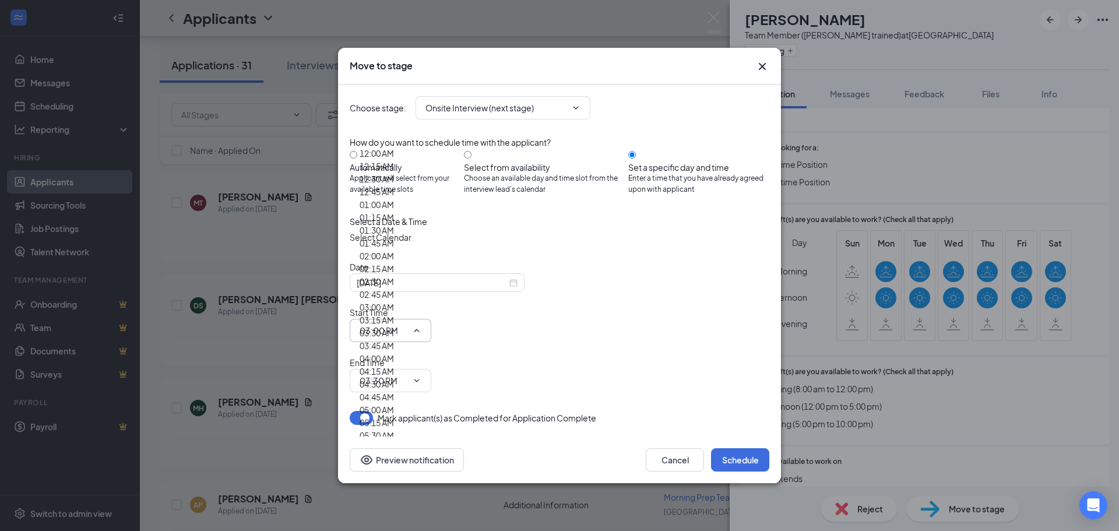
scroll to position [466, 0]
click at [394, 403] on div "05:00 AM" at bounding box center [377, 409] width 34 height 13
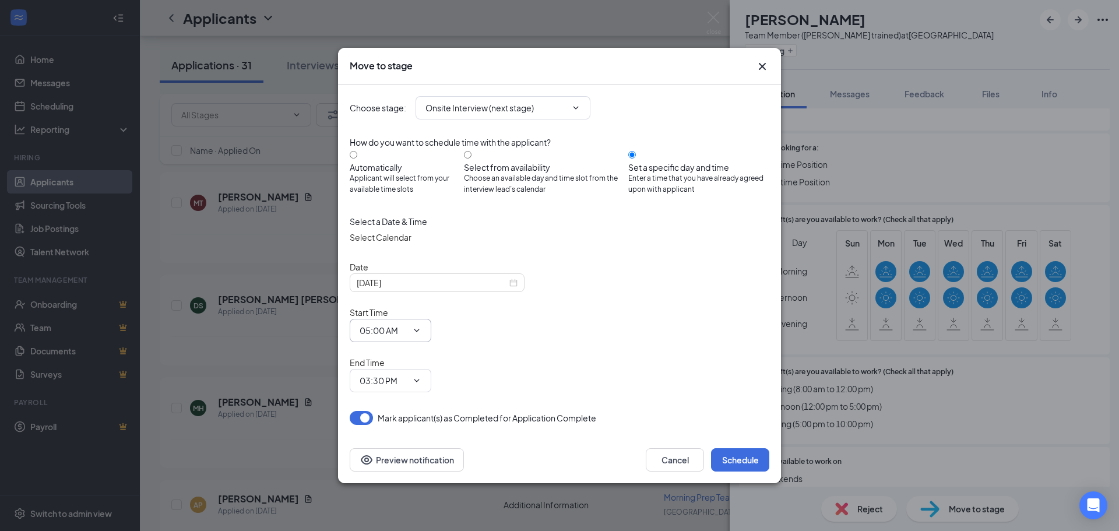
click at [407, 326] on input "05:00 AM" at bounding box center [384, 330] width 48 height 13
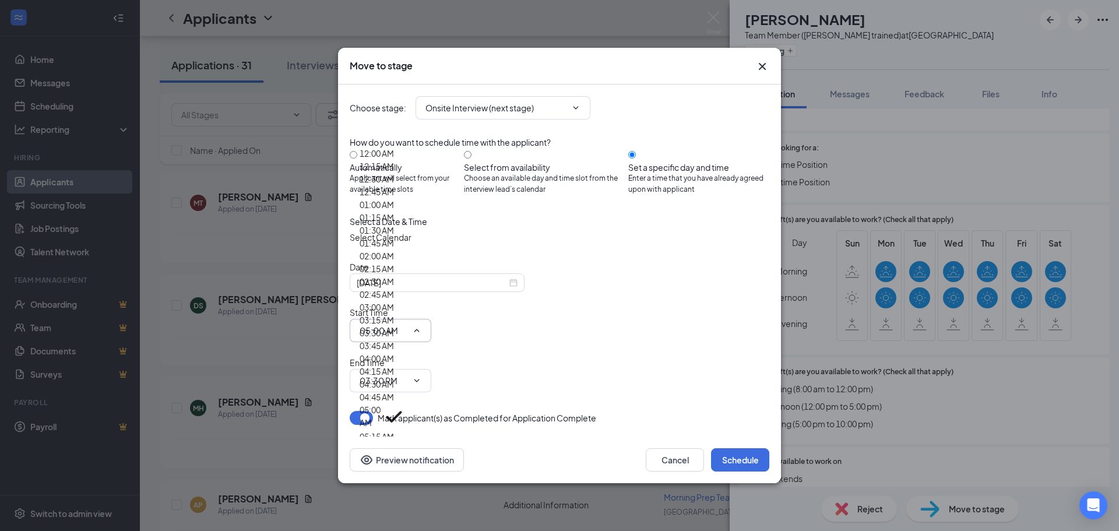
scroll to position [1749, 0]
type input "05:00 PM"
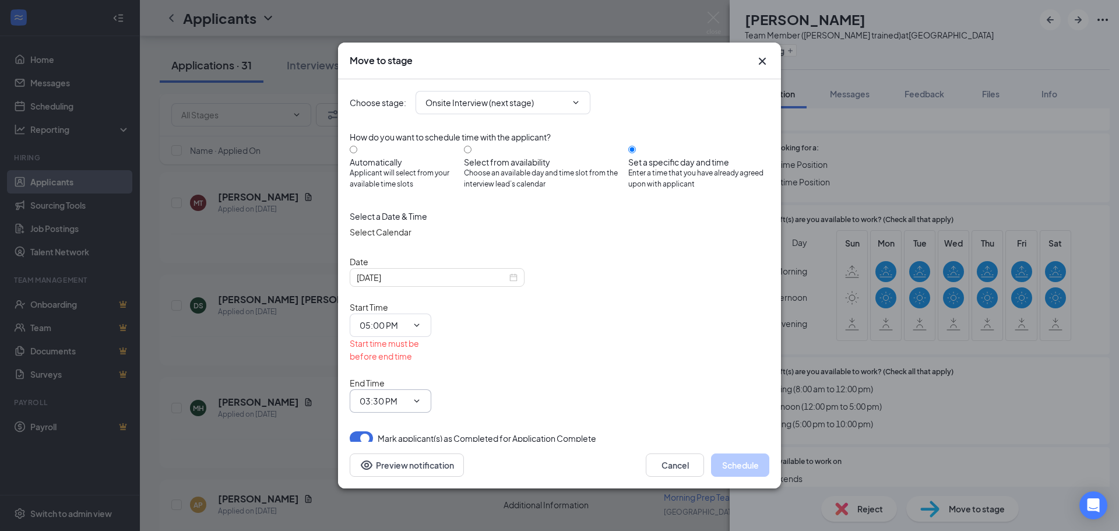
click at [407, 395] on input "03:30 PM" at bounding box center [384, 401] width 48 height 13
type input "05:15 PM"
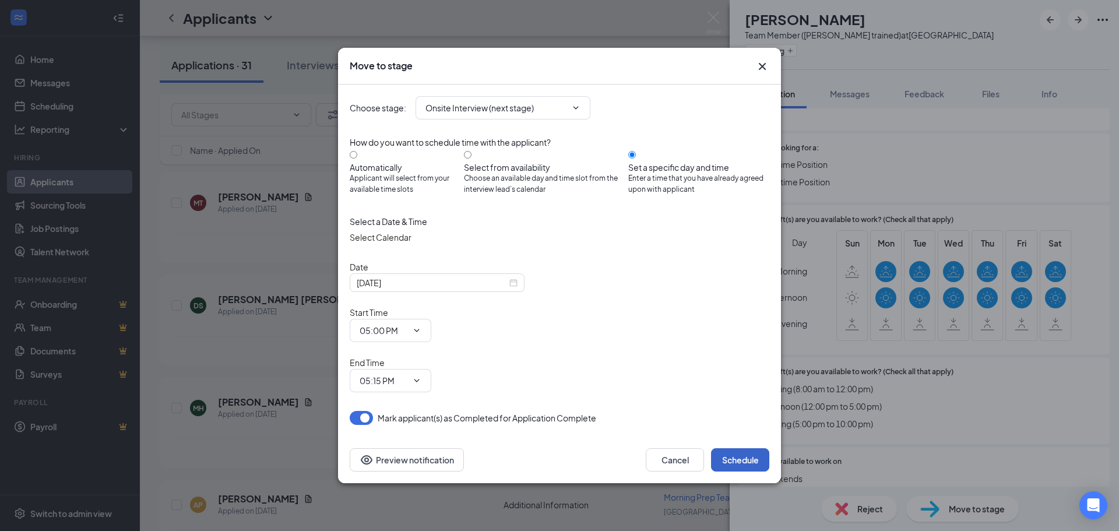
click at [733, 448] on button "Schedule" at bounding box center [740, 459] width 58 height 23
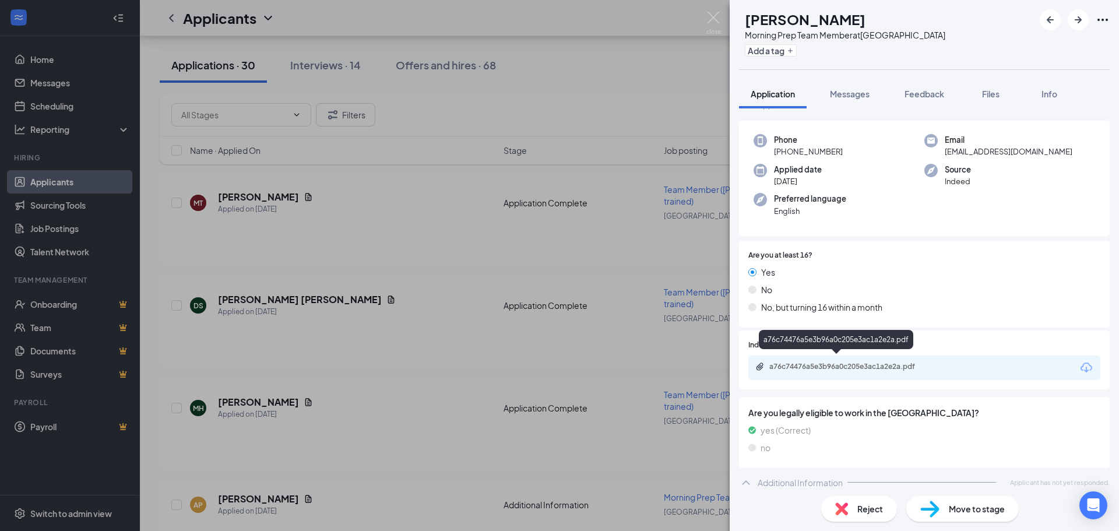
scroll to position [59, 0]
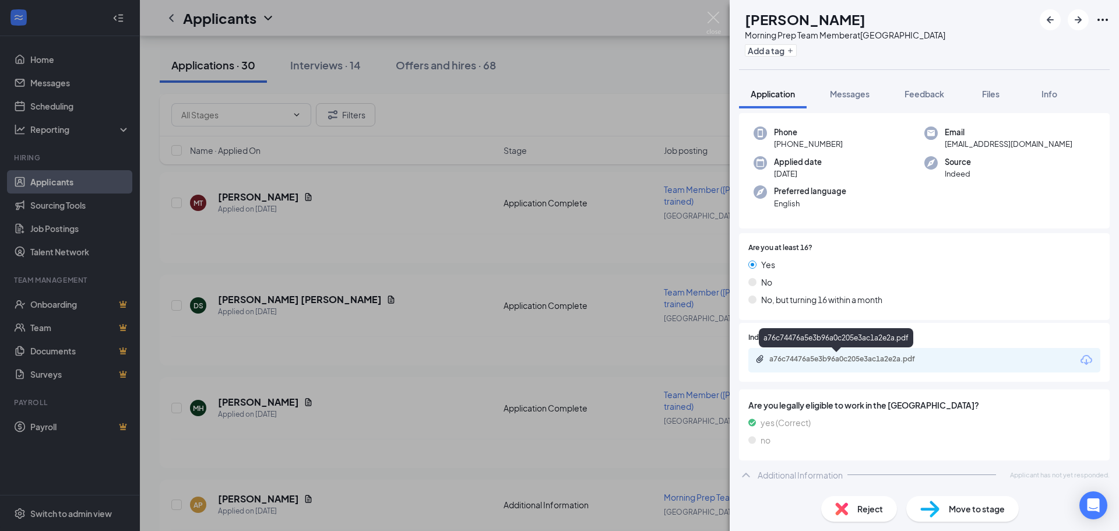
click at [865, 361] on div "a76c74476a5e3b96a0c205e3ac1a2e2a.pdf" at bounding box center [850, 358] width 163 height 9
click at [295, 326] on div "AP [PERSON_NAME] Morning Prep Team Member at [GEOGRAPHIC_DATA] Add a tag Applic…" at bounding box center [559, 265] width 1119 height 531
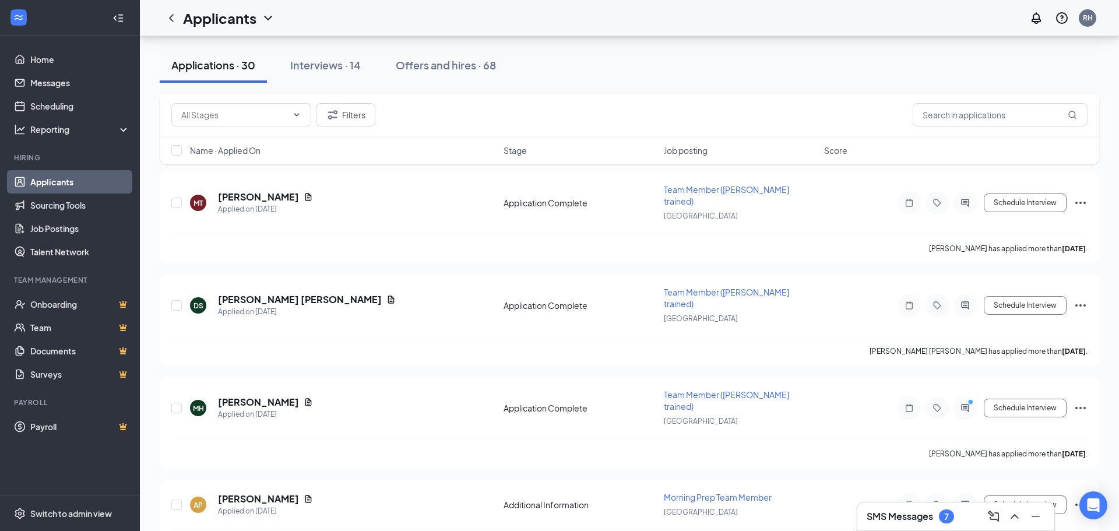
click at [336, 293] on div "YW [PERSON_NAME] Applied [DATE] 1:02 PM Hiring Pool Assistant Manager Summervil…" at bounding box center [630, 360] width 940 height 3882
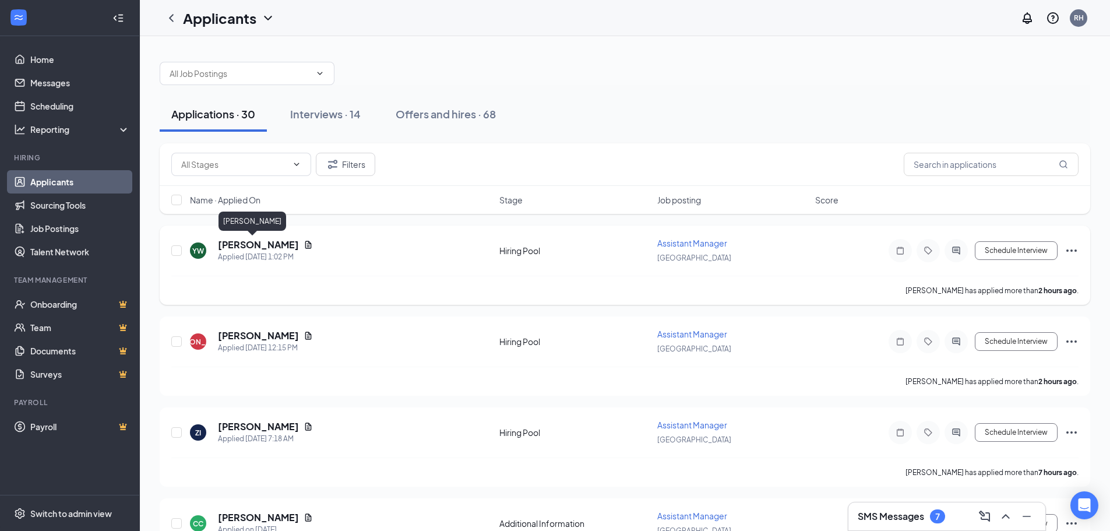
click at [264, 247] on h5 "[PERSON_NAME]" at bounding box center [258, 244] width 81 height 13
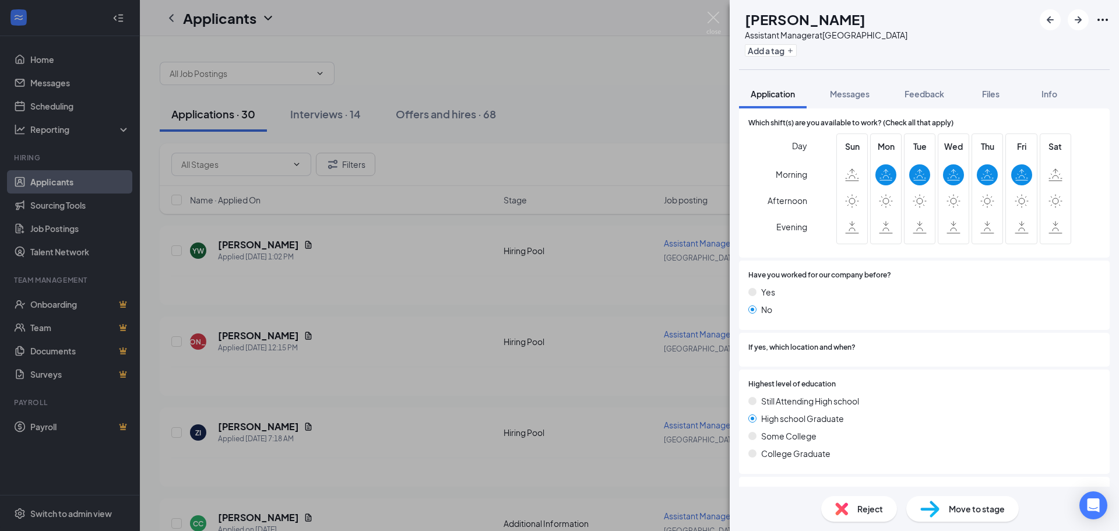
scroll to position [751, 0]
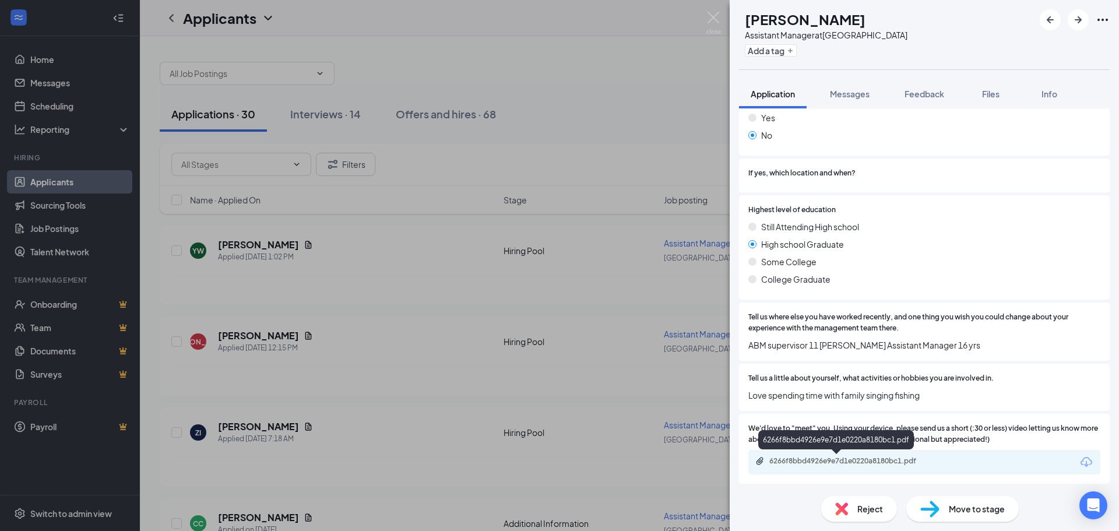
click at [828, 459] on div "6266f8bbd4926e9e7d1e0220a8180bc1.pdf" at bounding box center [850, 460] width 163 height 9
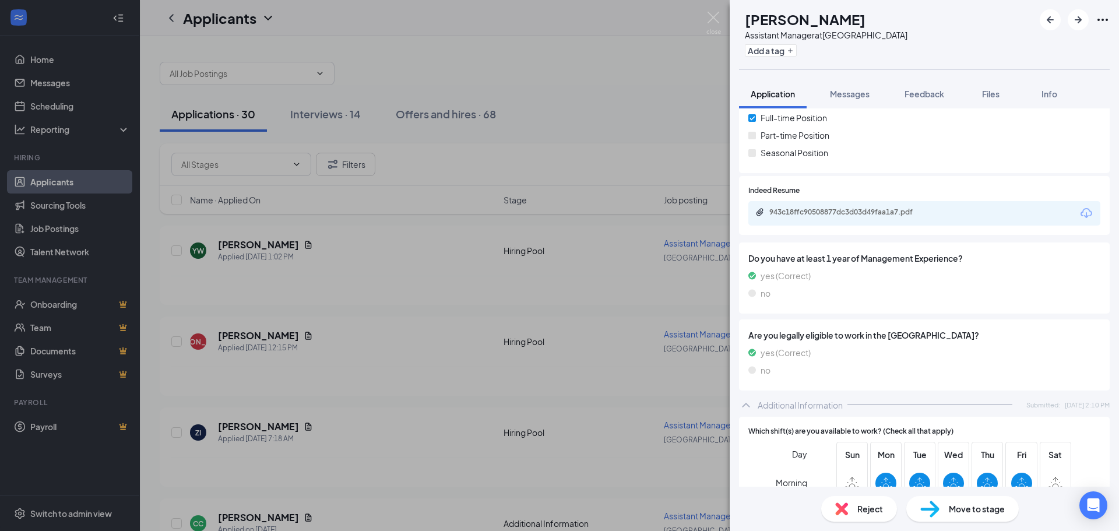
scroll to position [222, 0]
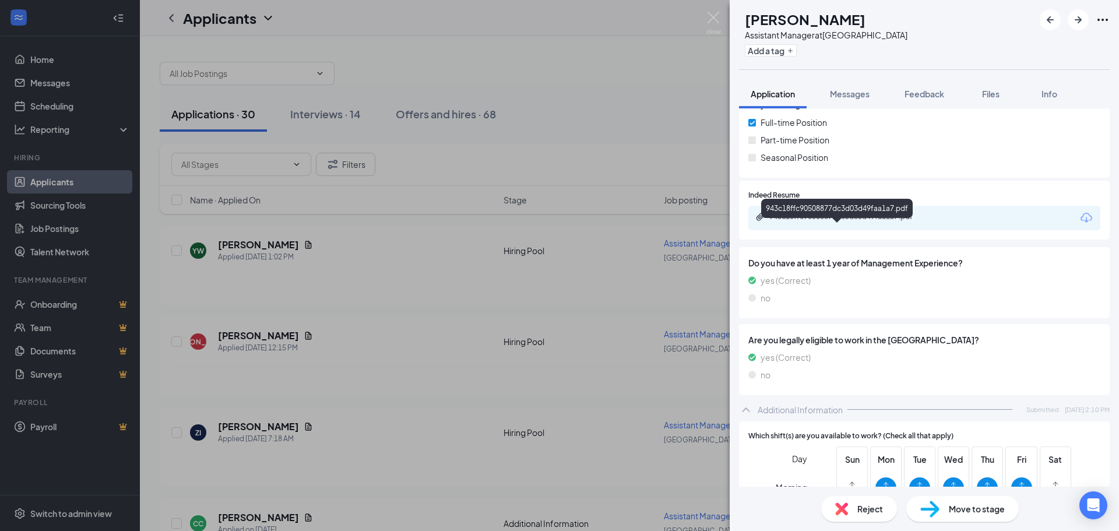
click at [843, 222] on div "943c18ffc90508877dc3d03d49faa1a7.pdf" at bounding box center [850, 216] width 163 height 9
click at [327, 311] on div "YW [PERSON_NAME] Assistant Manager at [GEOGRAPHIC_DATA] Add a tag Application M…" at bounding box center [559, 265] width 1119 height 531
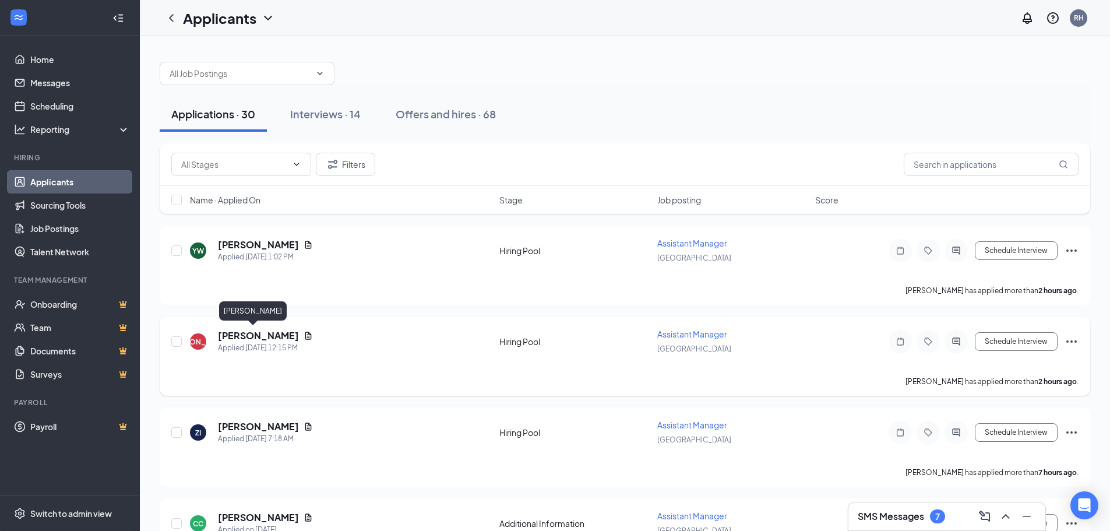
click at [268, 336] on h5 "[PERSON_NAME]" at bounding box center [258, 335] width 81 height 13
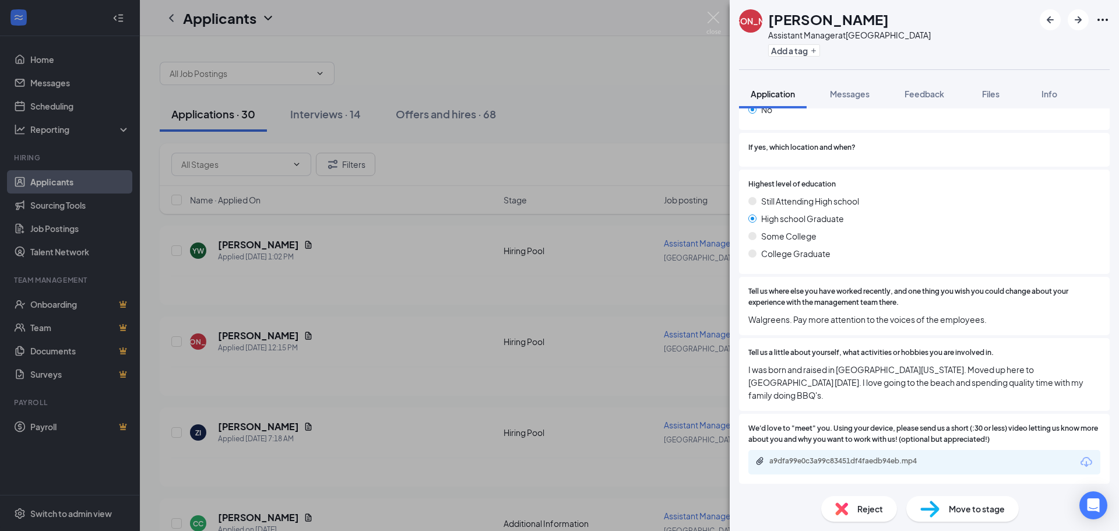
scroll to position [731, 0]
click at [847, 465] on div "a9dfa99e0c3a99c83451df4faedb94eb.mp4" at bounding box center [850, 460] width 163 height 9
click at [584, 89] on div "[PERSON_NAME] Assistant Manager at [GEOGRAPHIC_DATA] Add a tag Application Mess…" at bounding box center [559, 265] width 1119 height 531
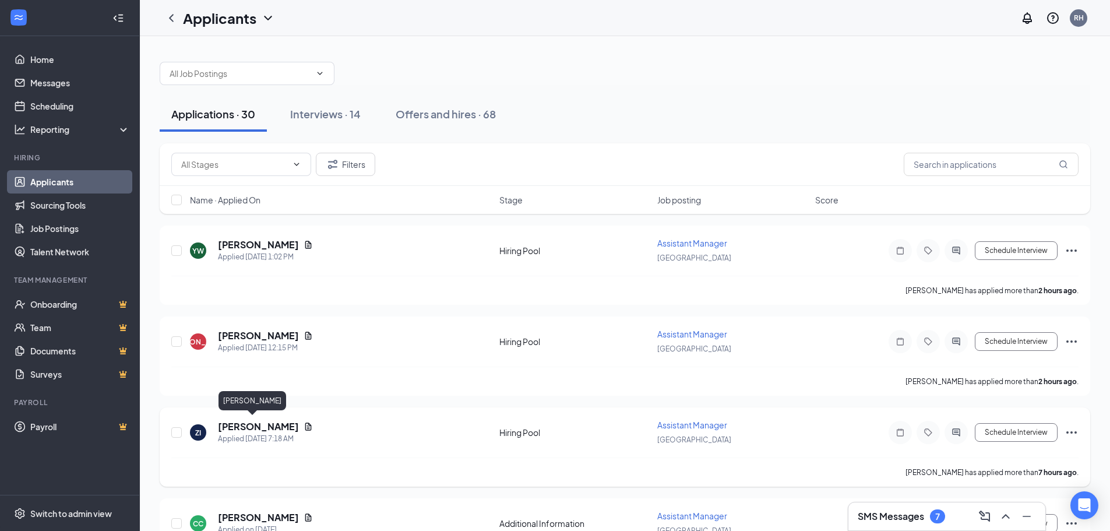
click at [248, 422] on h5 "[PERSON_NAME]" at bounding box center [258, 426] width 81 height 13
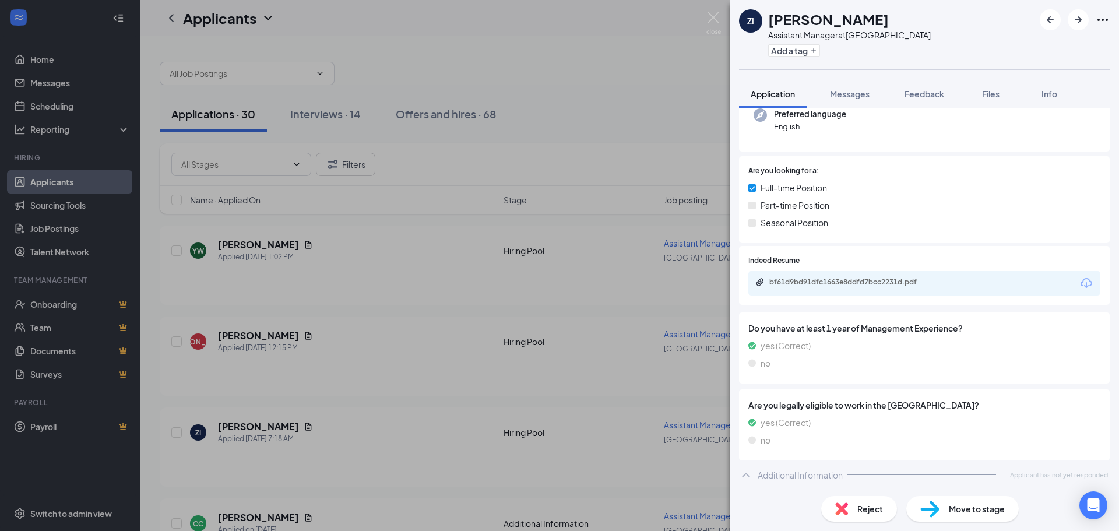
scroll to position [136, 0]
click at [863, 276] on div "bf61d9bd91dfc1663e8ddfd7bcc2231d.pdf" at bounding box center [924, 283] width 352 height 24
click at [860, 286] on div "bf61d9bd91dfc1663e8ddfd7bcc2231d.pdf" at bounding box center [850, 281] width 163 height 9
click at [981, 512] on span "Move to stage" at bounding box center [977, 508] width 56 height 13
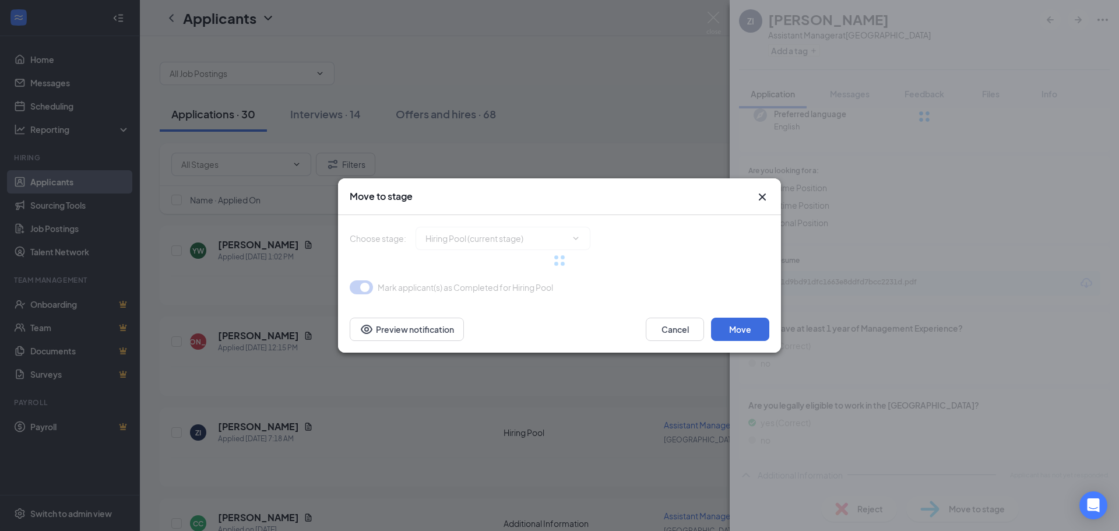
type input "Onsite Interview (next stage)"
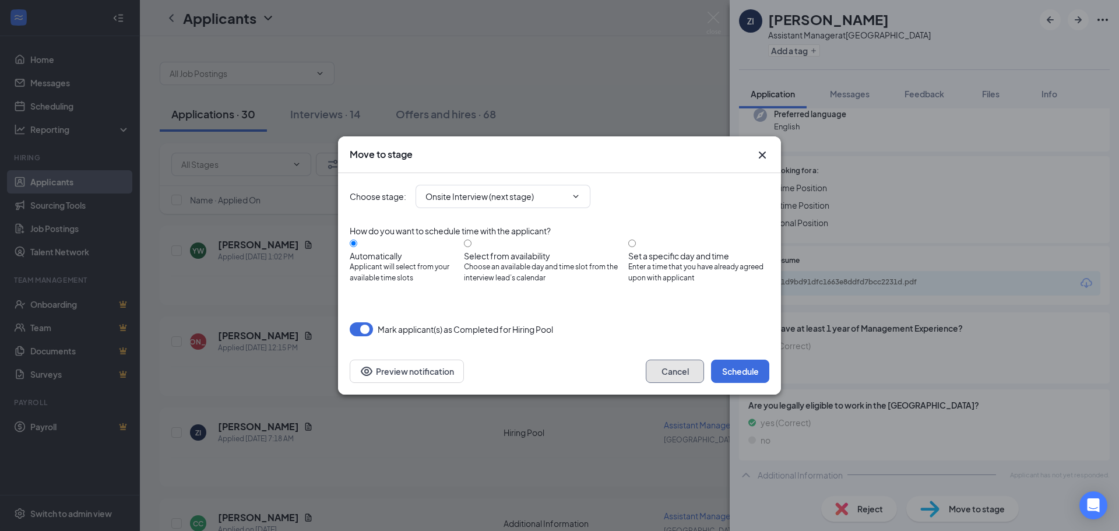
click at [659, 362] on button "Cancel" at bounding box center [675, 371] width 58 height 23
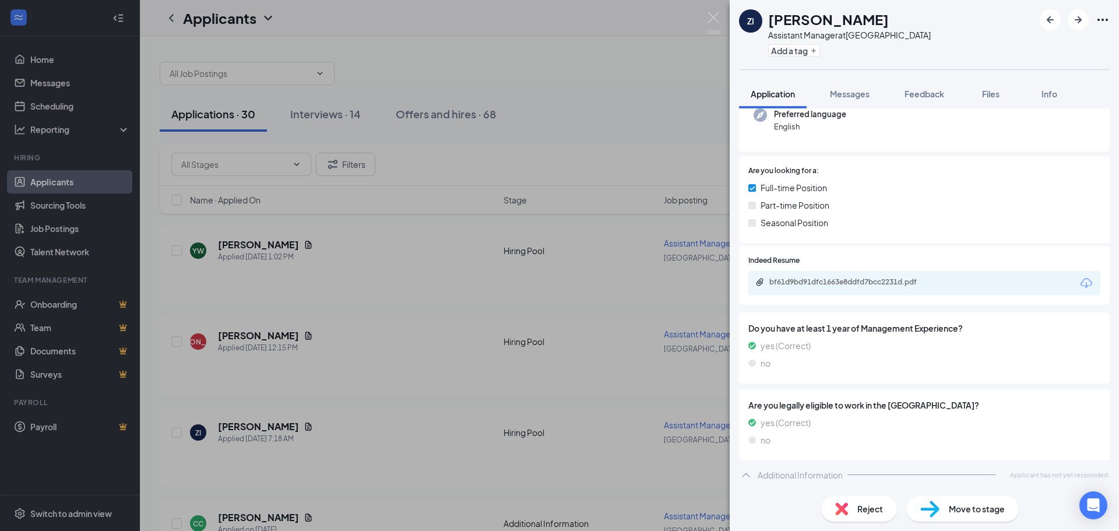
click at [360, 441] on div "ZI [PERSON_NAME] Assistant Manager at [GEOGRAPHIC_DATA] Add a tag Application M…" at bounding box center [559, 265] width 1119 height 531
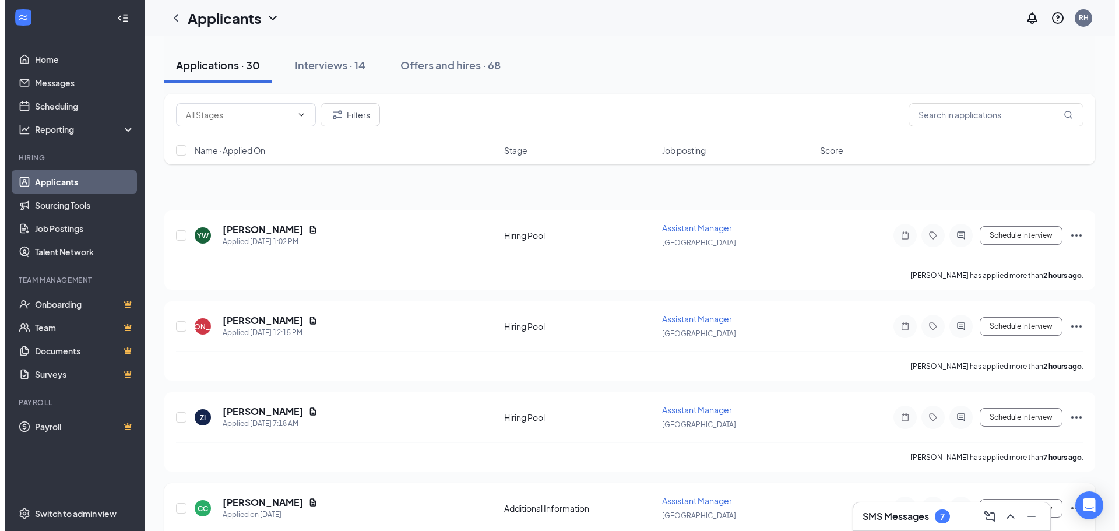
scroll to position [117, 0]
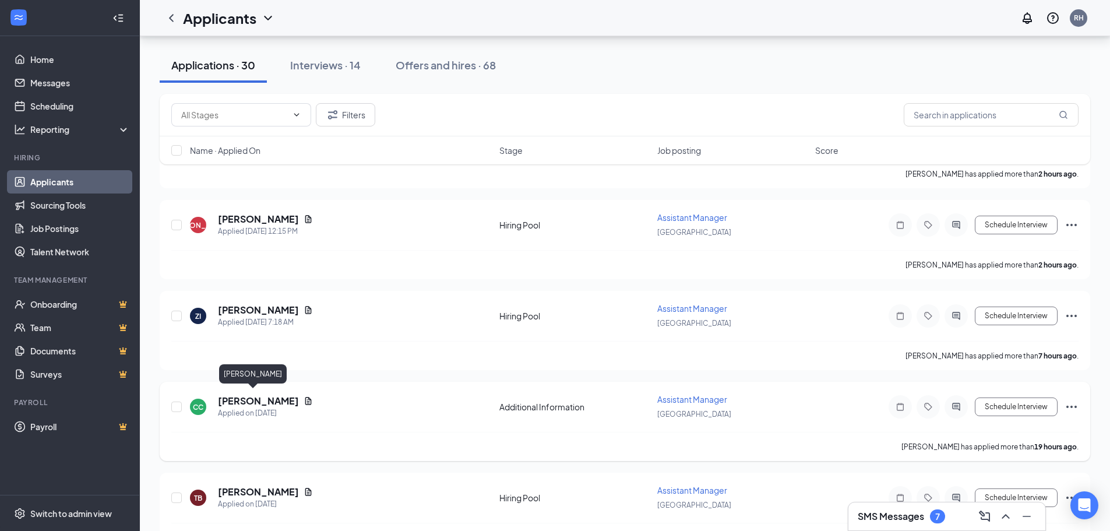
click at [273, 395] on h5 "[PERSON_NAME]" at bounding box center [258, 401] width 81 height 13
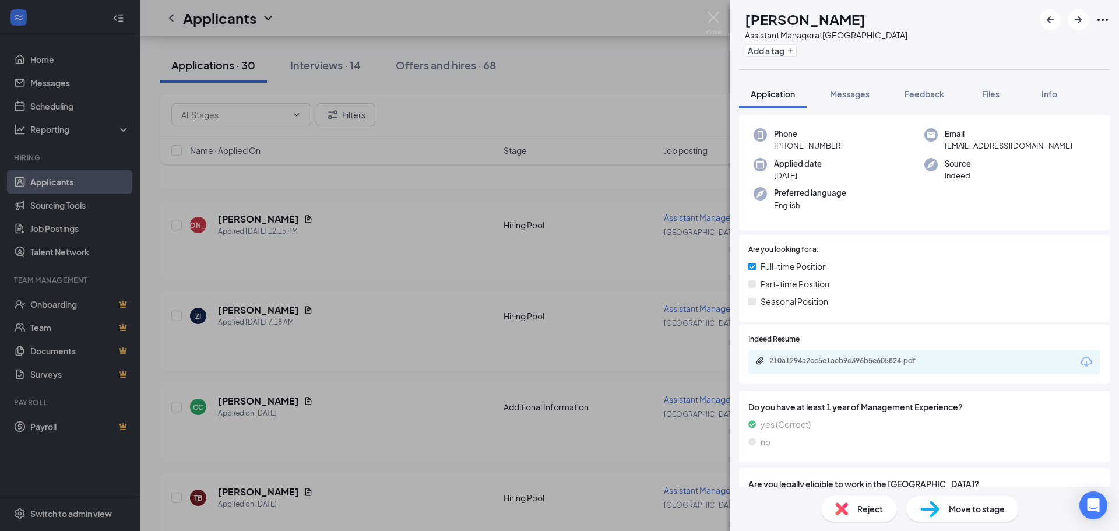
scroll to position [132, 0]
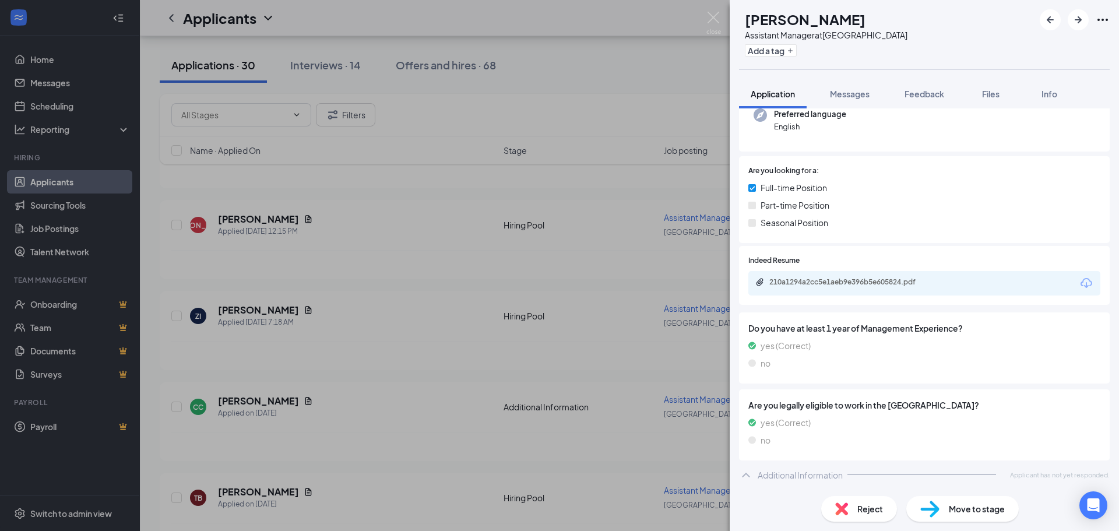
click at [839, 296] on div "210a1294a2cc5e1aeb9e396b5e605824.pdf" at bounding box center [924, 283] width 352 height 24
click at [839, 286] on div "210a1294a2cc5e1aeb9e396b5e605824.pdf" at bounding box center [850, 281] width 163 height 9
click at [860, 287] on div "210a1294a2cc5e1aeb9e396b5e605824.pdf" at bounding box center [850, 281] width 163 height 9
click at [867, 507] on span "Reject" at bounding box center [870, 508] width 26 height 13
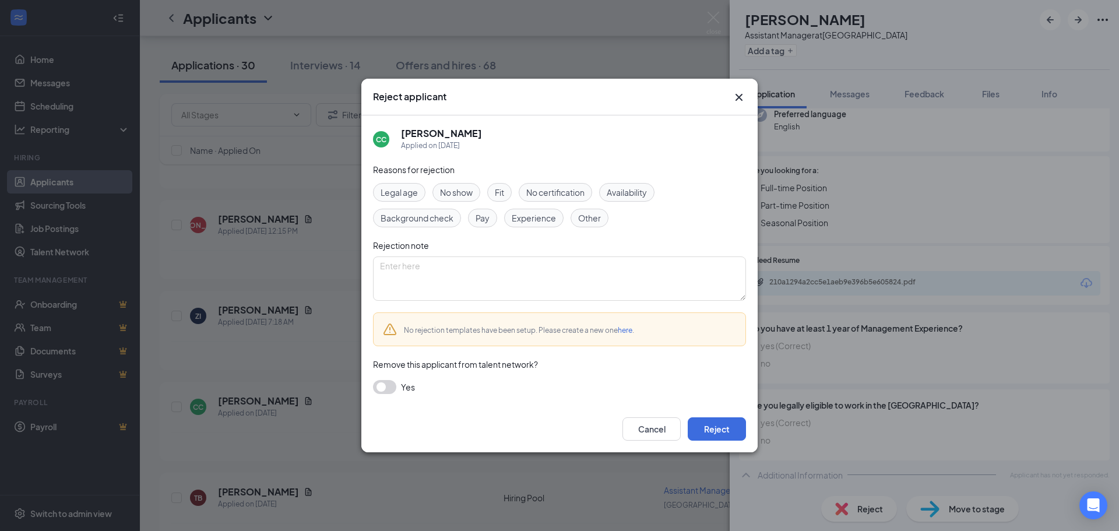
click at [549, 213] on span "Experience" at bounding box center [534, 218] width 44 height 13
click at [715, 429] on button "Reject" at bounding box center [717, 428] width 58 height 23
